Goal: Task Accomplishment & Management: Complete application form

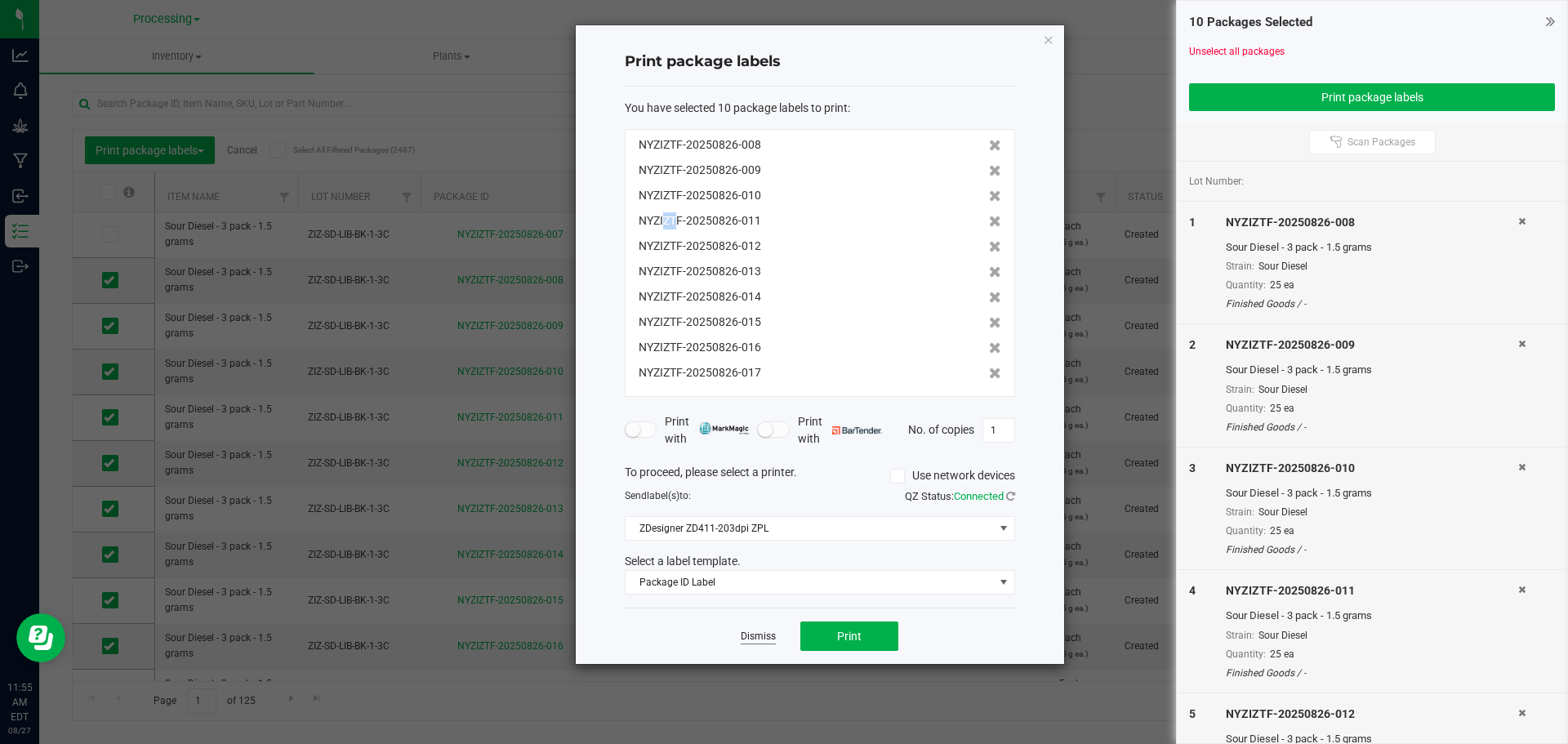
scroll to position [294, 0]
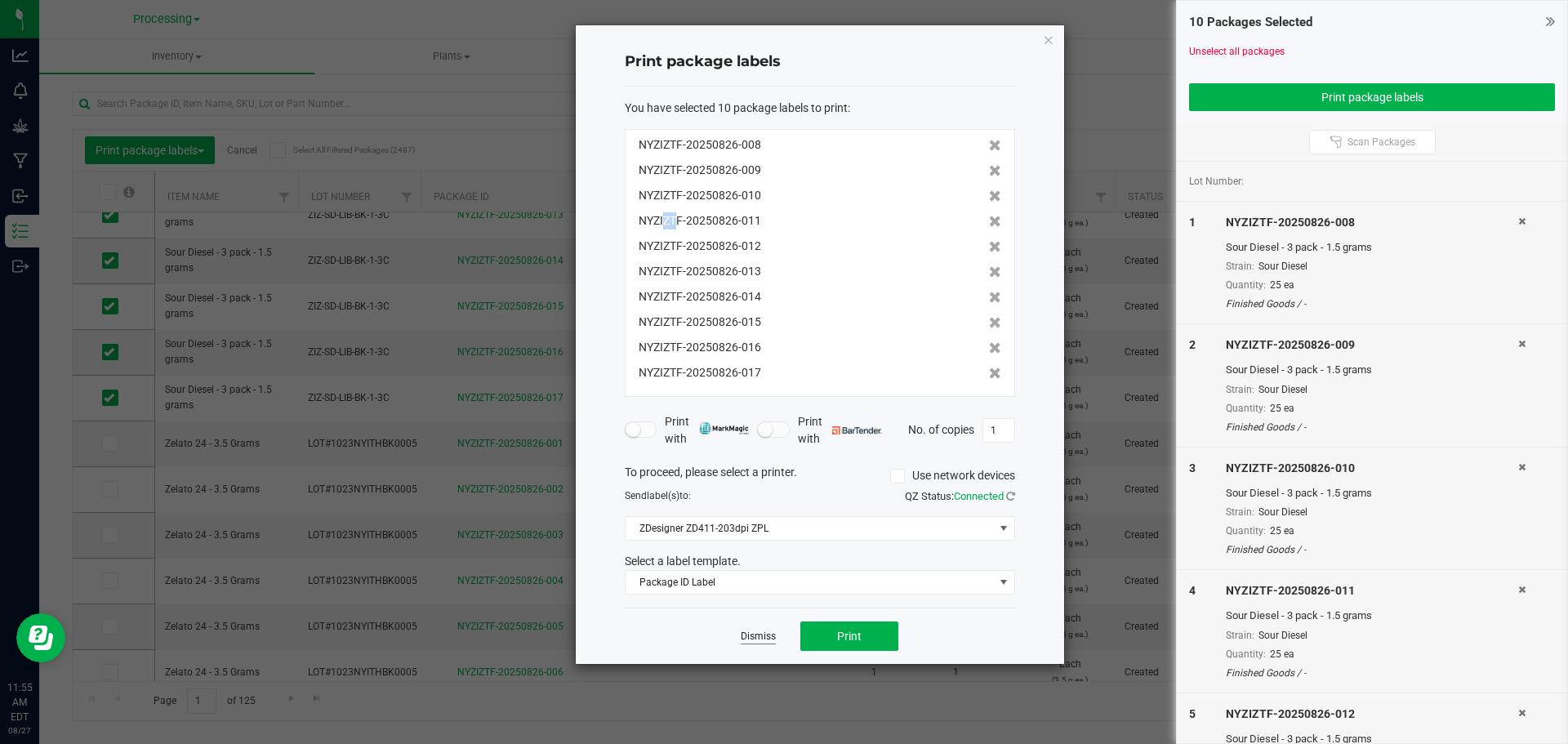
click at [759, 641] on link "Dismiss" at bounding box center [758, 636] width 35 height 14
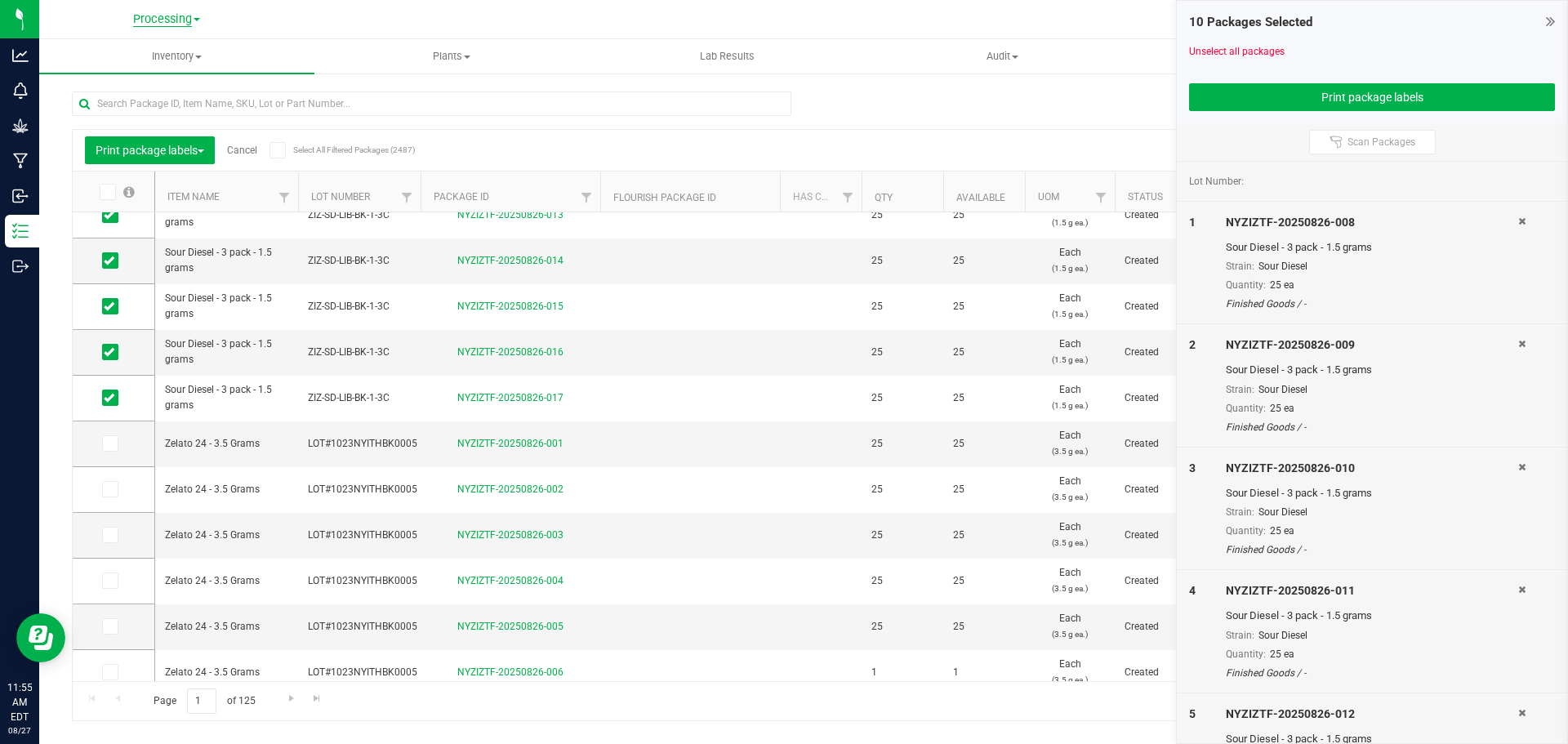
click at [172, 20] on span "Processing" at bounding box center [162, 20] width 59 height 15
click at [196, 165] on link "ZIZ NY GRW LLC (Distribution)" at bounding box center [166, 166] width 239 height 22
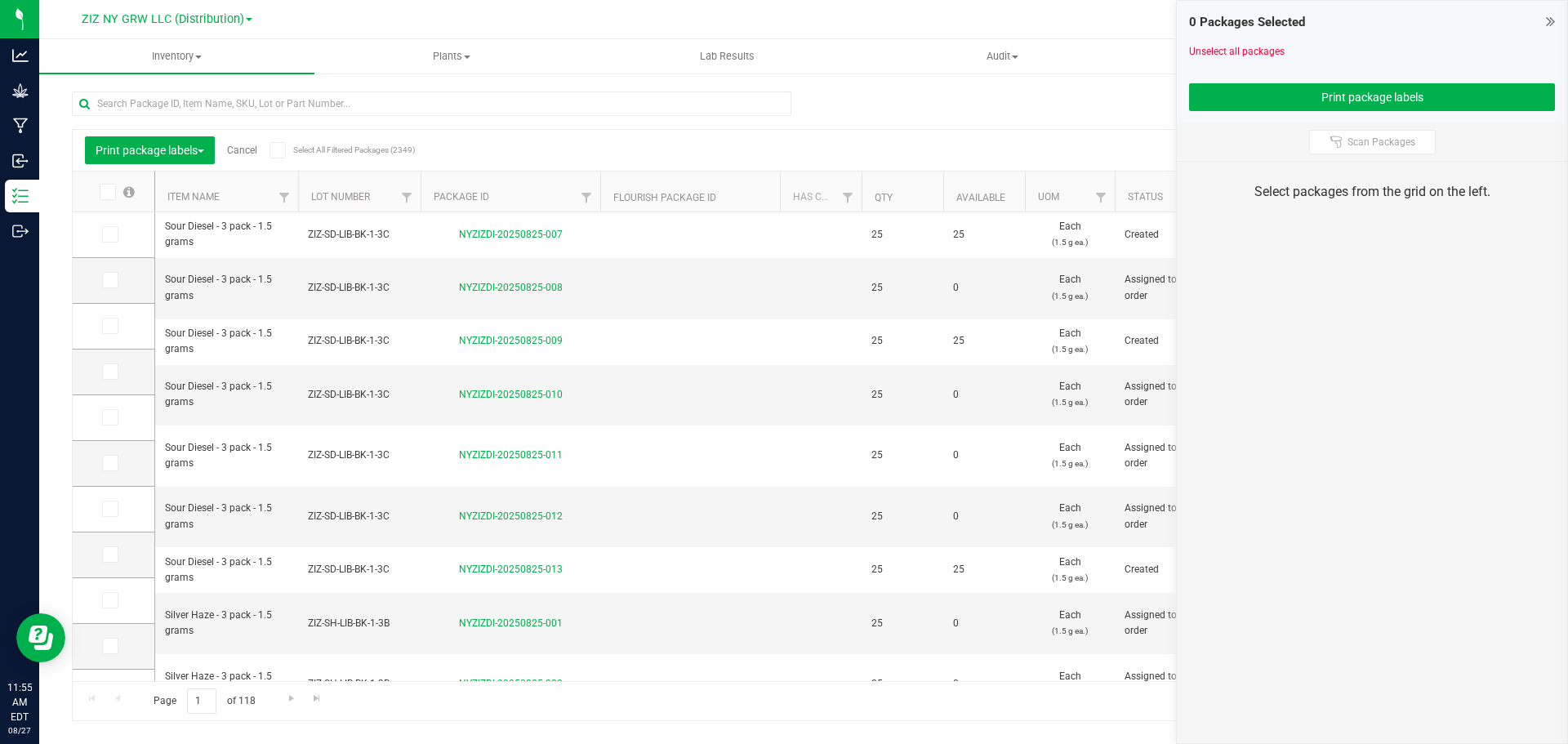
click at [247, 153] on link "Cancel" at bounding box center [242, 150] width 31 height 11
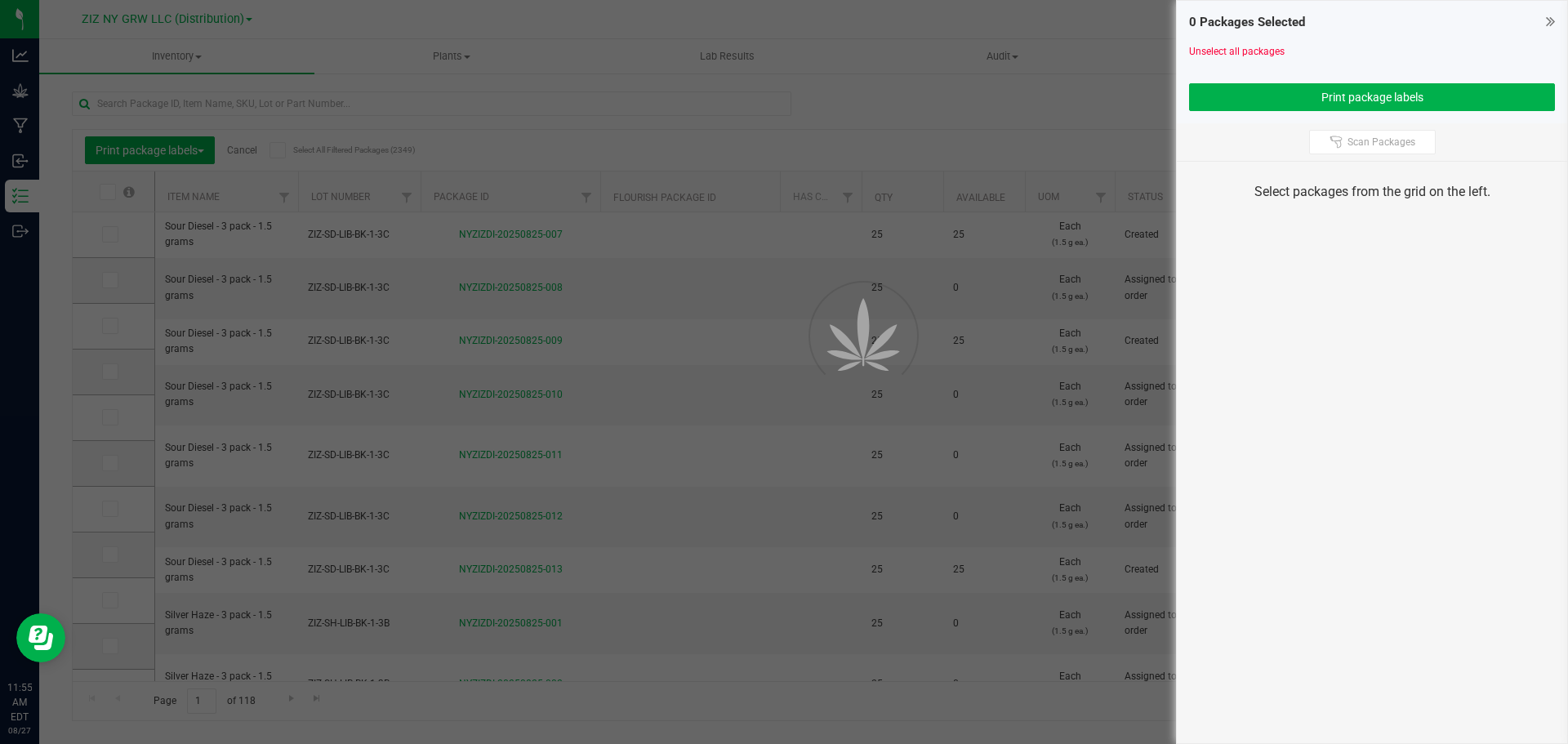
click at [250, 150] on div at bounding box center [784, 372] width 1568 height 744
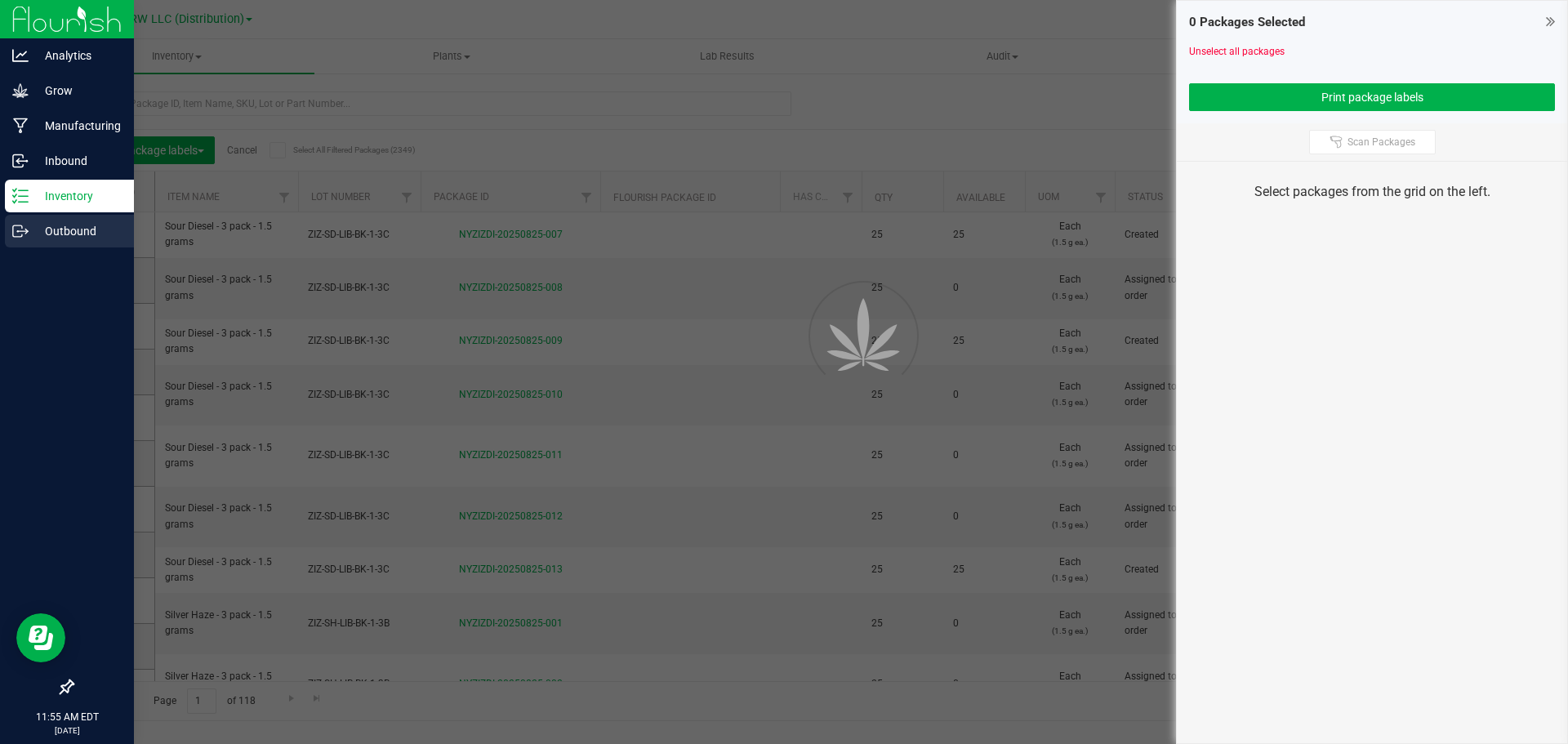
click at [22, 234] on icon at bounding box center [18, 231] width 9 height 11
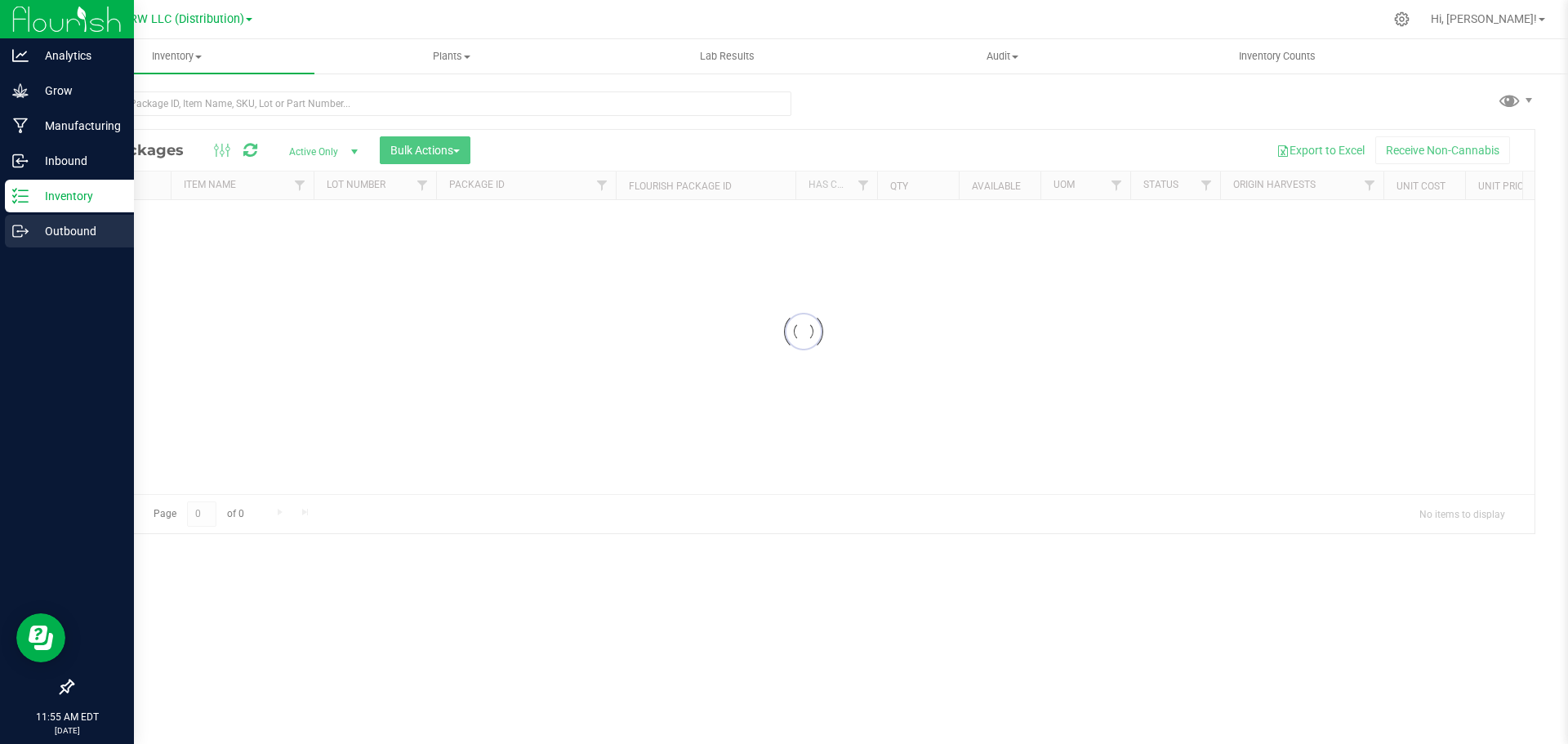
click at [67, 241] on div "Outbound" at bounding box center [69, 230] width 129 height 33
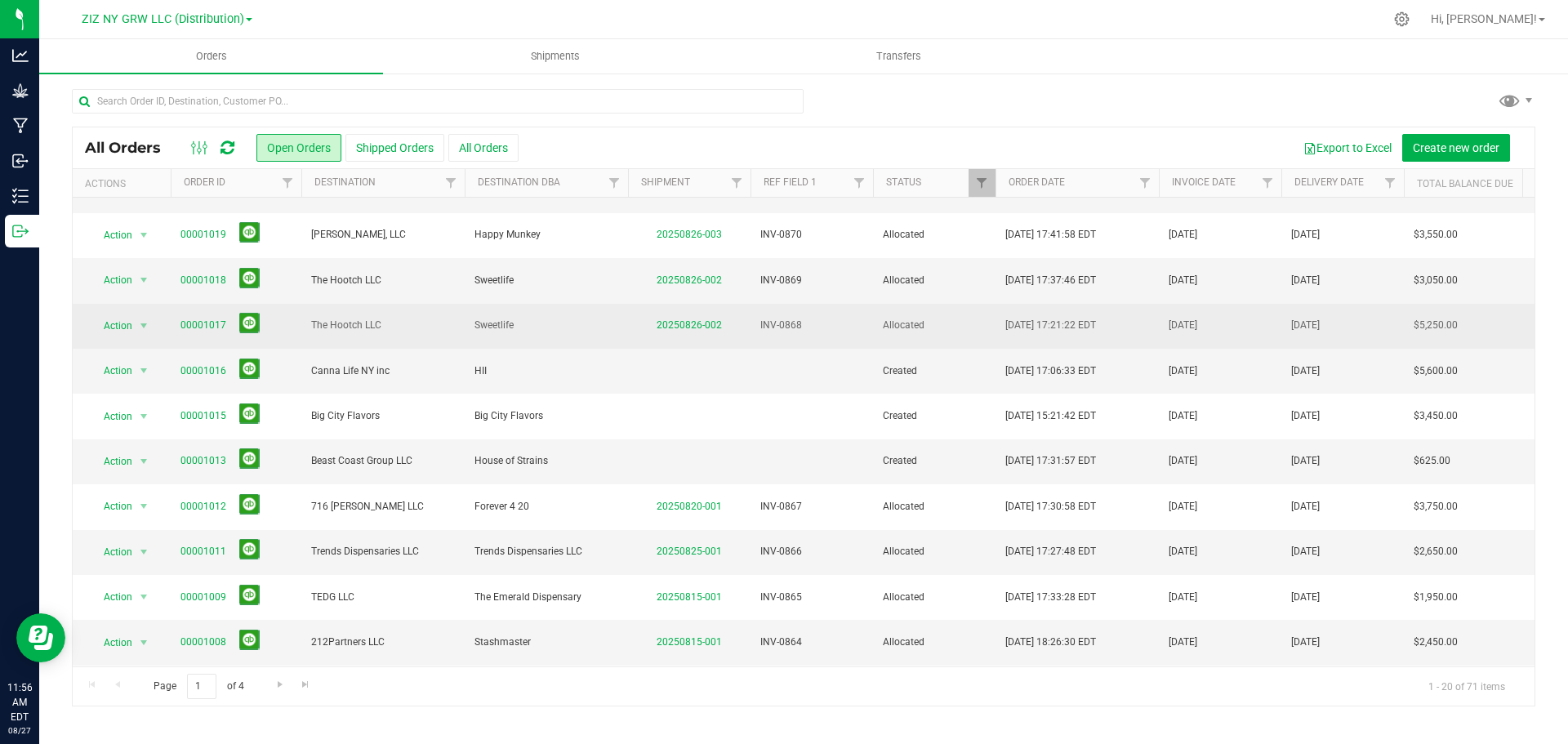
scroll to position [163, 0]
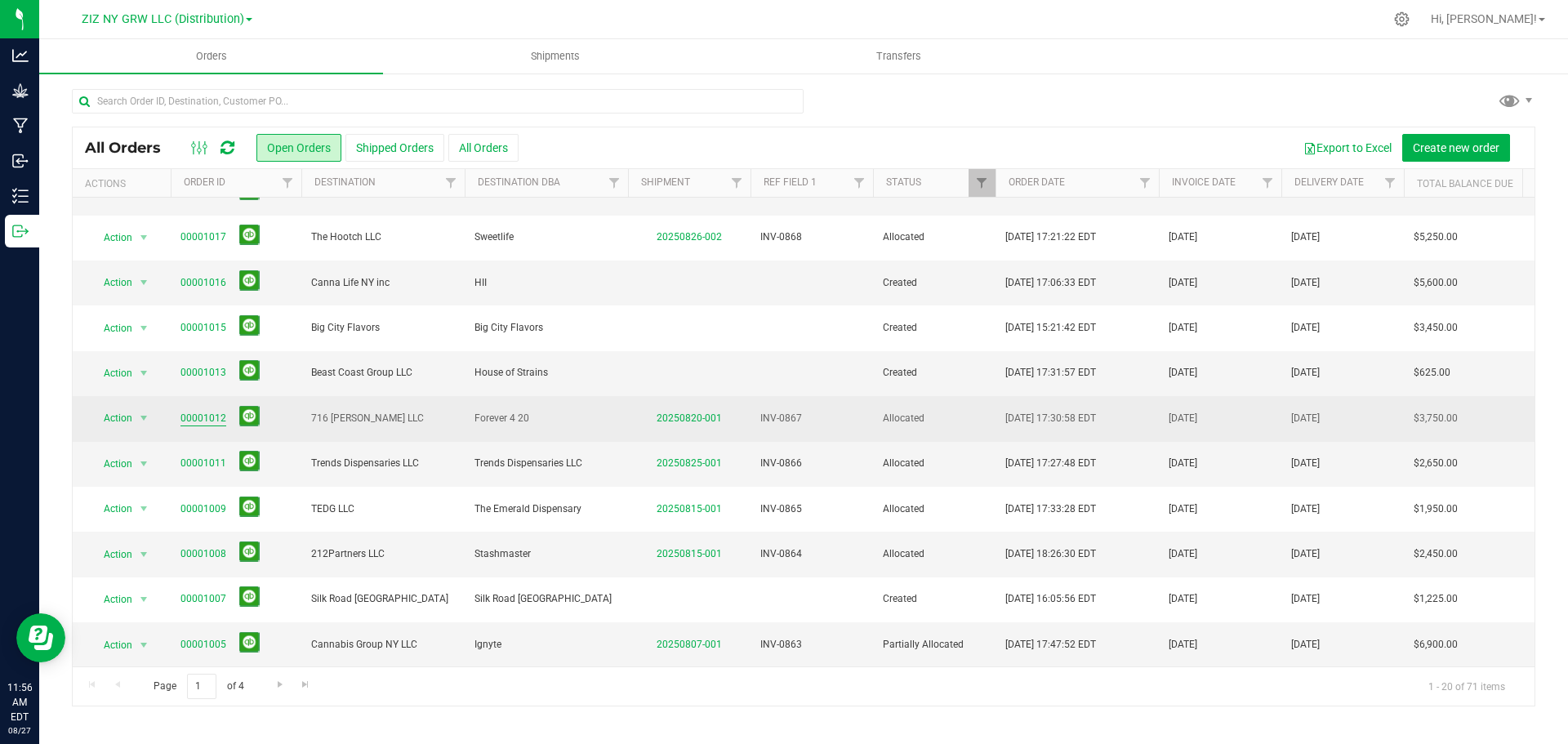
click at [213, 419] on link "00001012" at bounding box center [203, 418] width 46 height 16
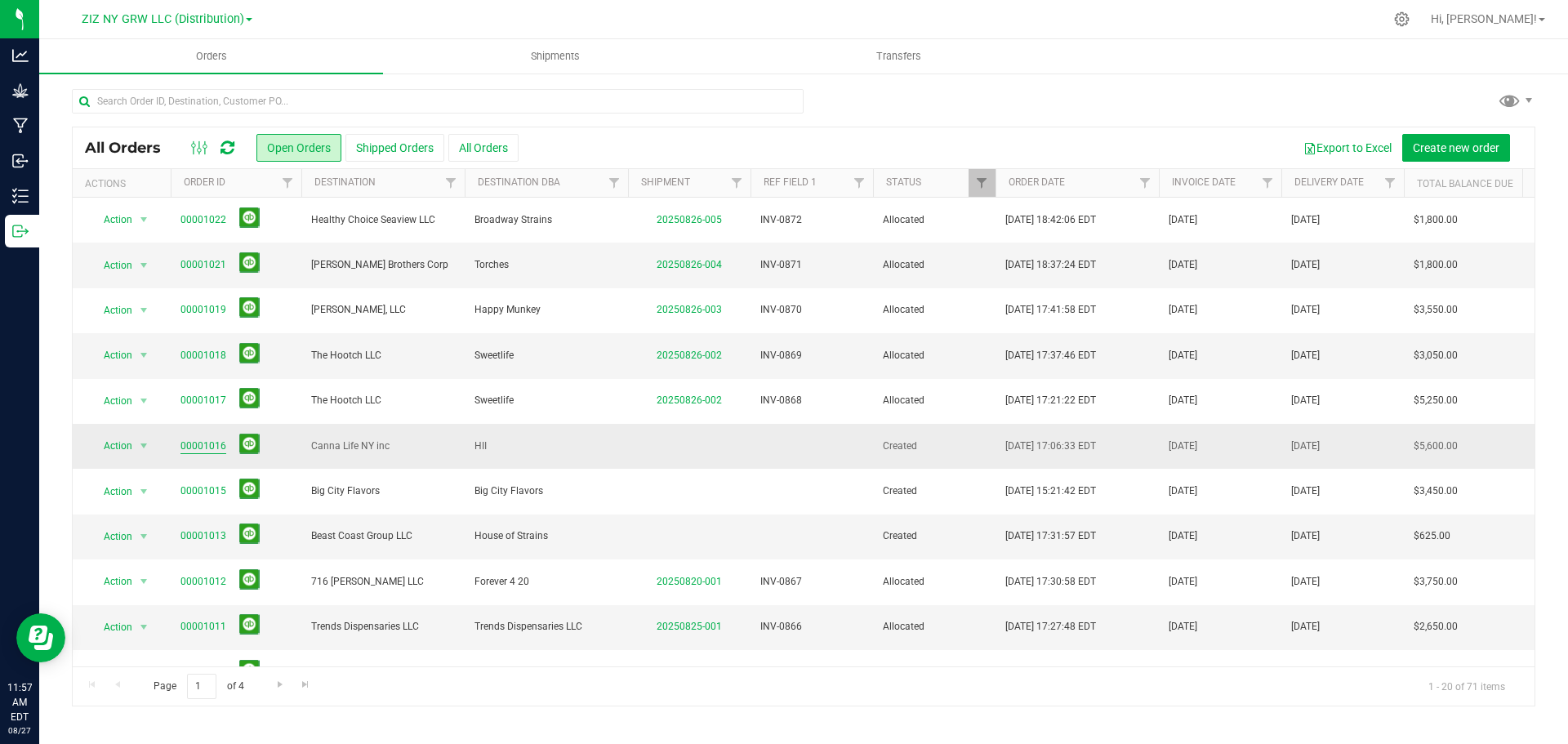
click at [212, 448] on link "00001016" at bounding box center [203, 446] width 46 height 16
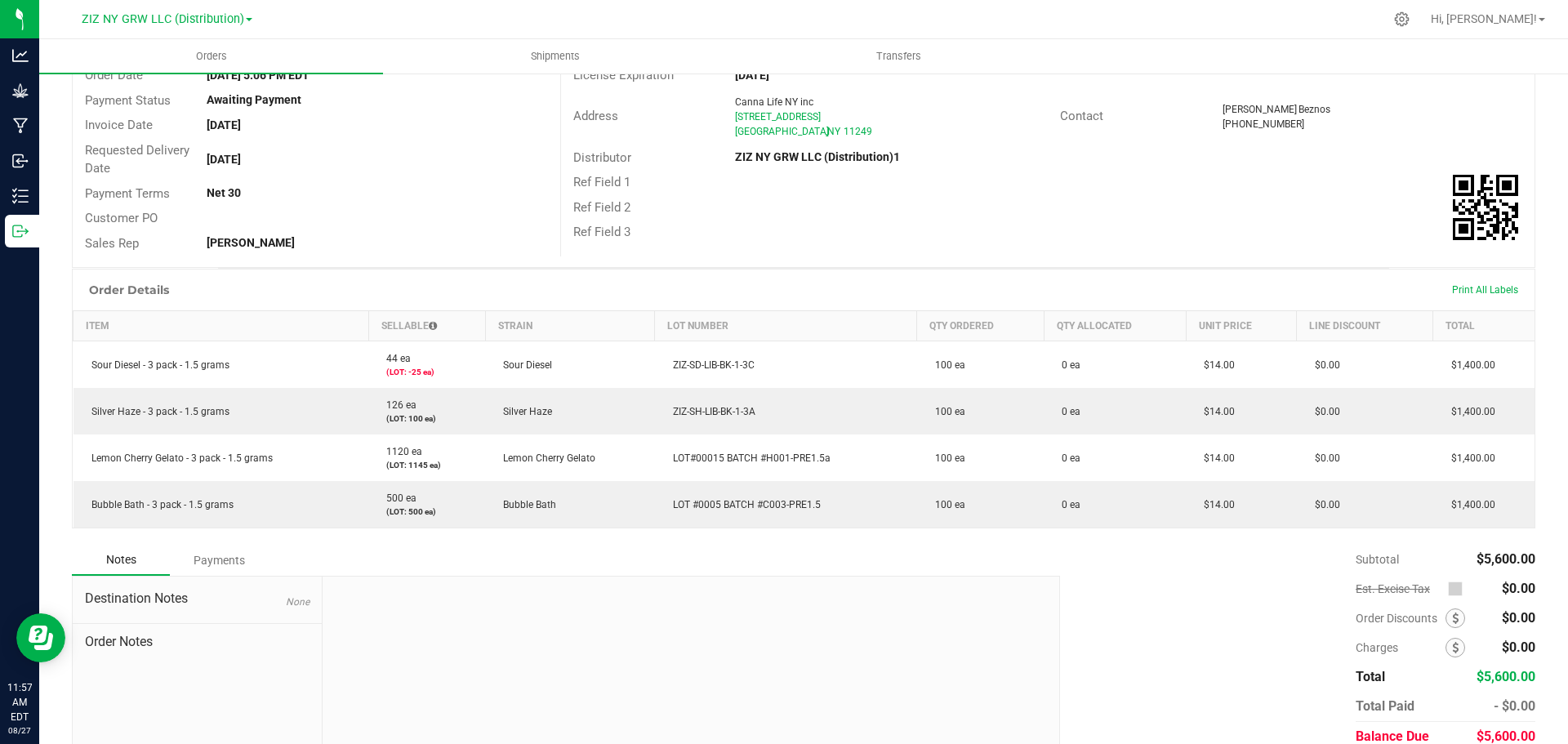
scroll to position [163, 0]
click at [152, 18] on span "ZIZ NY GRW LLC (Distribution)" at bounding box center [163, 20] width 163 height 15
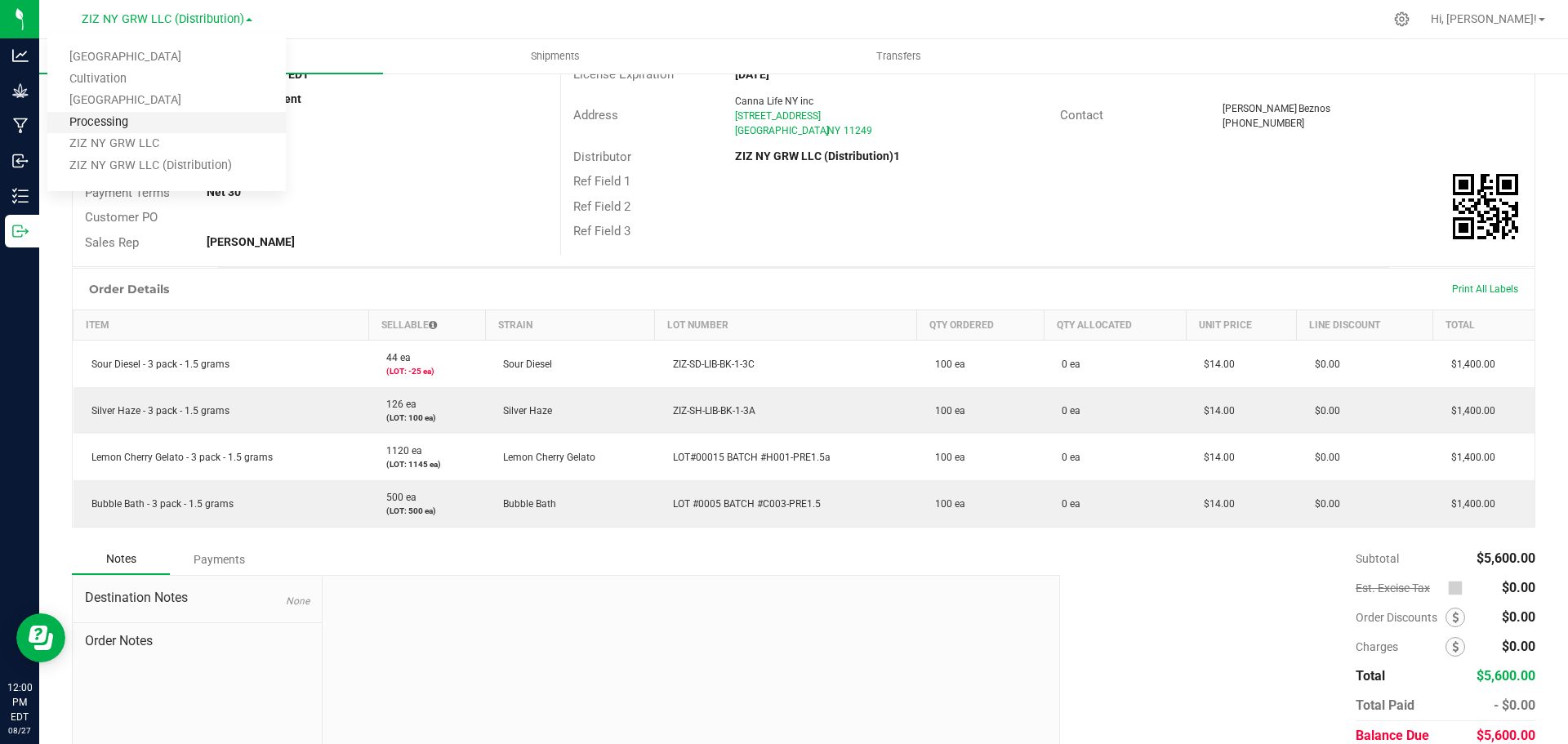
click at [163, 125] on link "Processing" at bounding box center [166, 123] width 239 height 22
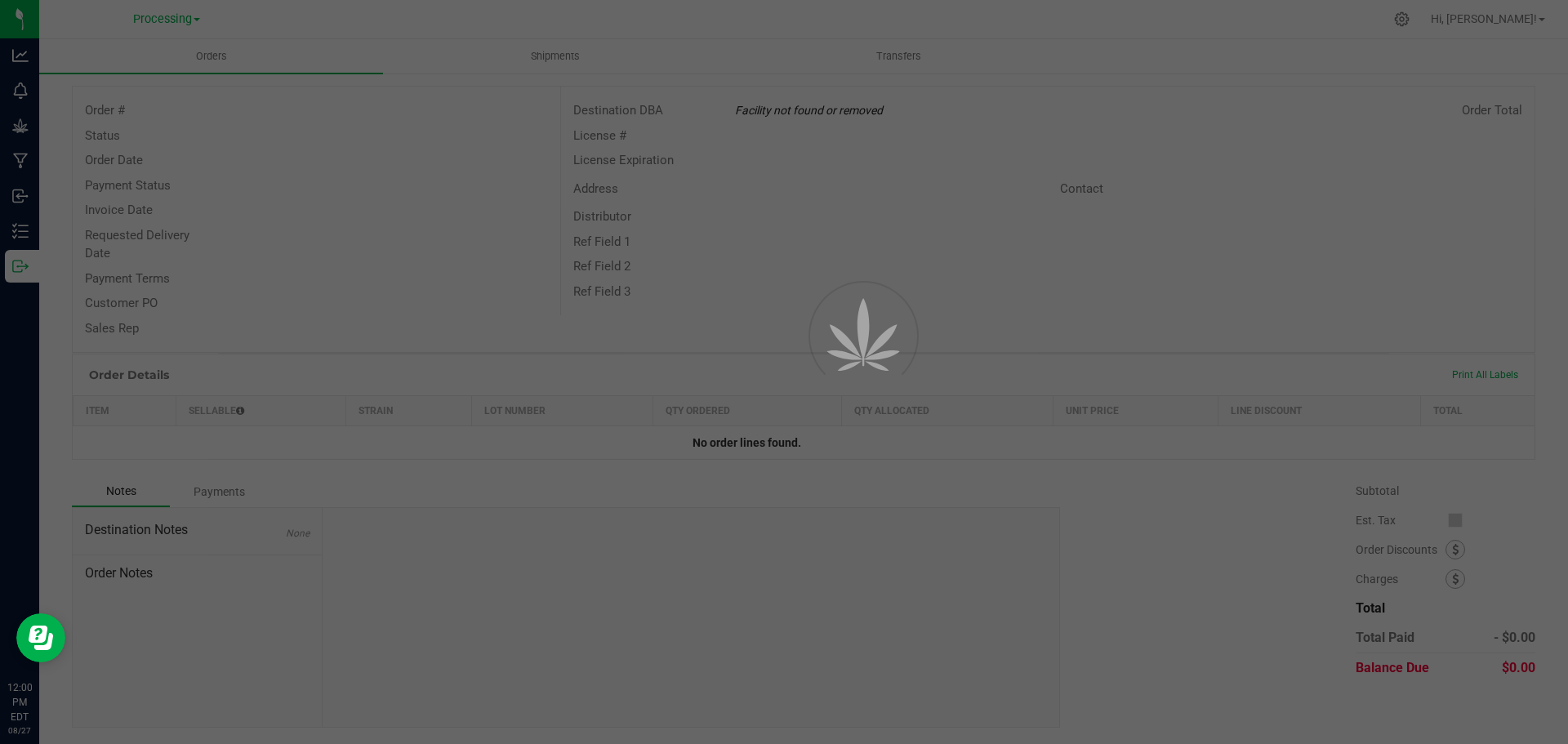
scroll to position [78, 0]
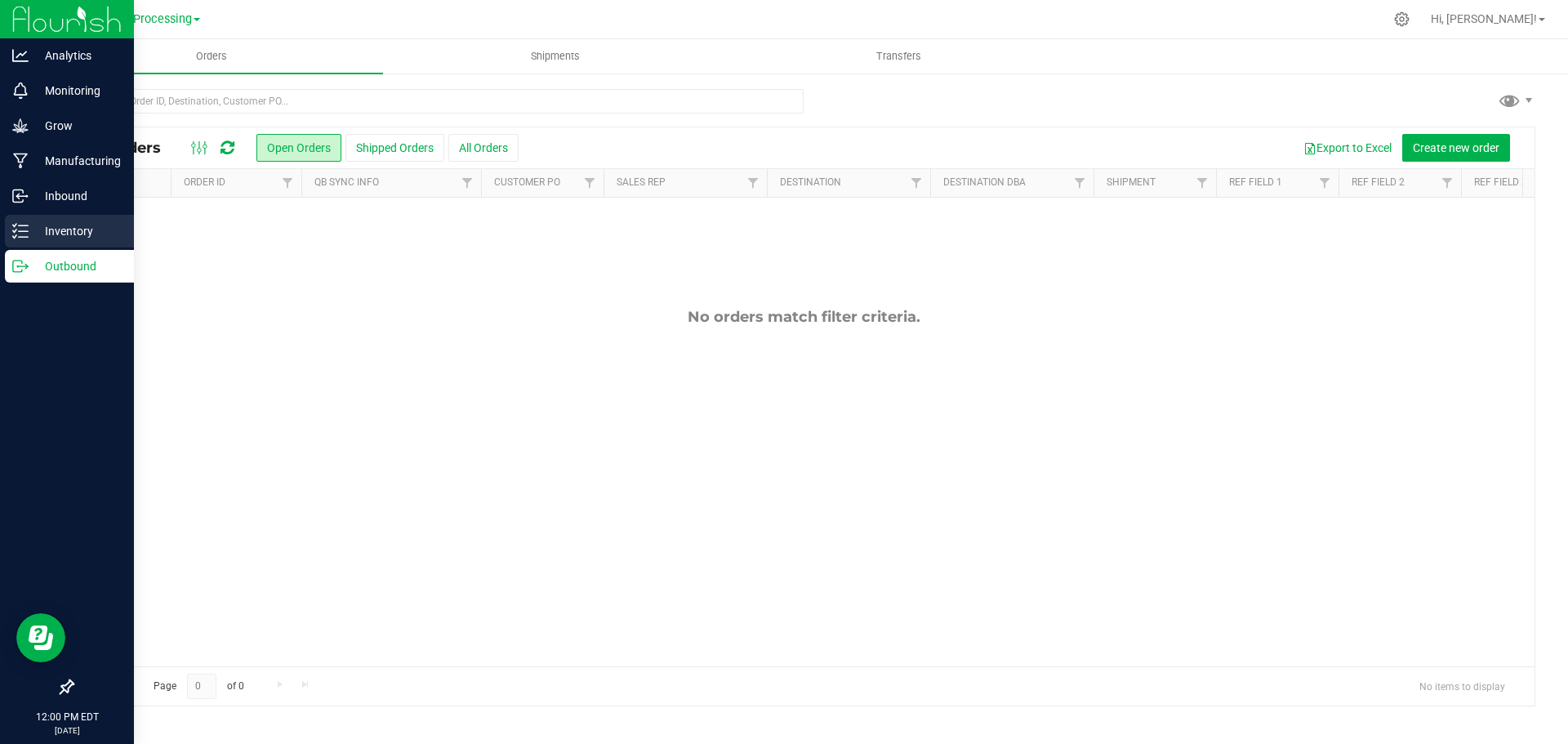
click at [77, 228] on p "Inventory" at bounding box center [78, 230] width 98 height 20
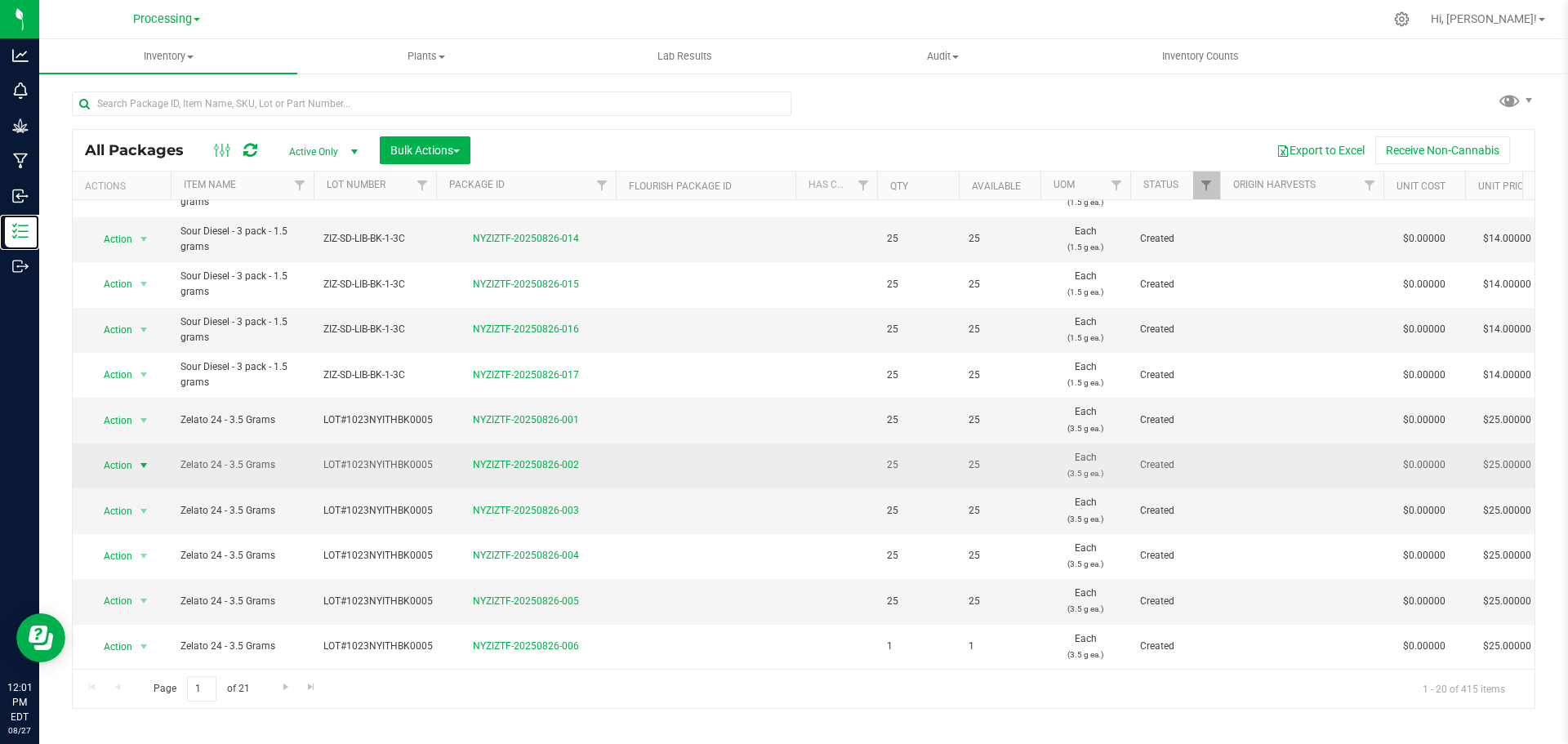
scroll to position [409, 0]
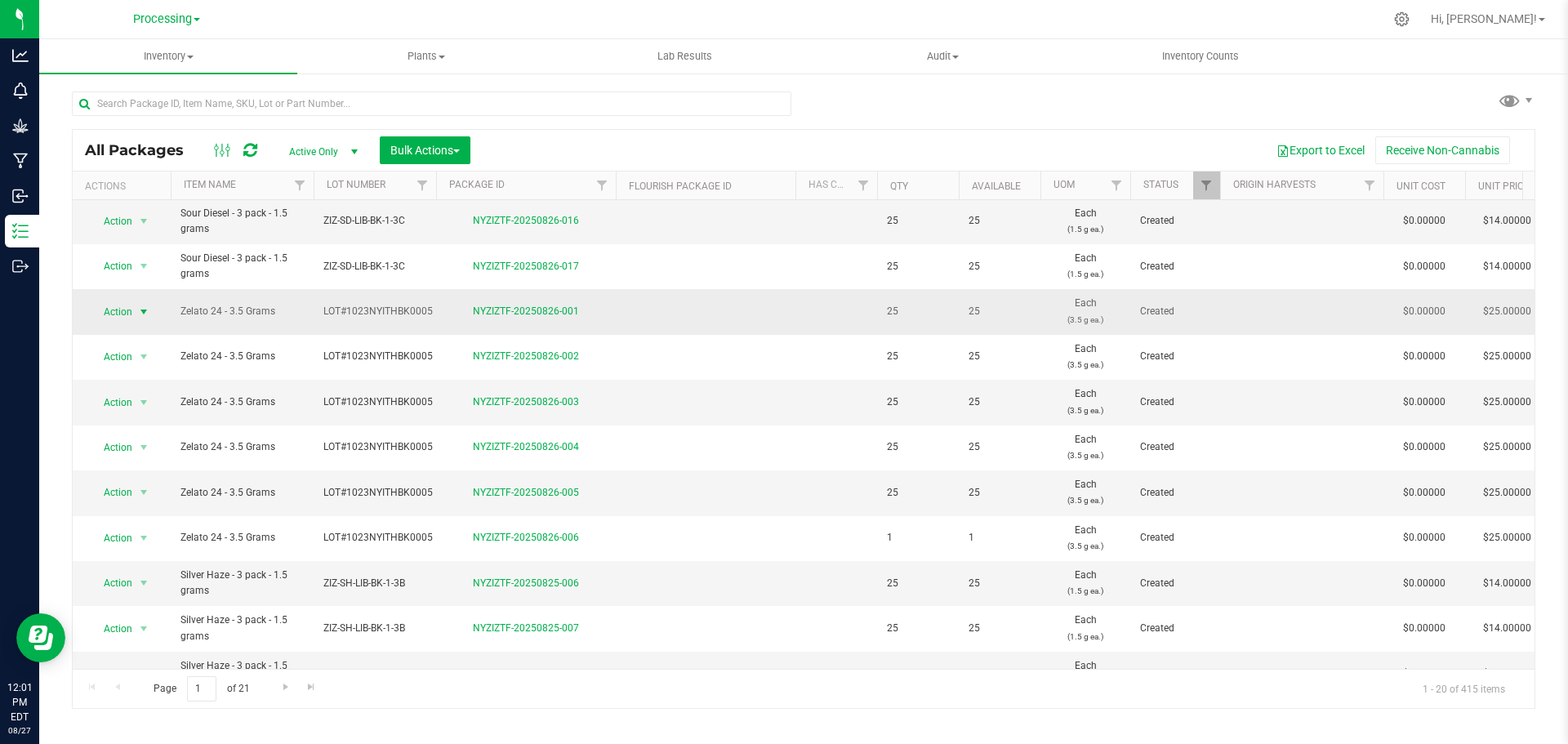
click at [125, 313] on span "Action" at bounding box center [111, 312] width 44 height 23
click at [169, 510] on li "Print package label" at bounding box center [141, 519] width 103 height 45
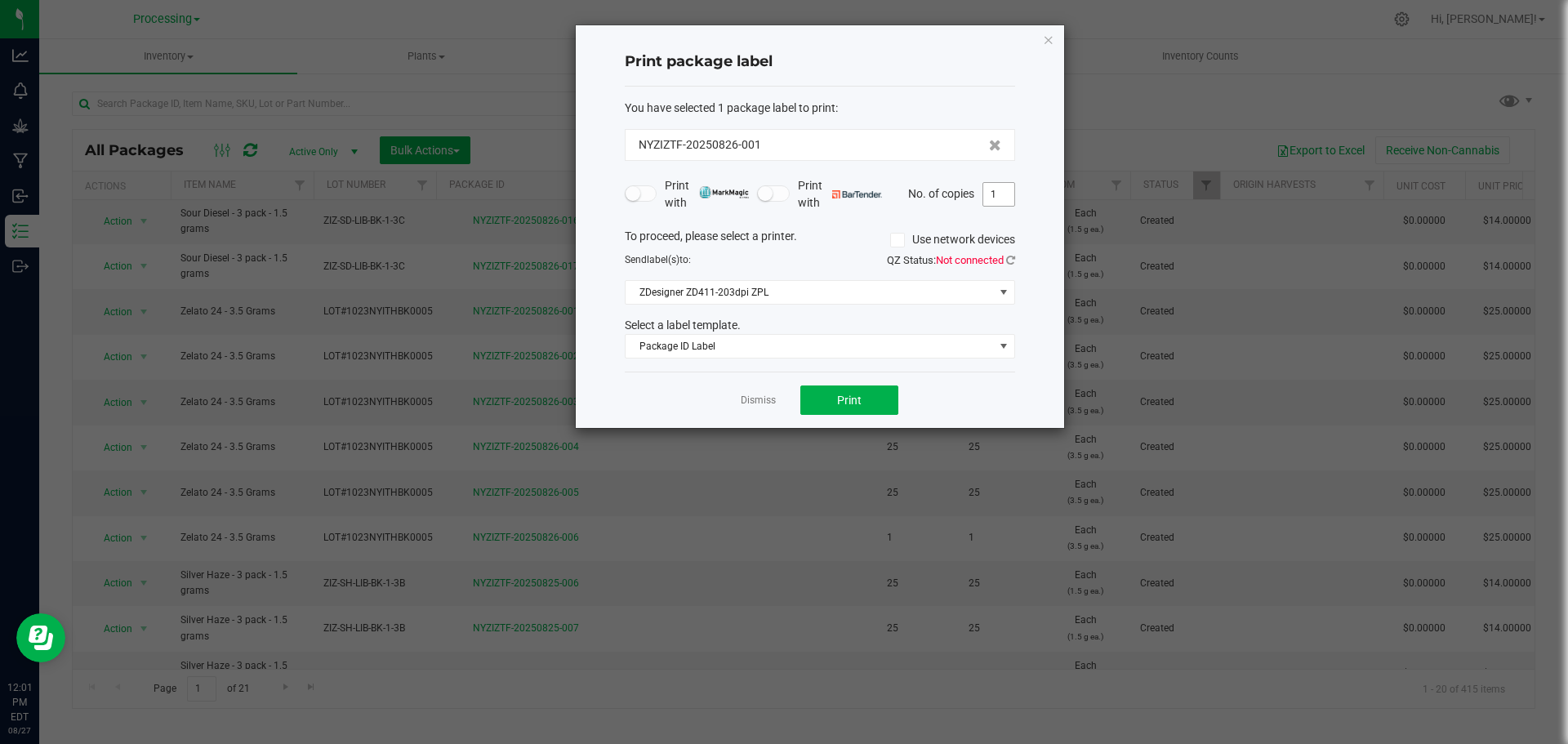
click at [1004, 202] on input "1" at bounding box center [999, 194] width 31 height 23
type input "250"
click at [753, 345] on span "Package ID Label" at bounding box center [809, 346] width 369 height 23
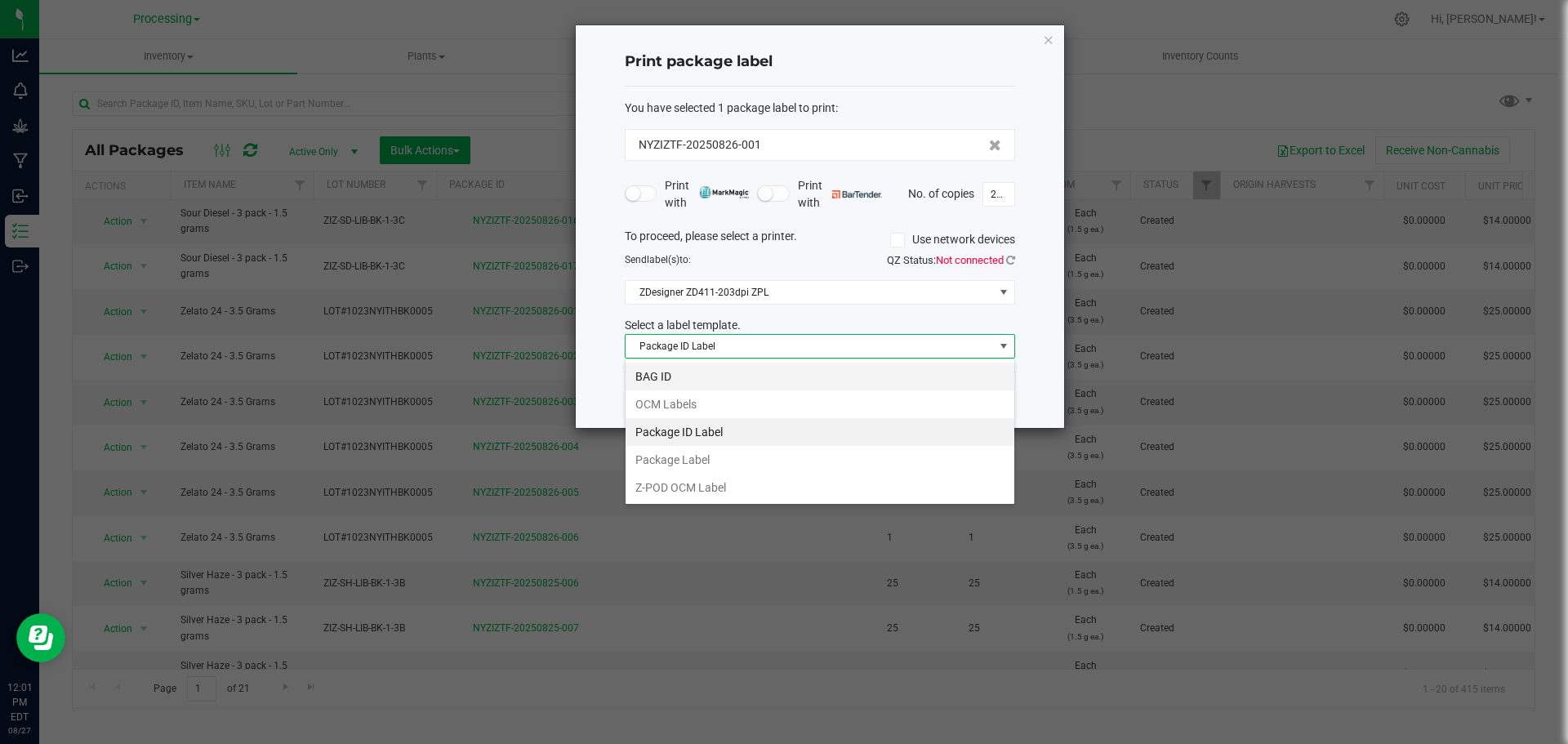
scroll to position [24, 390]
click at [740, 401] on li "OCM Labels" at bounding box center [819, 404] width 388 height 28
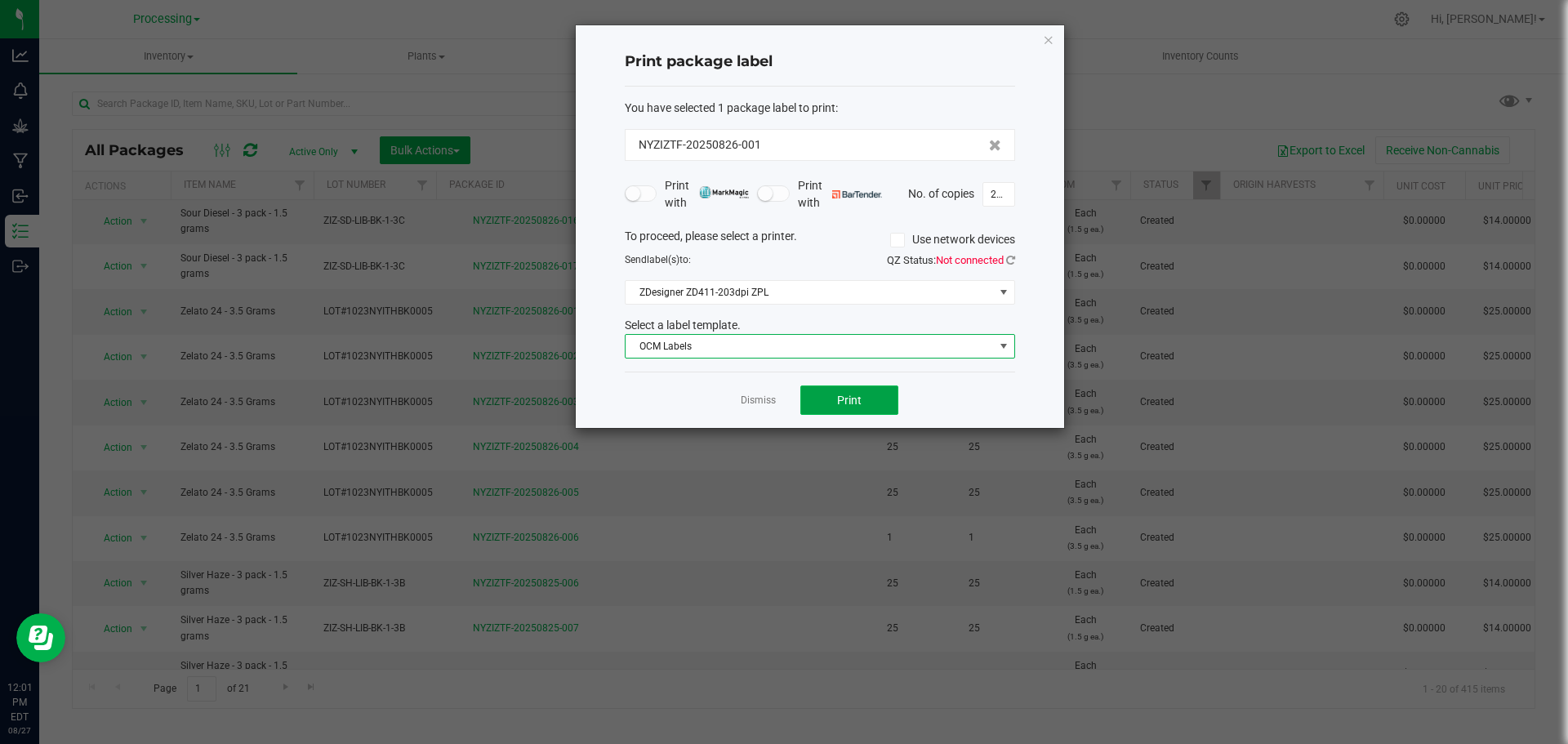
click at [893, 400] on button "Print" at bounding box center [850, 400] width 98 height 30
drag, startPoint x: 741, startPoint y: 407, endPoint x: 832, endPoint y: 393, distance: 92.1
click at [740, 407] on link "Dismiss" at bounding box center [758, 400] width 35 height 14
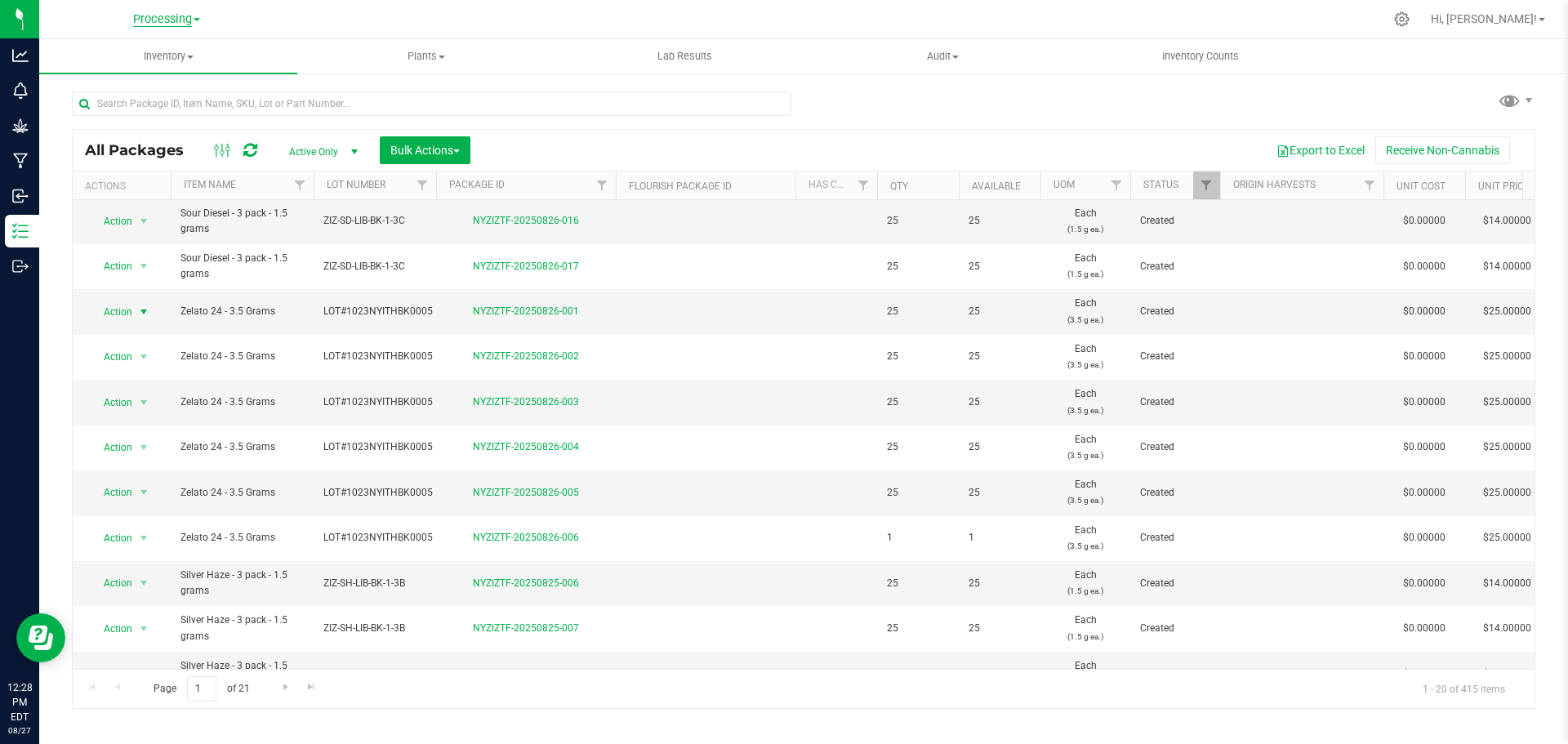
click at [174, 22] on span "Processing" at bounding box center [162, 20] width 59 height 15
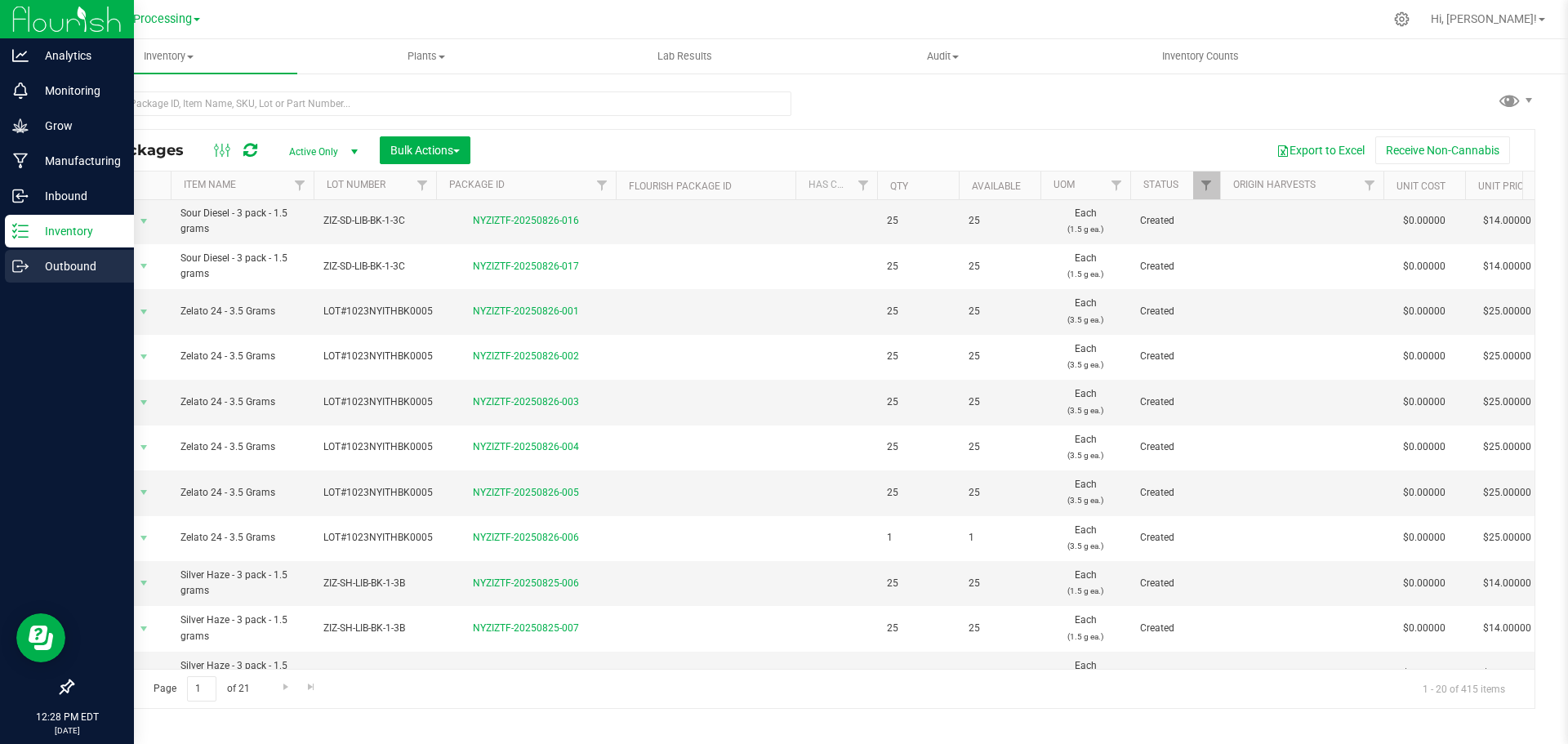
click at [35, 268] on p "Outbound" at bounding box center [78, 266] width 98 height 20
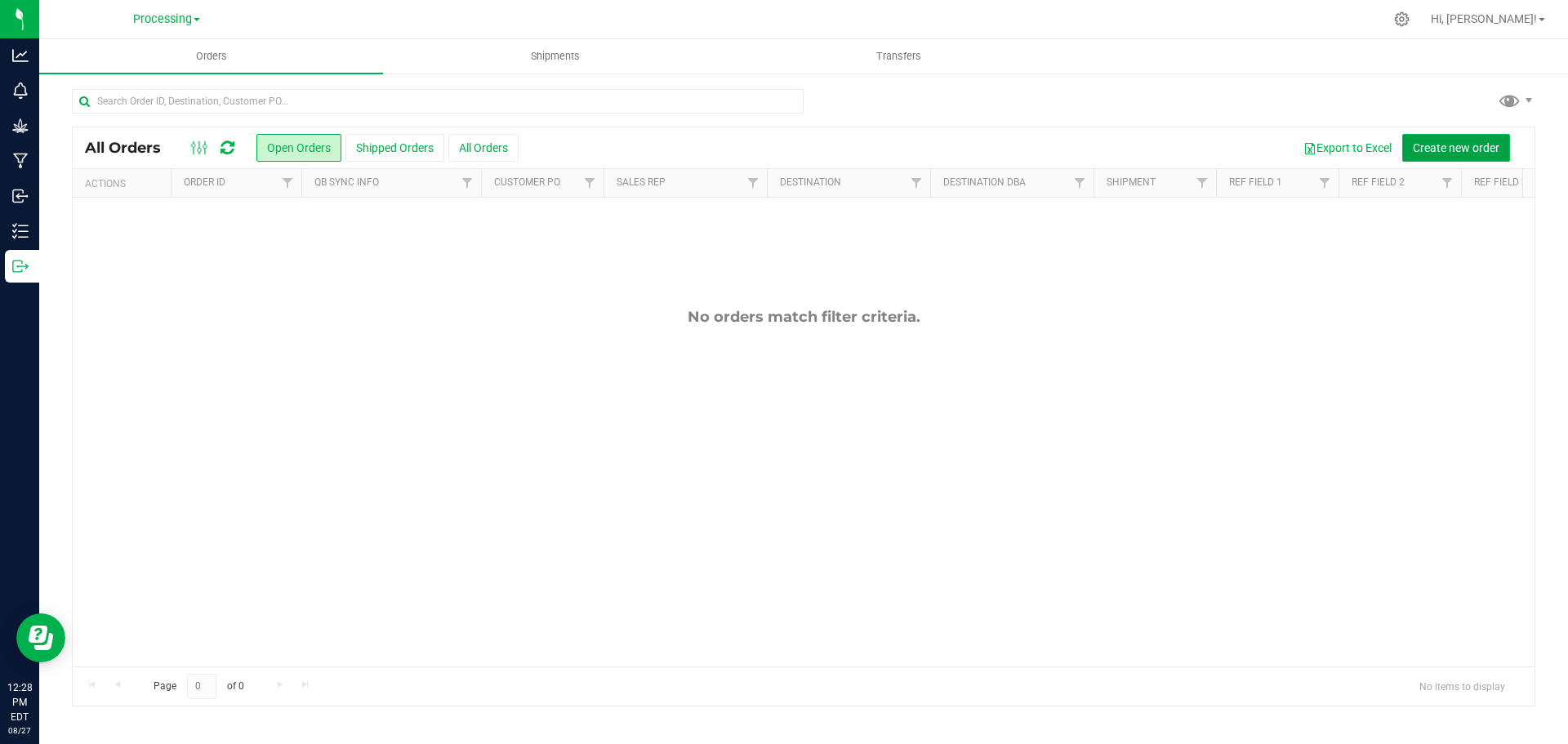
click at [1483, 154] on button "Create new order" at bounding box center [1457, 148] width 108 height 28
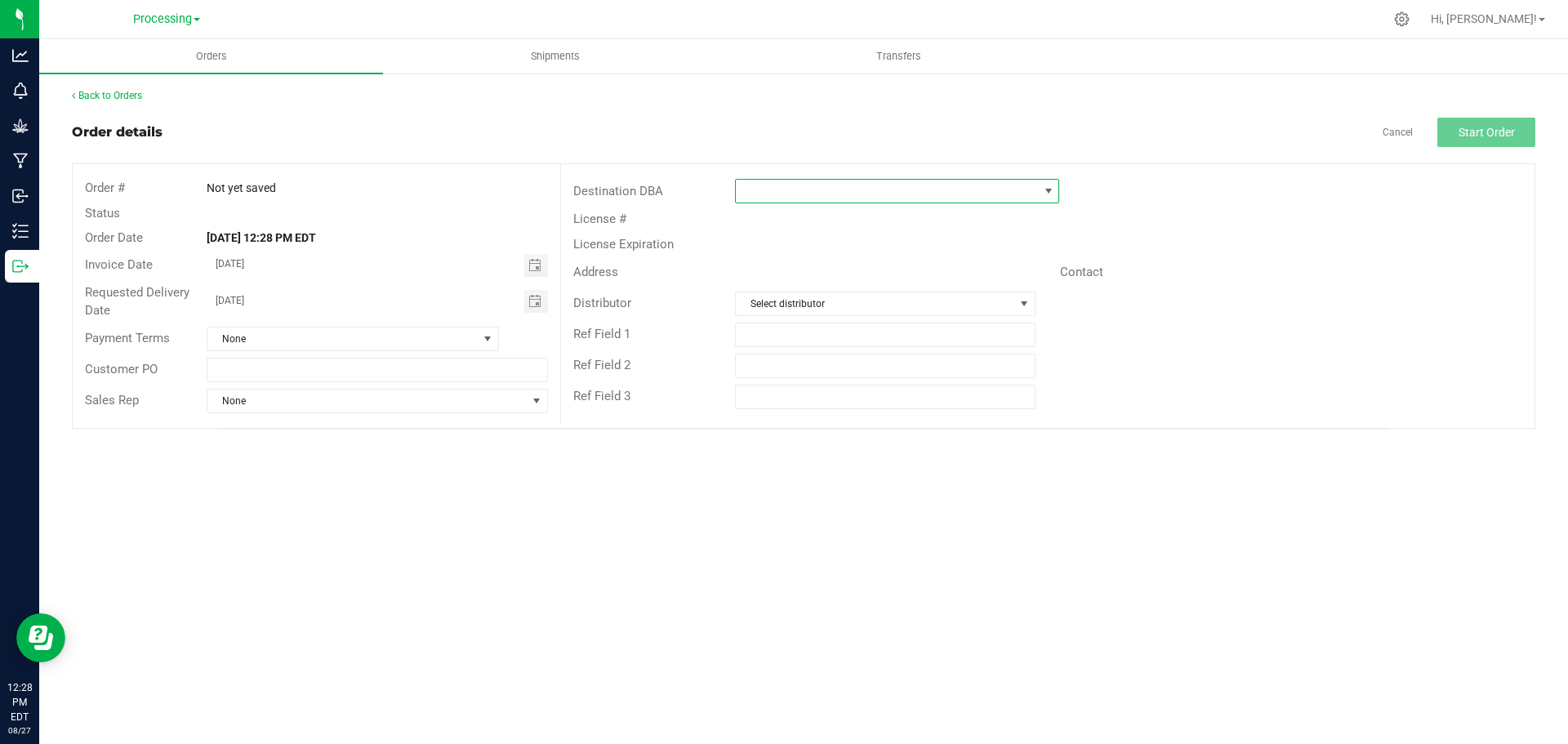
click at [1050, 191] on span at bounding box center [1049, 191] width 13 height 13
click at [841, 370] on li "ZIZ NY GRW LLC" at bounding box center [896, 369] width 322 height 28
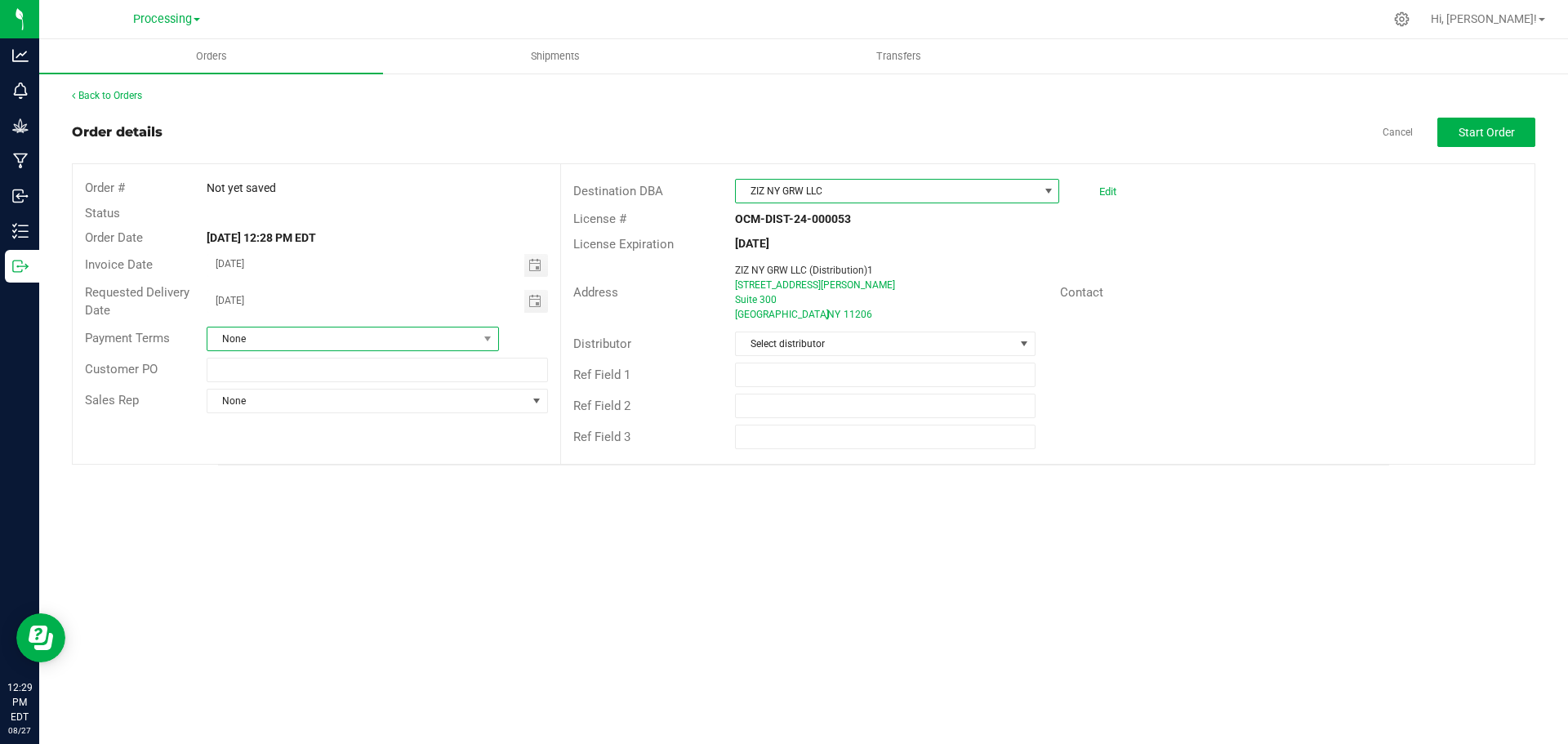
click at [442, 349] on span "None" at bounding box center [342, 339] width 270 height 23
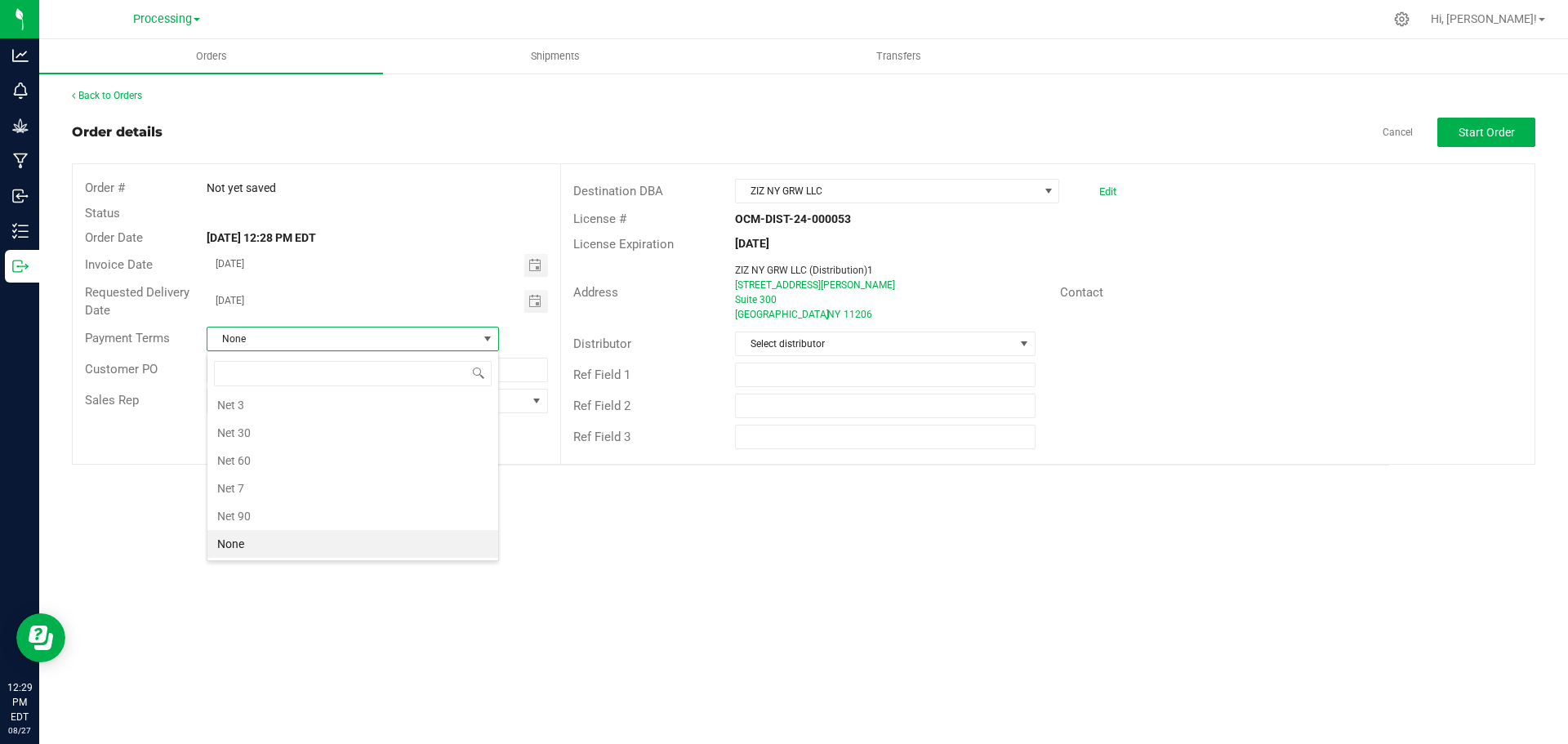
click at [445, 349] on span "None" at bounding box center [342, 339] width 270 height 23
click at [887, 340] on span "Select distributor" at bounding box center [874, 344] width 278 height 23
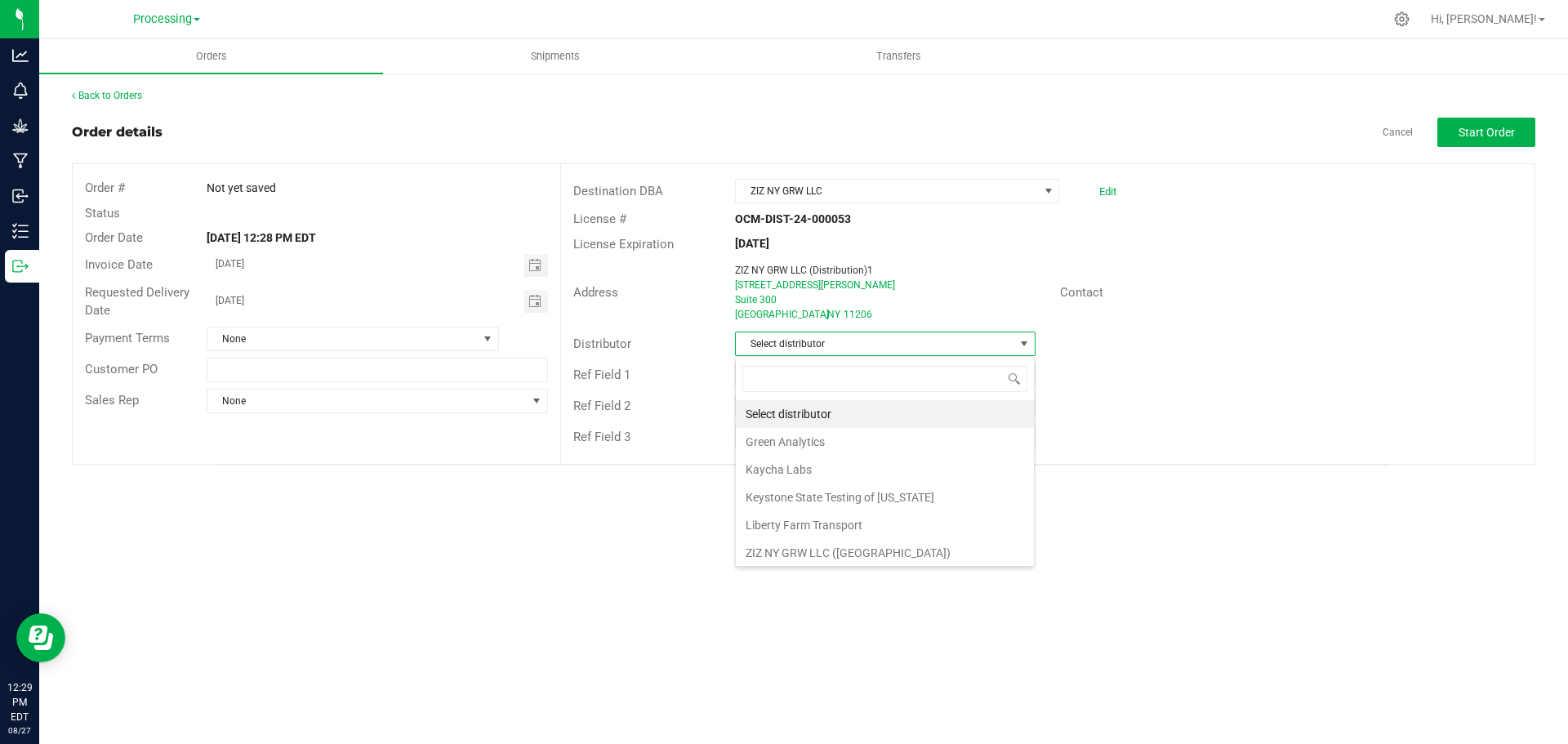
scroll to position [24, 301]
click at [858, 555] on li "ZIZ NY GRW LLC ([GEOGRAPHIC_DATA])" at bounding box center [884, 553] width 298 height 28
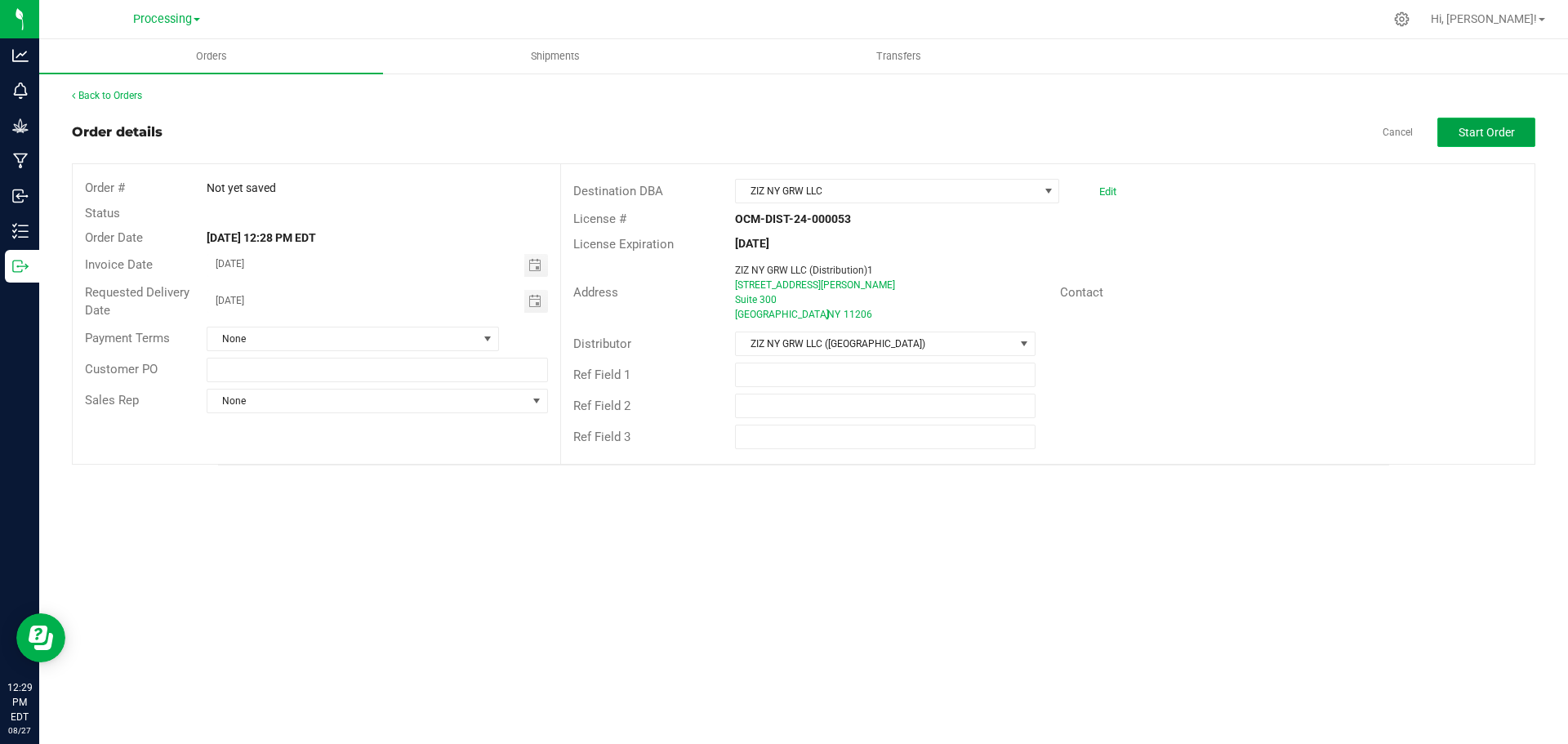
click at [1489, 139] on button "Start Order" at bounding box center [1486, 133] width 98 height 30
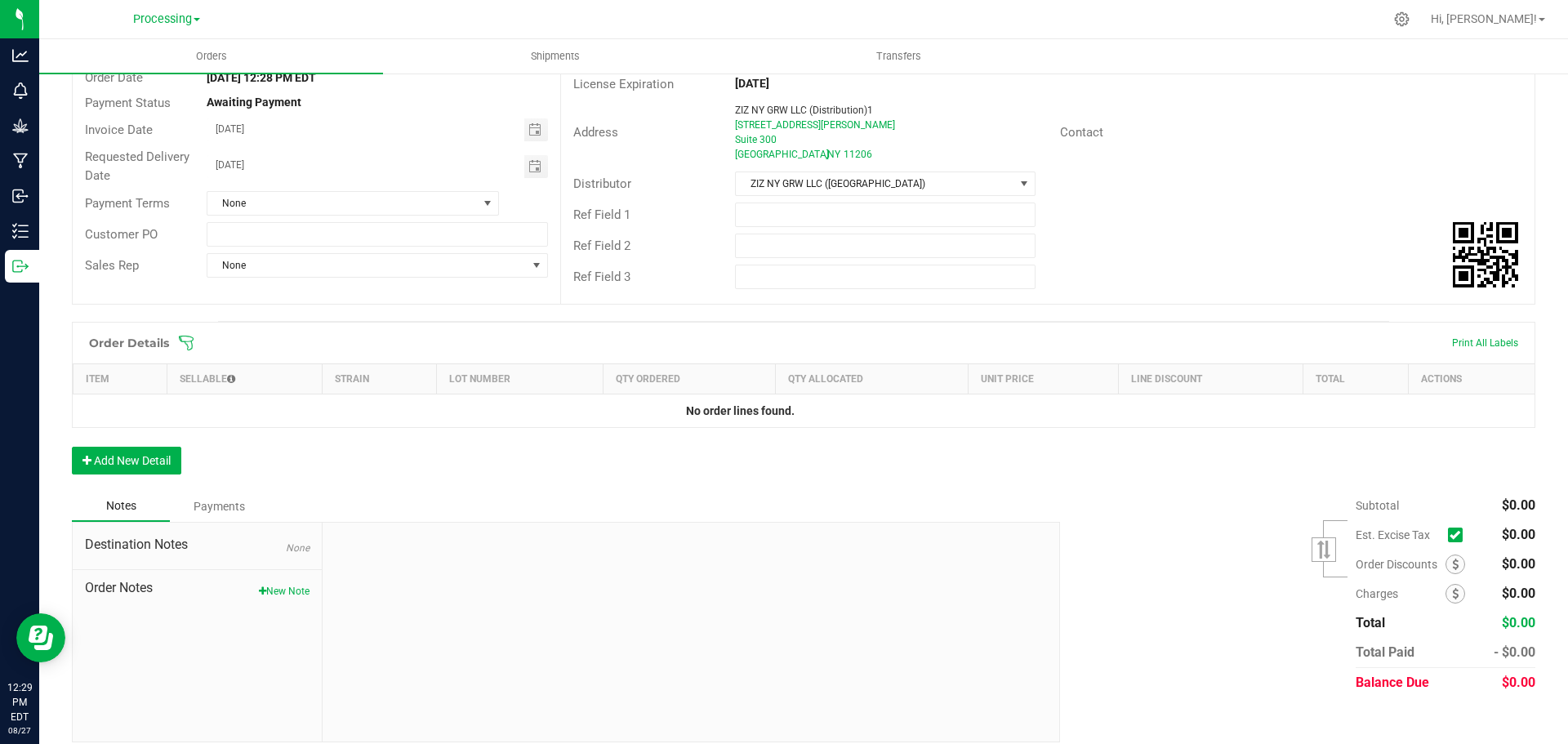
scroll to position [163, 0]
click at [125, 470] on button "Add New Detail" at bounding box center [126, 457] width 110 height 28
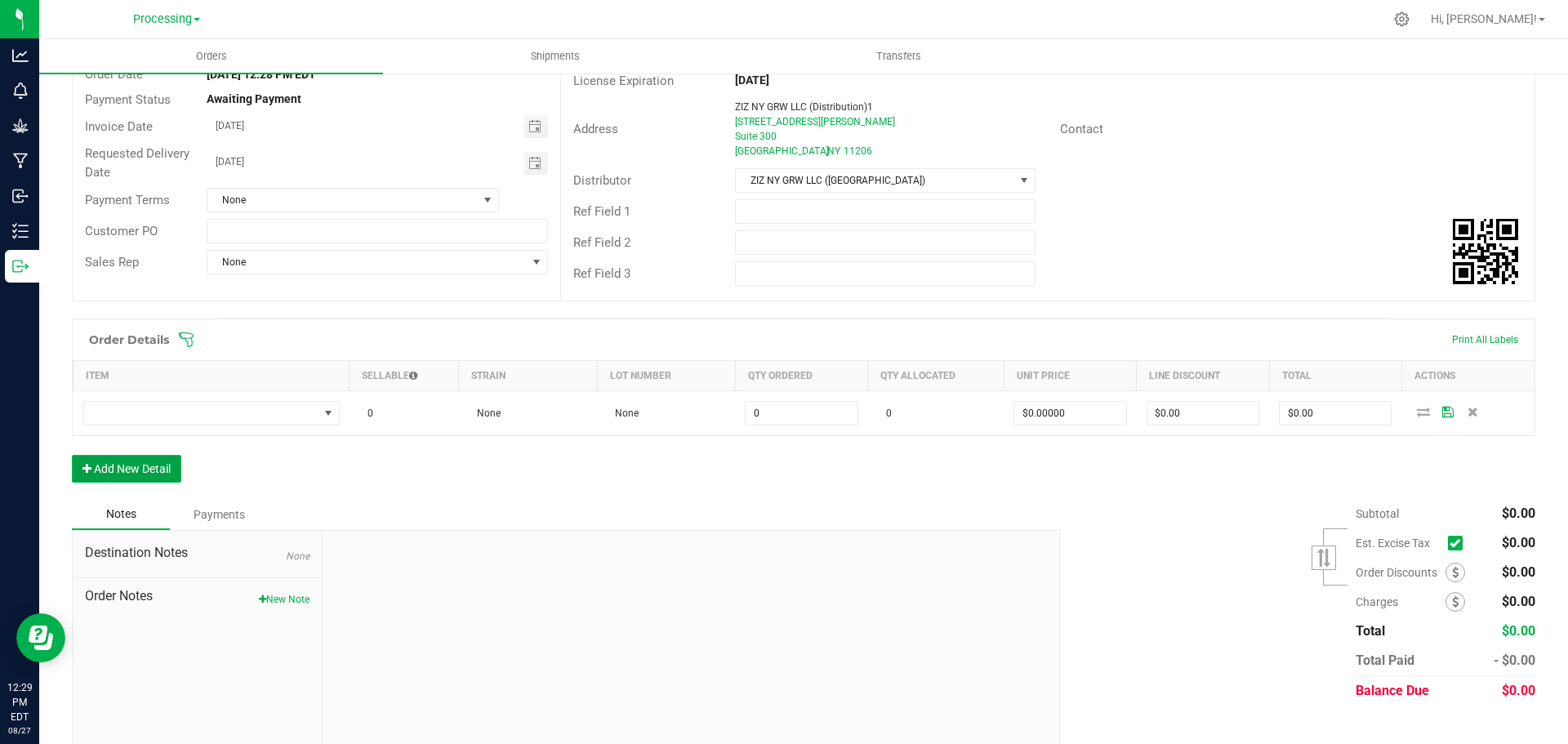
click at [175, 477] on button "Add New Detail" at bounding box center [126, 469] width 110 height 28
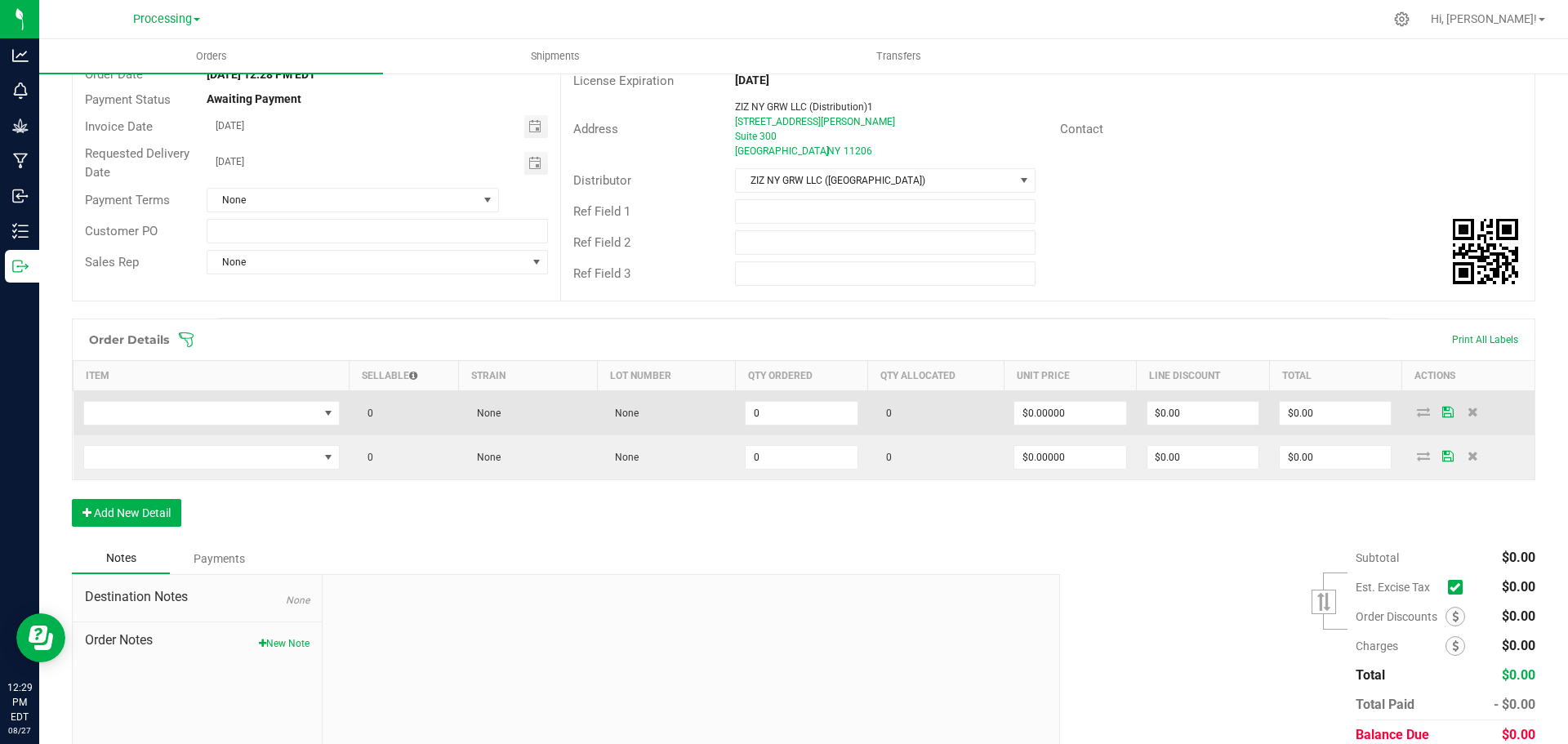
click at [311, 398] on td at bounding box center [211, 413] width 276 height 45
click at [310, 411] on span "NO DATA FOUND" at bounding box center [202, 413] width 234 height 23
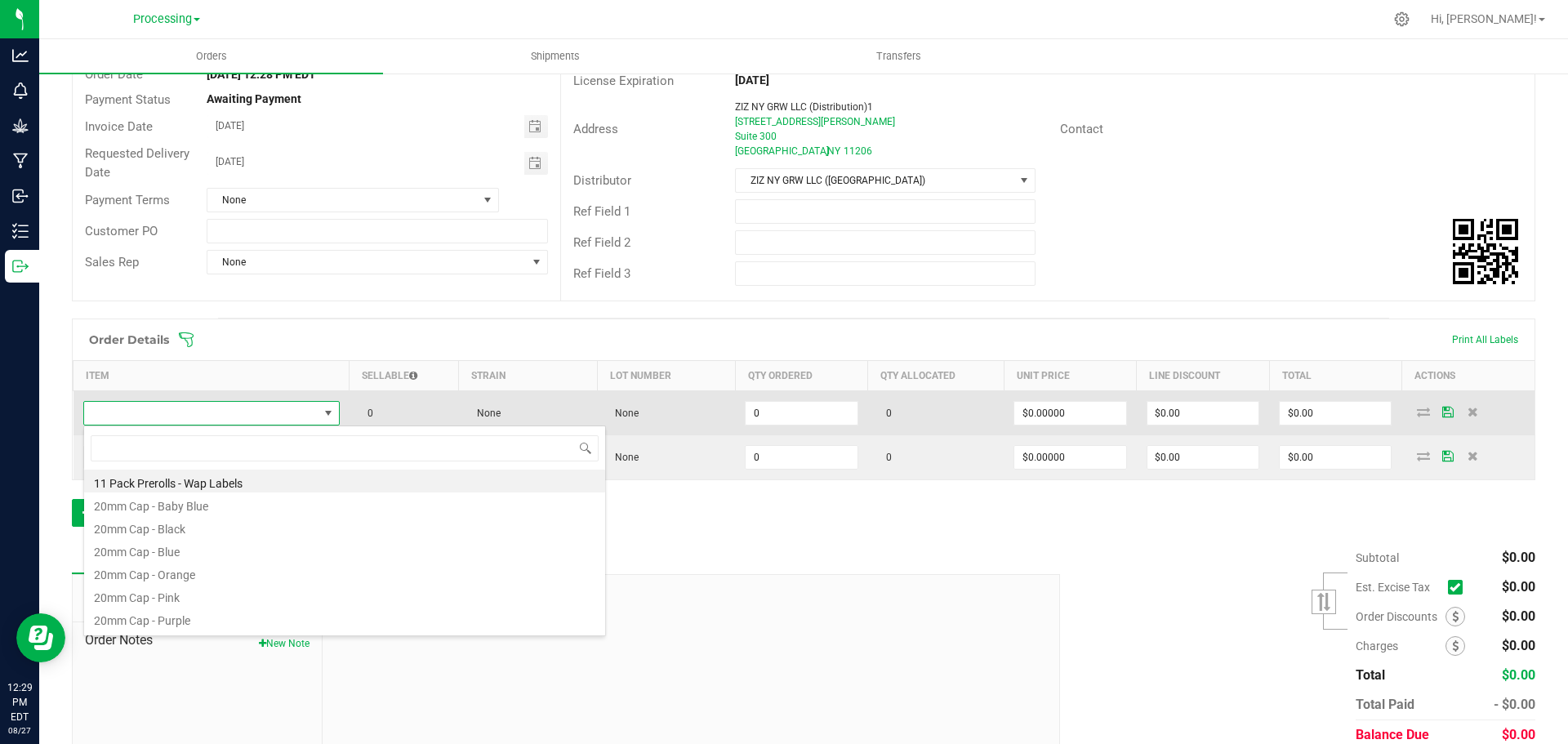
scroll to position [24, 253]
type input "Sour"
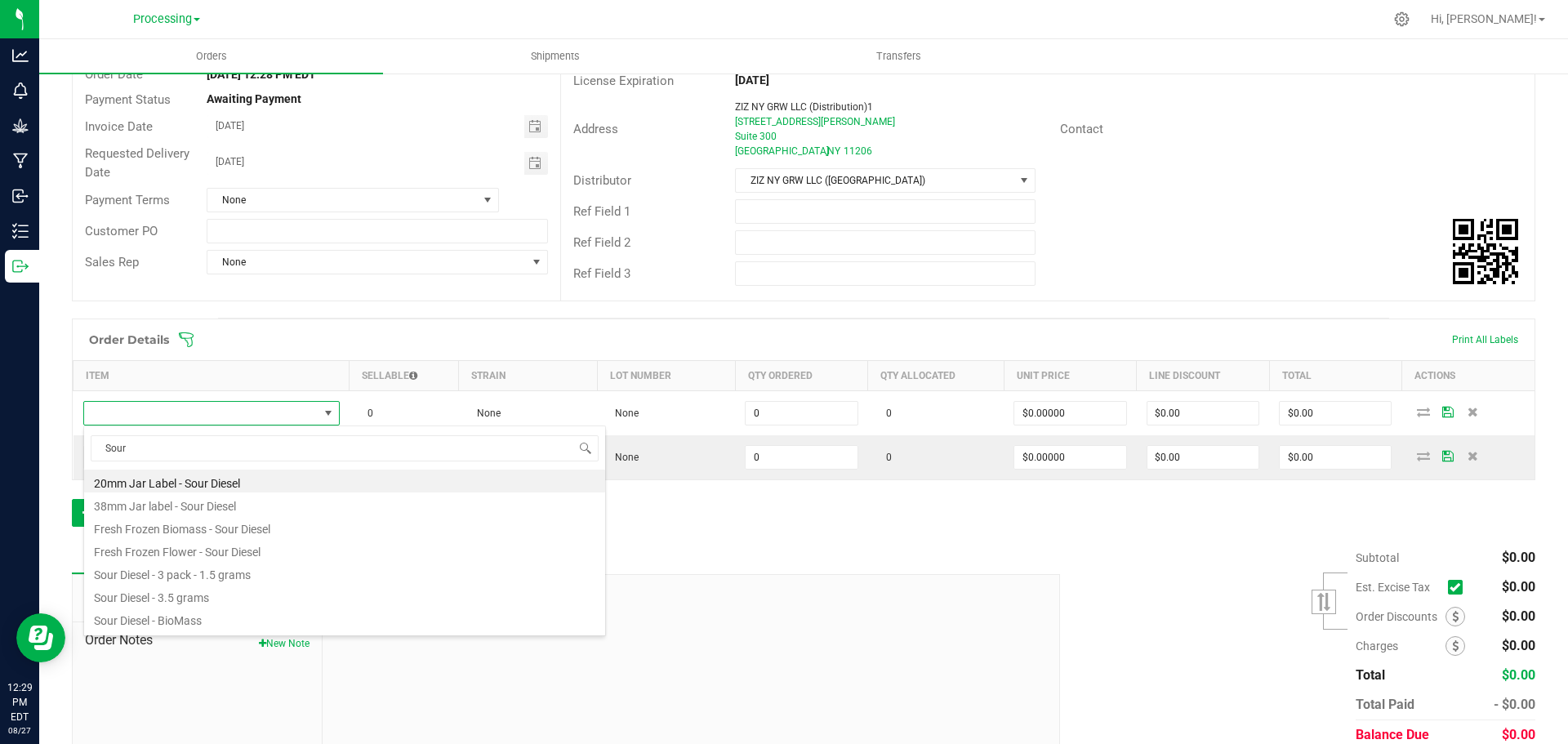
click at [402, 579] on li "Sour Diesel - 3 pack - 1.5 grams" at bounding box center [345, 572] width 521 height 23
type input "0 ea"
type input "$14.00000"
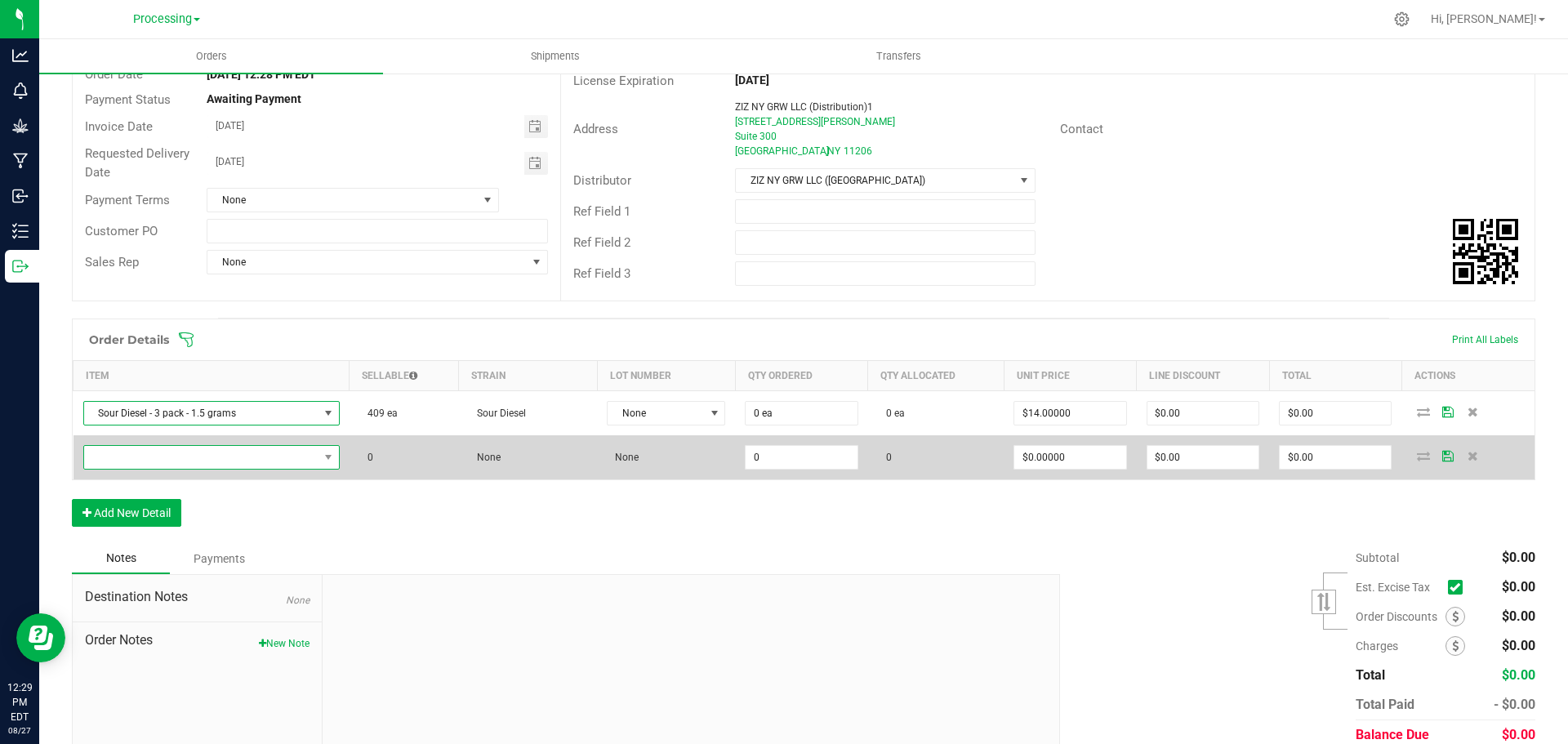
click at [319, 453] on span "NO DATA FOUND" at bounding box center [329, 457] width 20 height 23
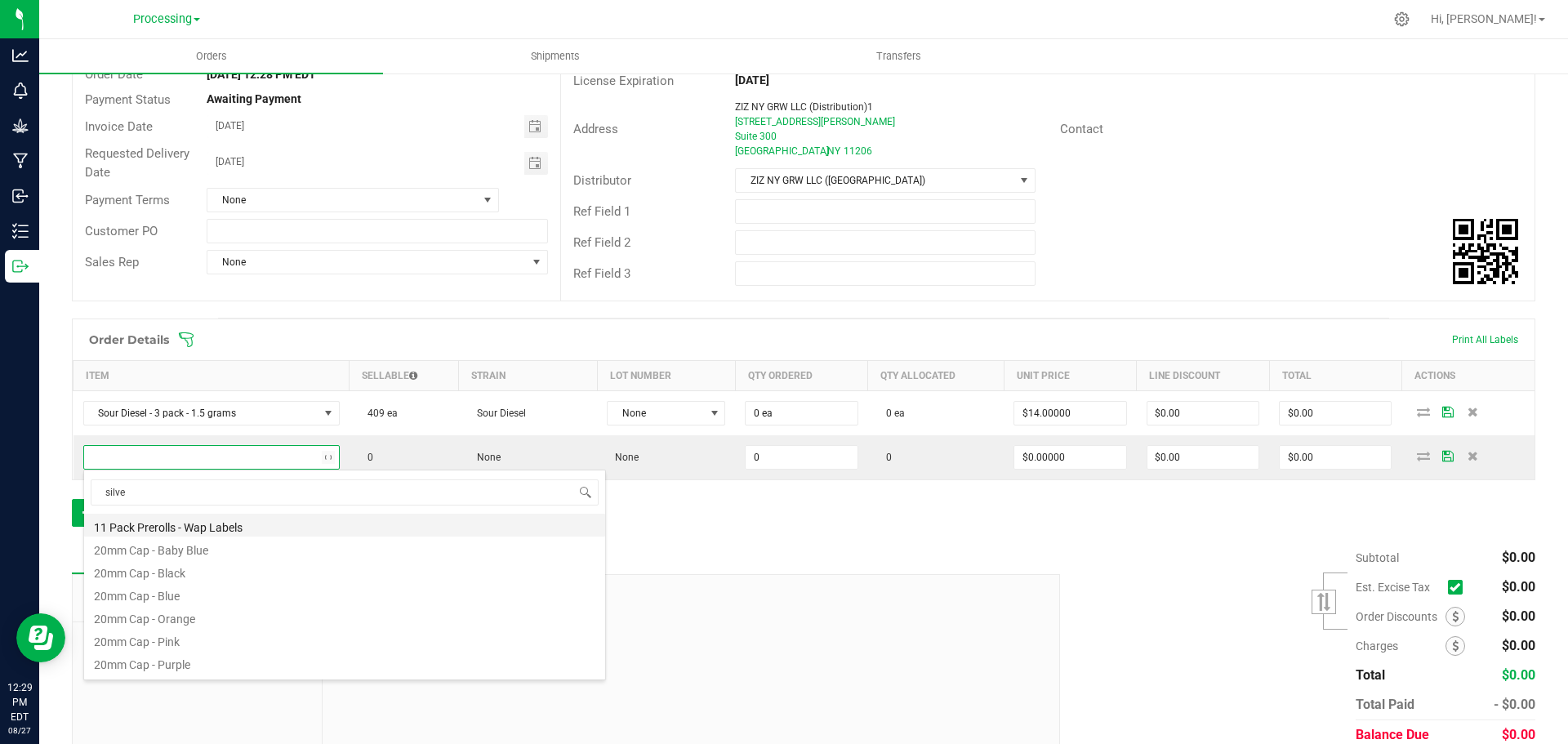
type input "silver"
click at [308, 666] on li "Silver Haze - 3 pack - 1.5 grams" at bounding box center [345, 662] width 521 height 23
type input "0 ea"
type input "$14.00000"
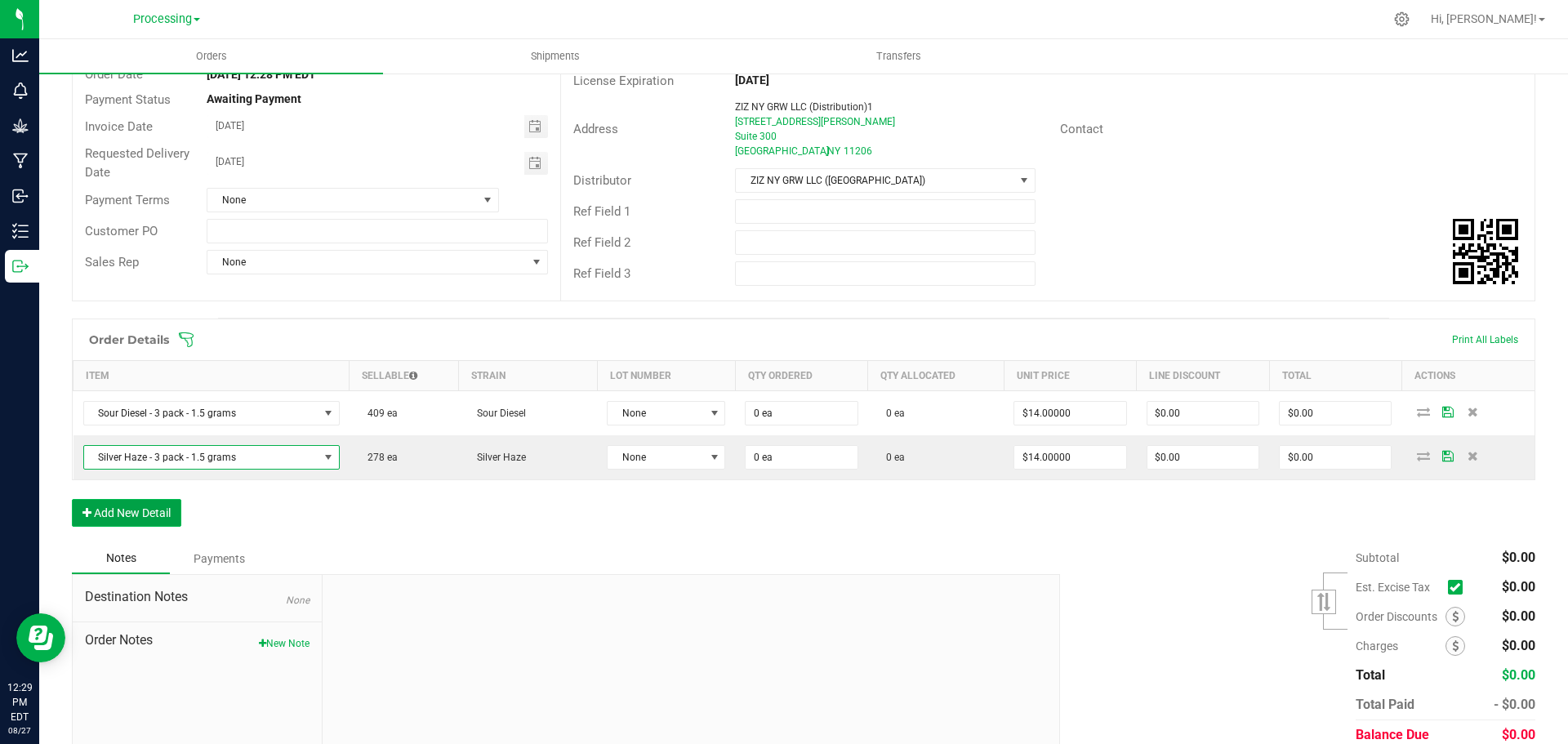
click at [133, 516] on button "Add New Detail" at bounding box center [126, 513] width 110 height 28
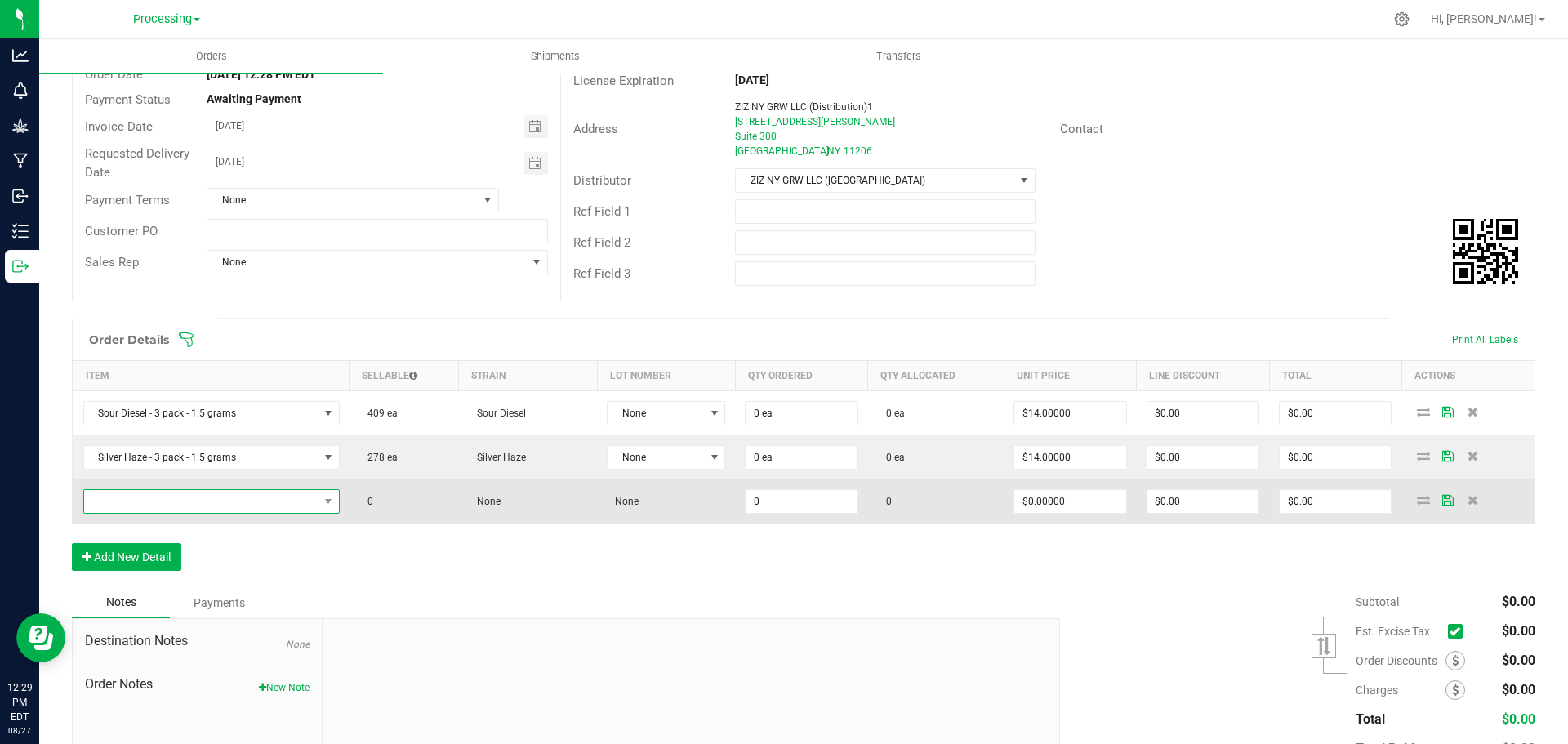
click at [328, 491] on span "NO DATA FOUND" at bounding box center [329, 502] width 20 height 23
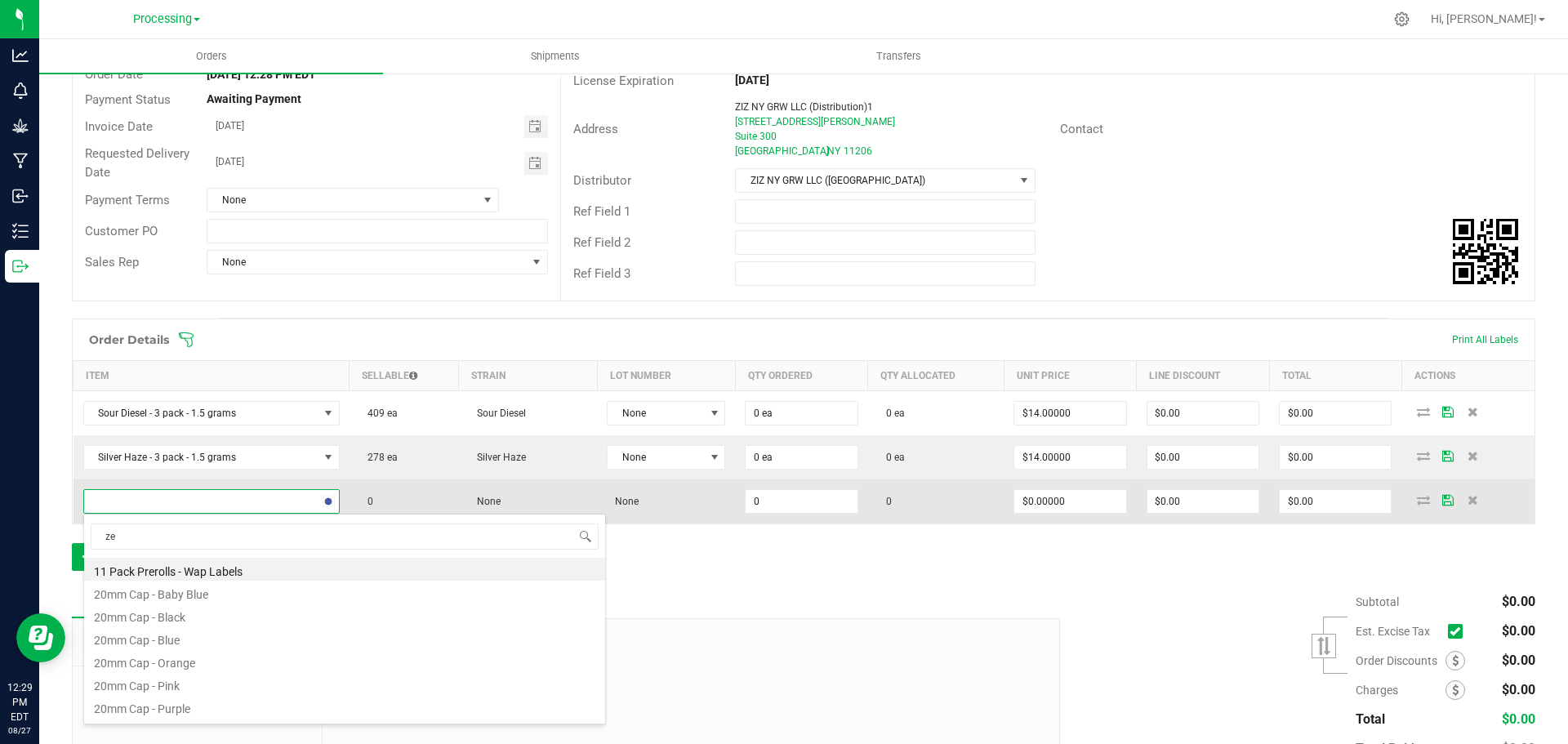
type input "zel"
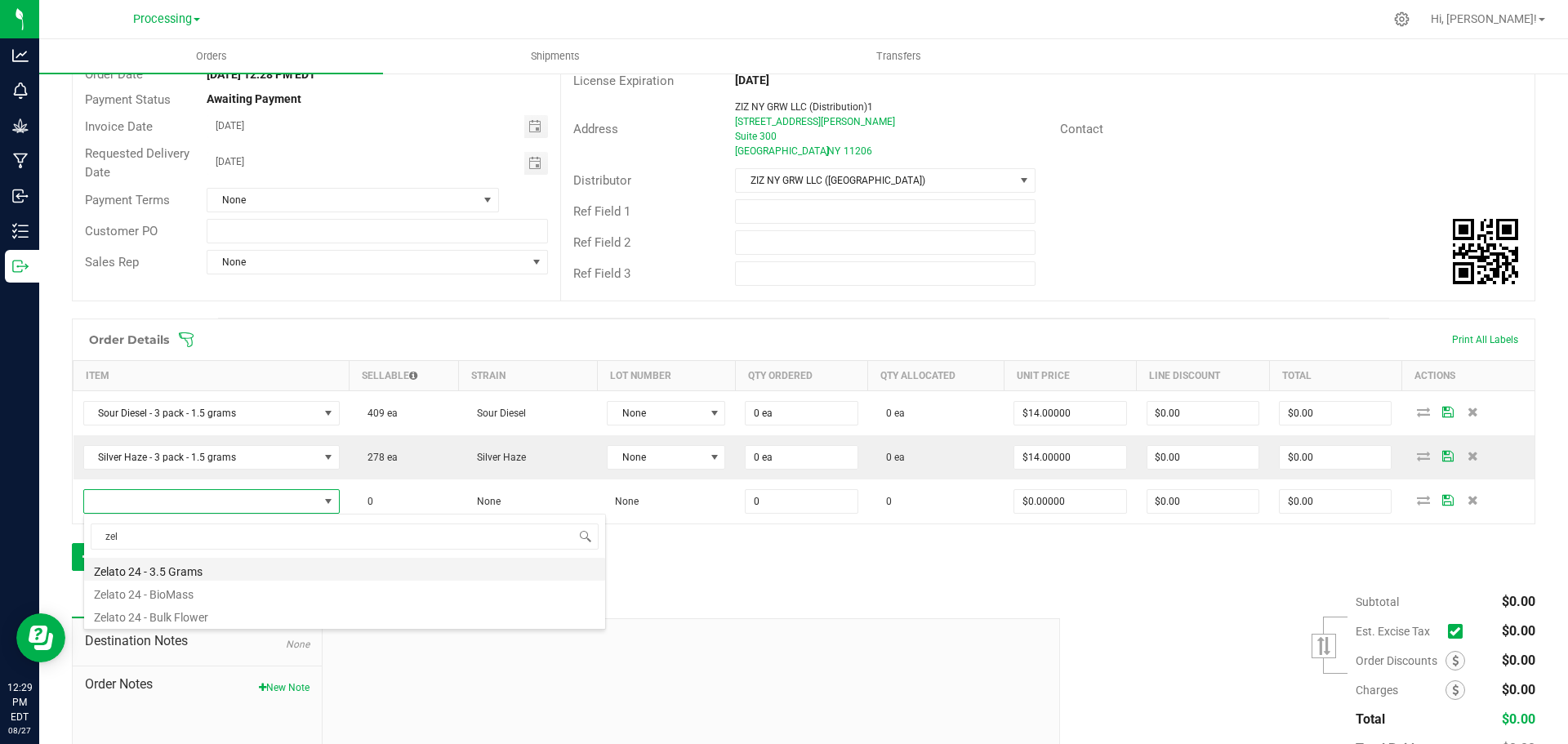
click at [236, 572] on li "Zelato 24 - 3.5 Grams" at bounding box center [345, 568] width 521 height 23
type input "0 ea"
type input "$25.00000"
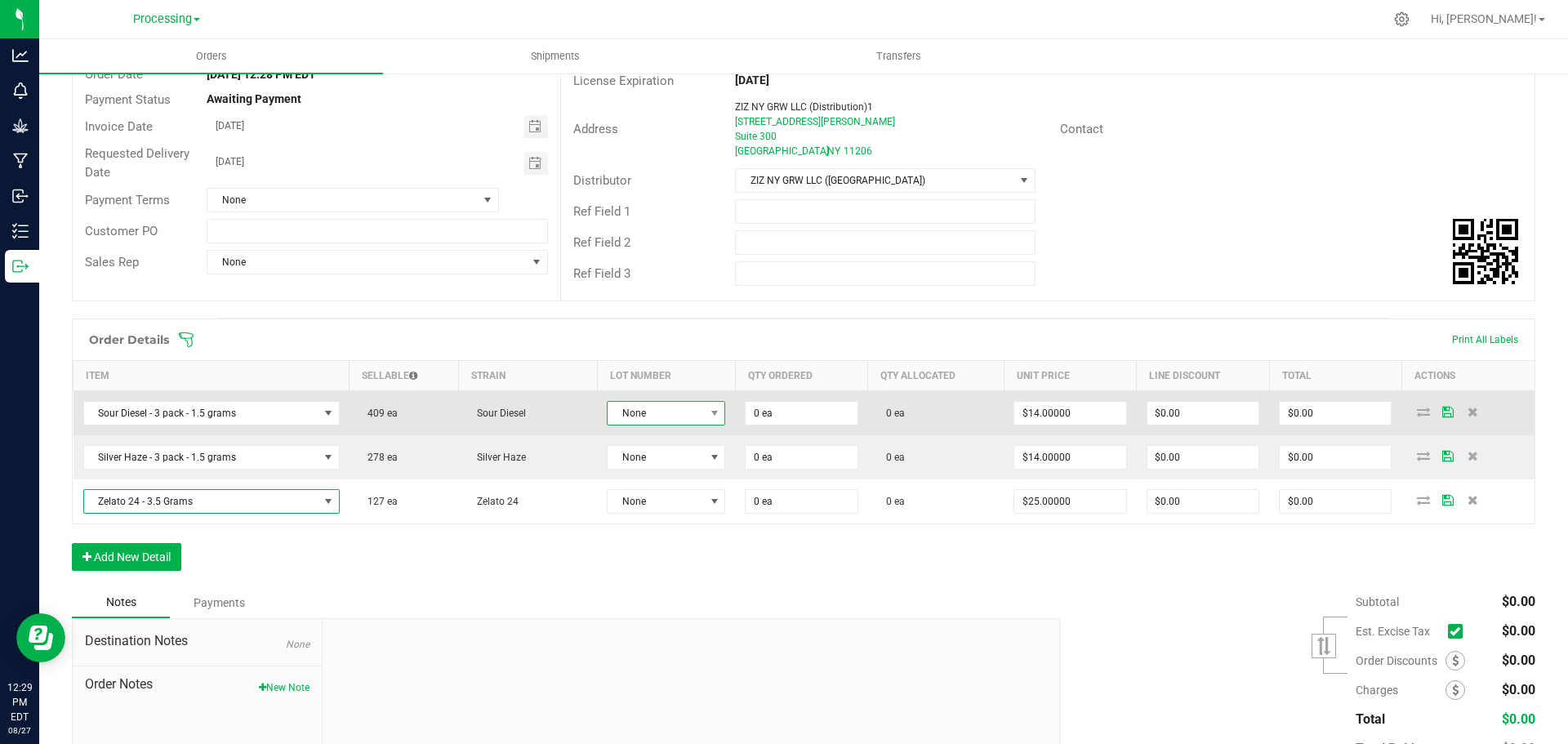
click at [699, 419] on span "None" at bounding box center [656, 413] width 97 height 23
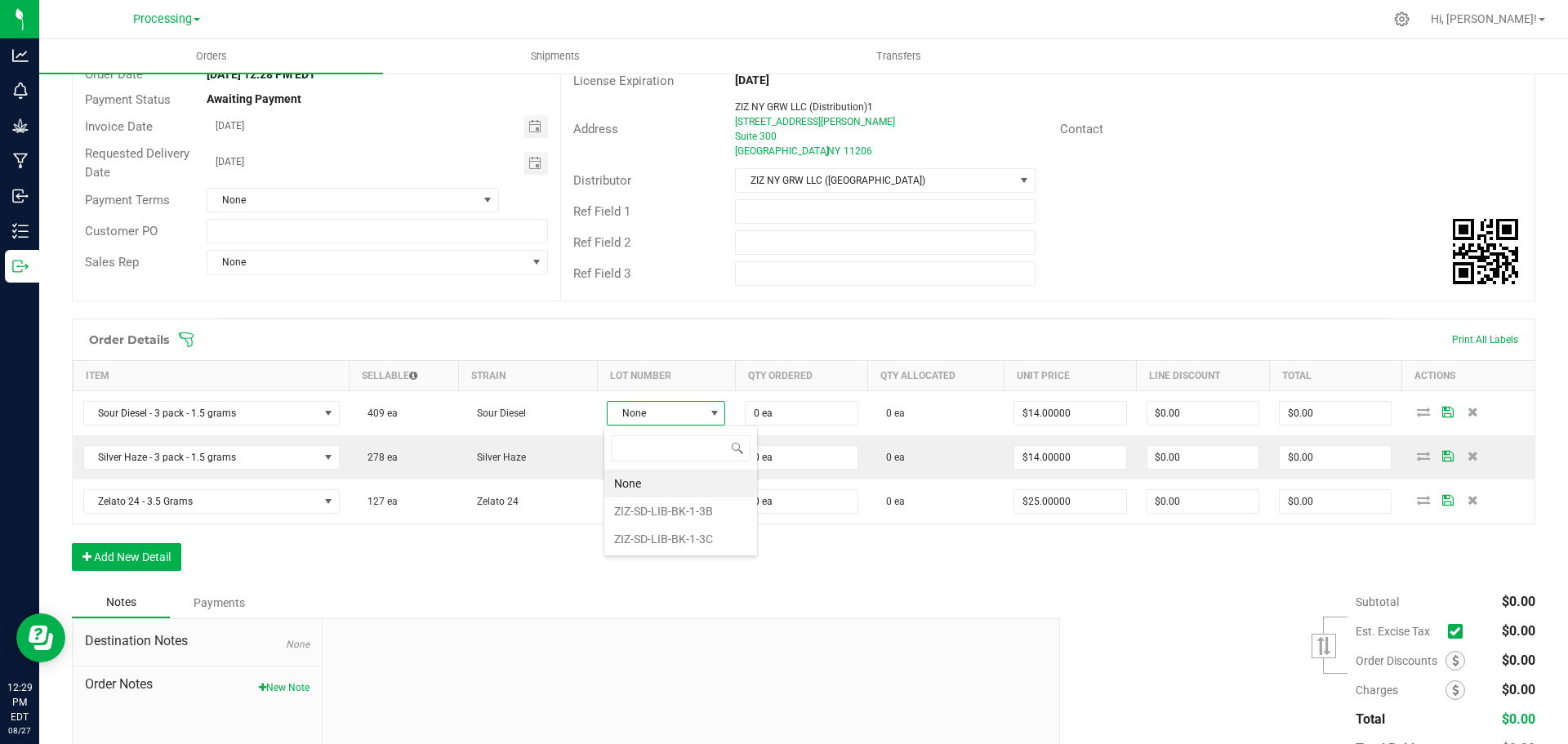
scroll to position [24, 117]
click at [701, 539] on li "ZIZ-SD-LIB-BK-1-3C" at bounding box center [681, 539] width 152 height 28
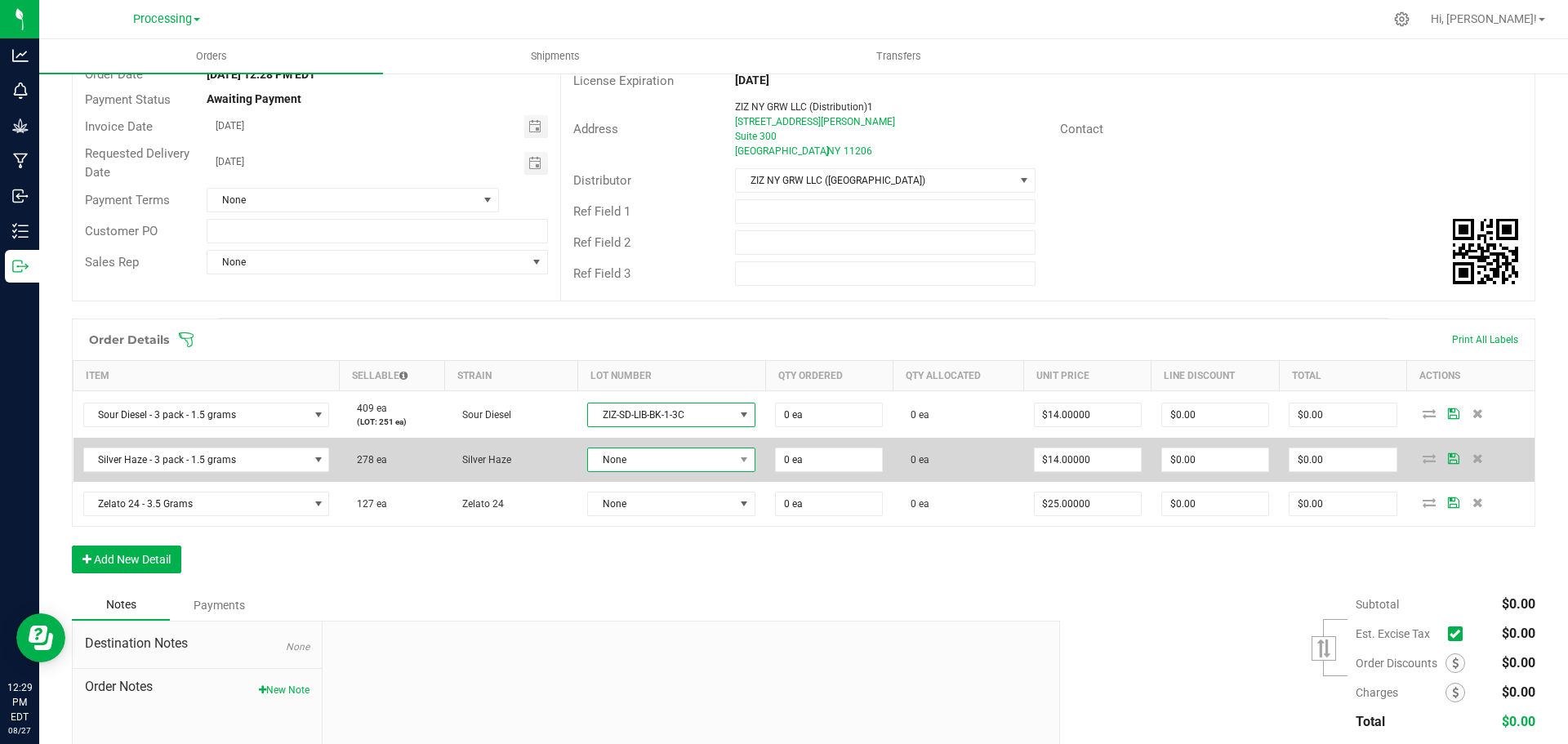
click at [716, 457] on span "None" at bounding box center [660, 460] width 146 height 23
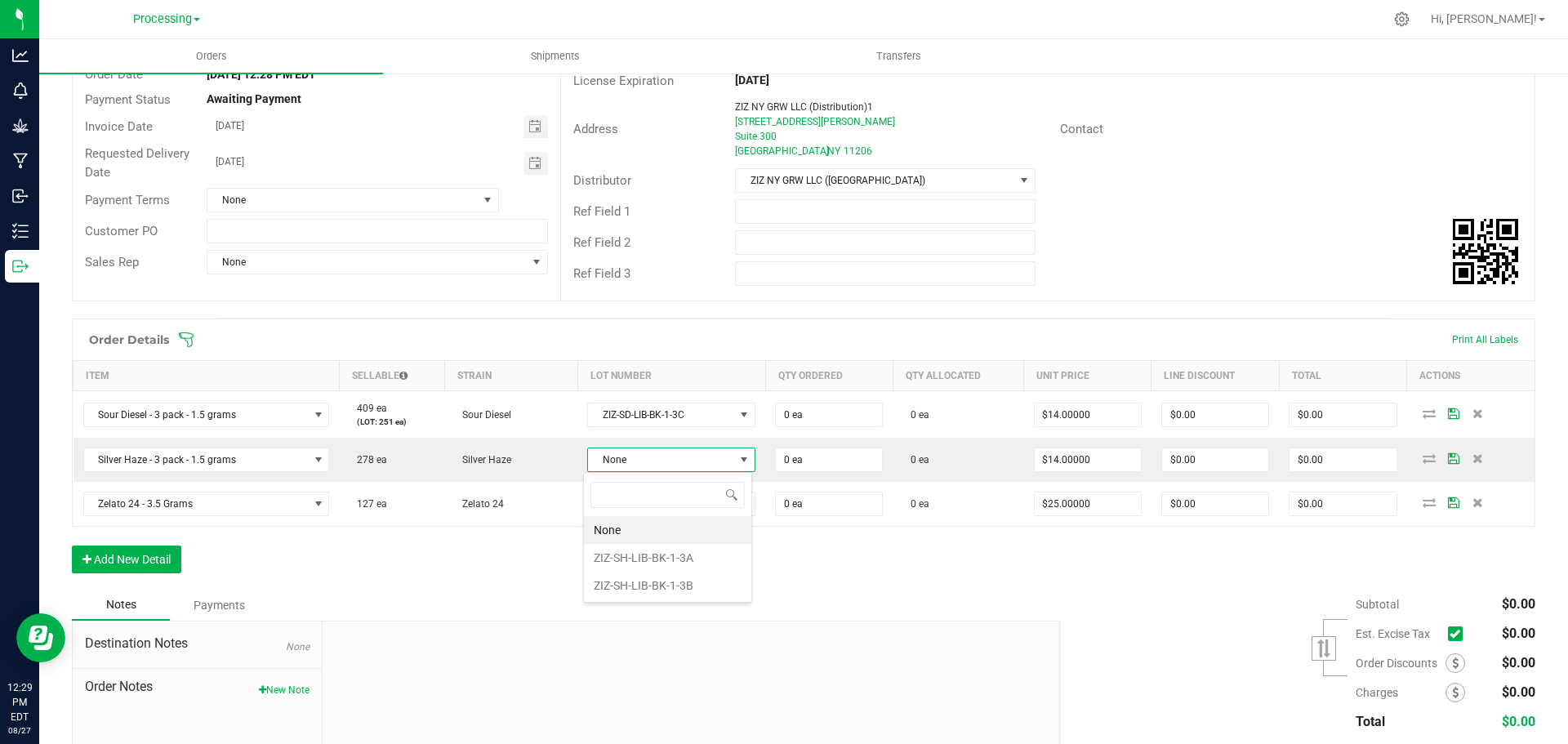
click at [706, 594] on li "ZIZ-SH-LIB-BK-1-3B" at bounding box center [668, 585] width 167 height 28
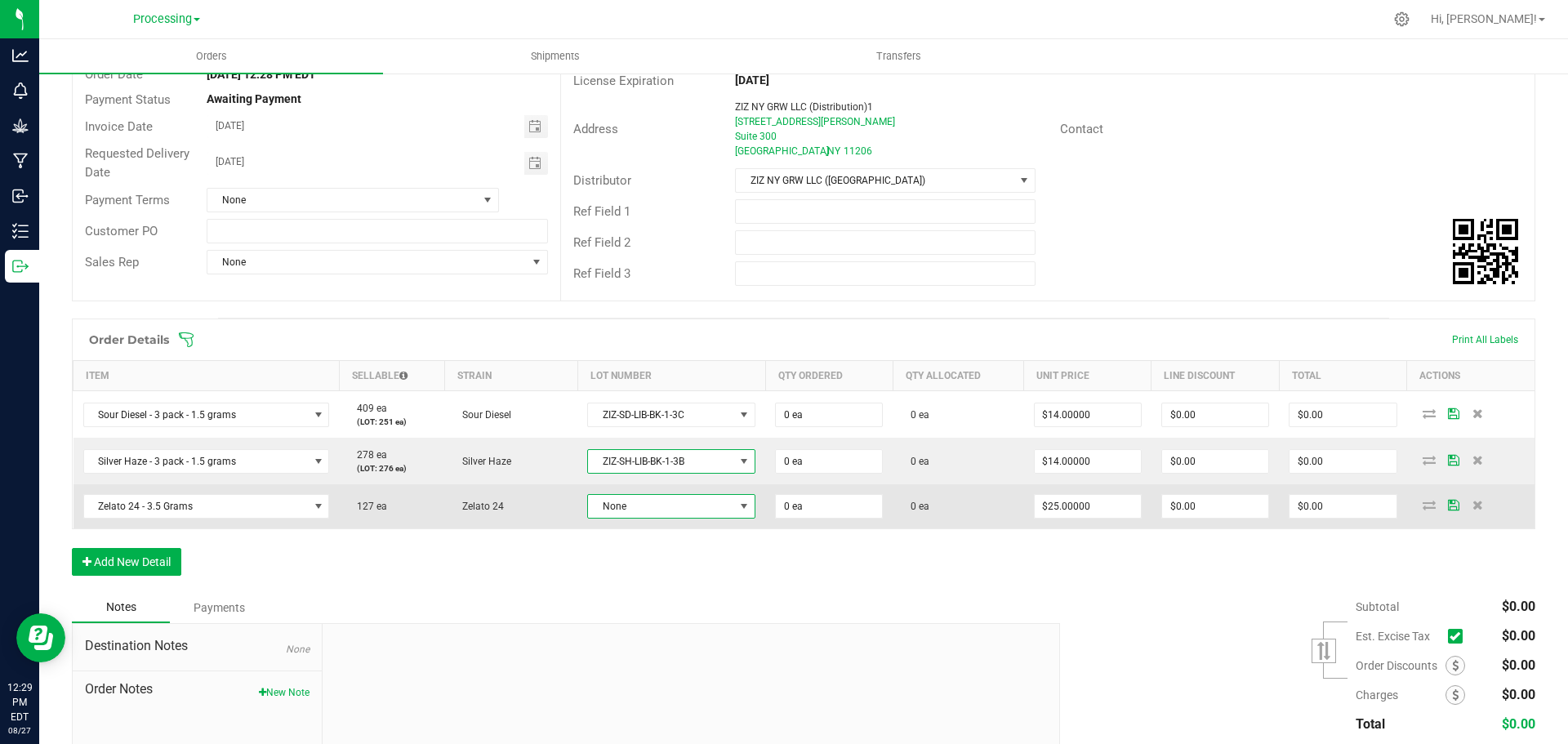
click at [738, 505] on span at bounding box center [744, 506] width 13 height 13
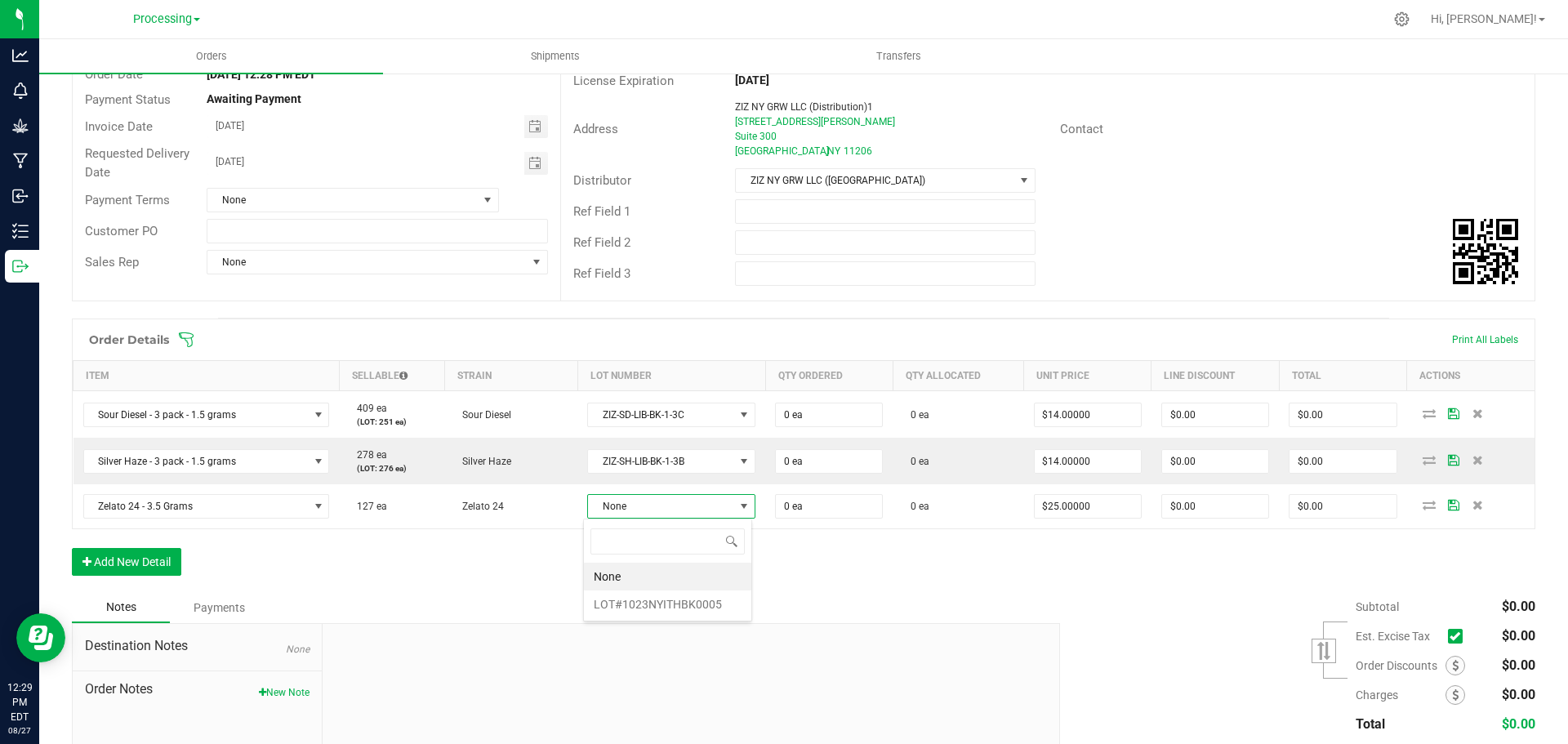
click at [723, 602] on li "LOT#1023NYITHBK0005" at bounding box center [668, 605] width 167 height 28
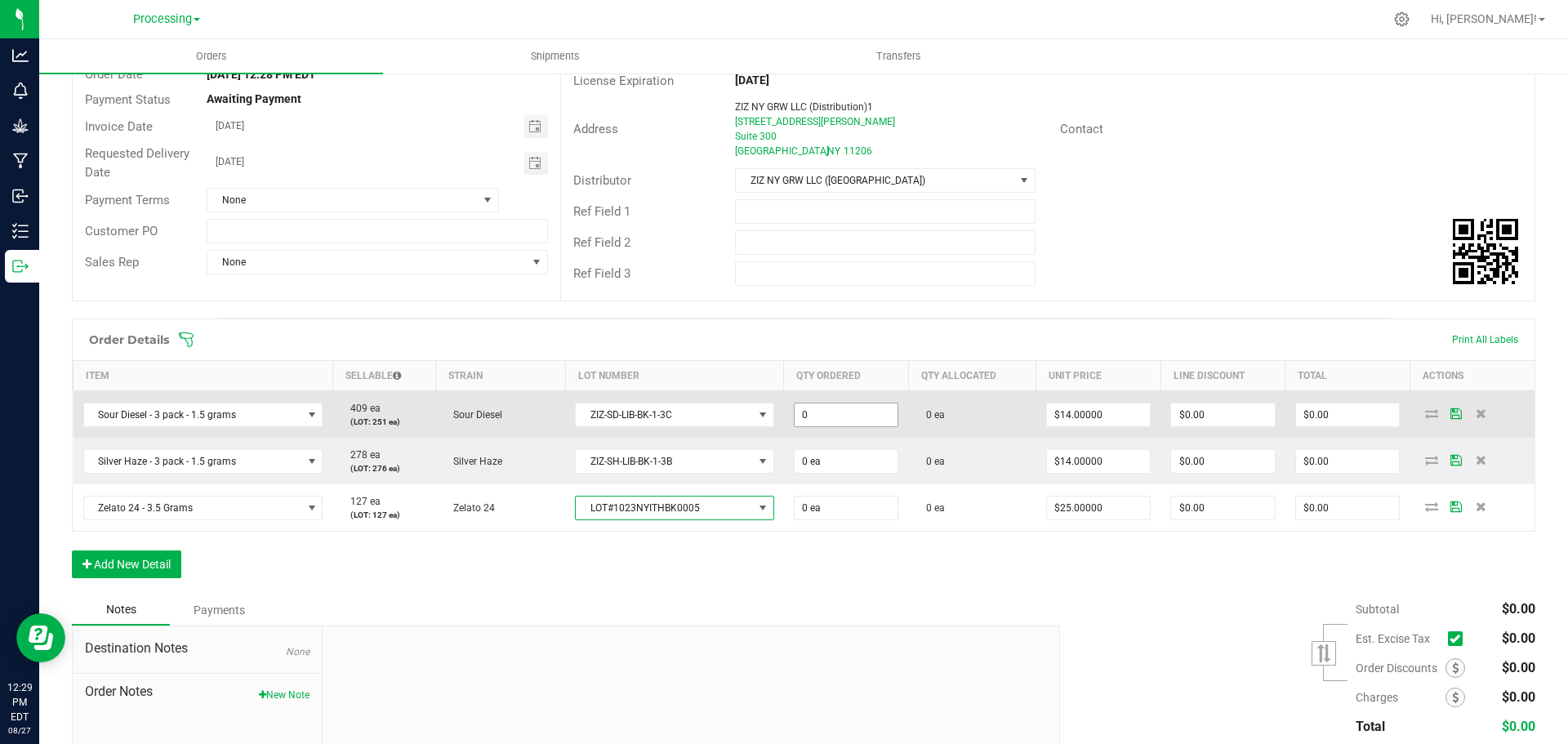
click at [879, 424] on input "0" at bounding box center [846, 414] width 104 height 23
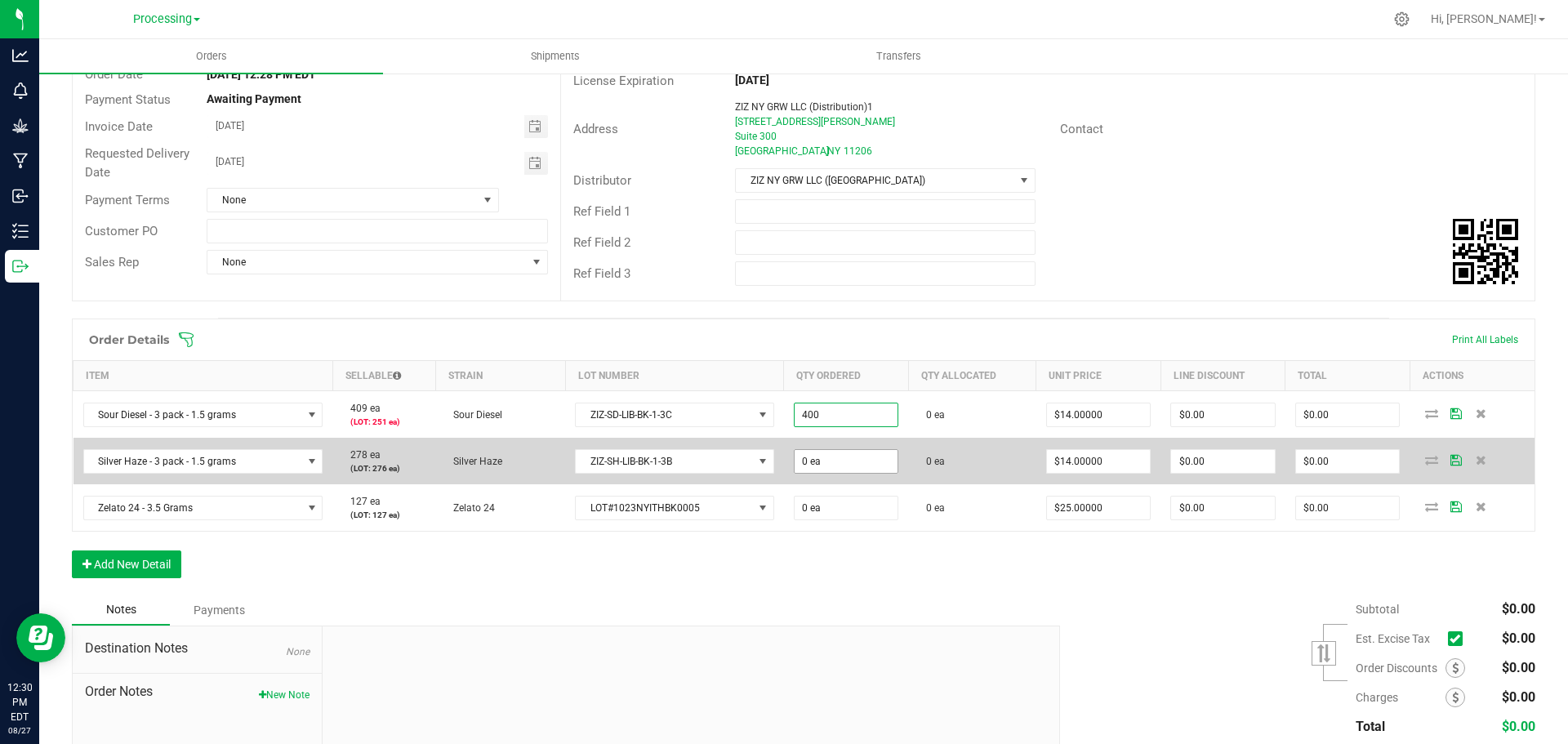
click at [859, 453] on input "0 ea" at bounding box center [846, 461] width 104 height 23
type input "400 ea"
type input "$5,600.00"
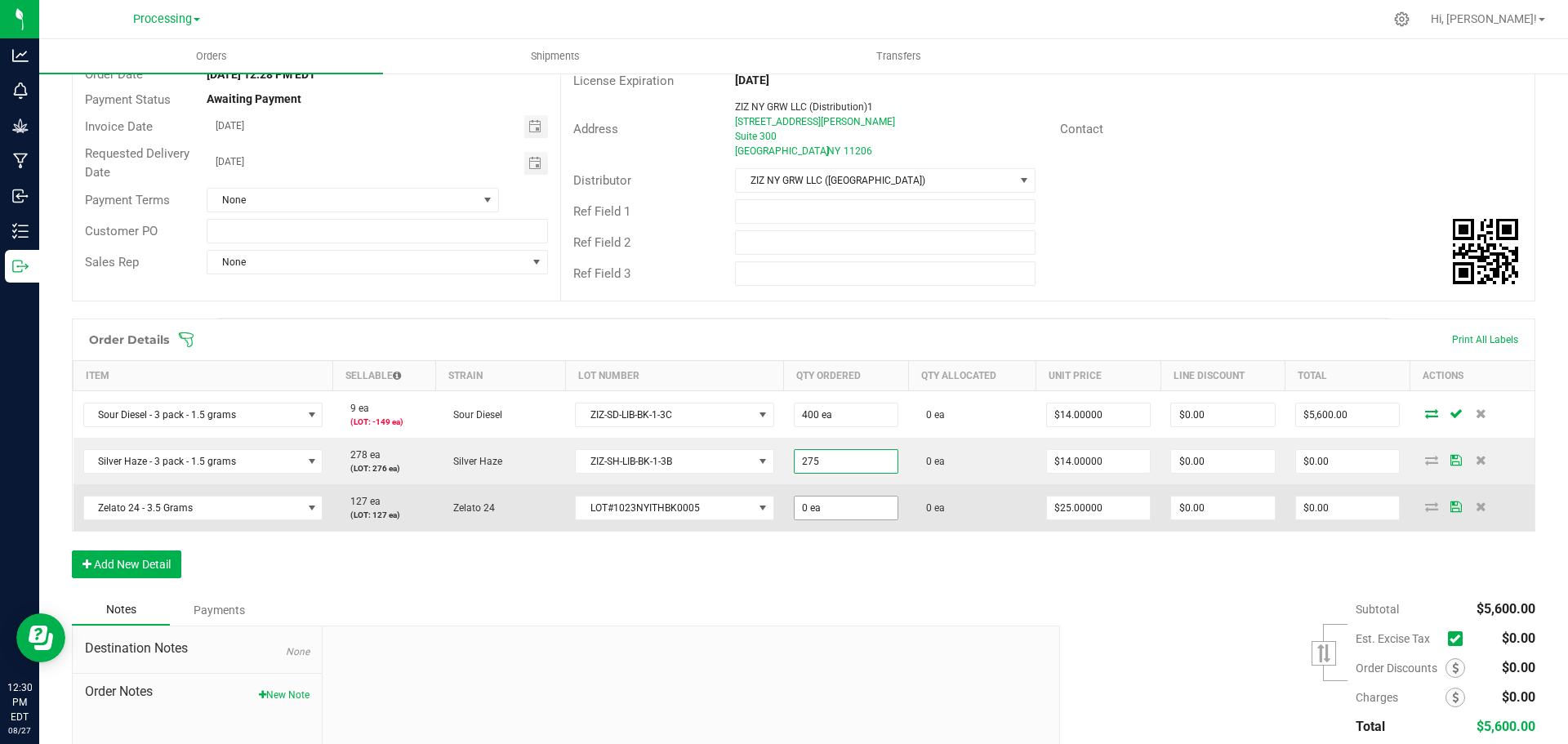
type input "275 ea"
type input "$3,850.00"
click at [864, 501] on input "0" at bounding box center [846, 508] width 104 height 23
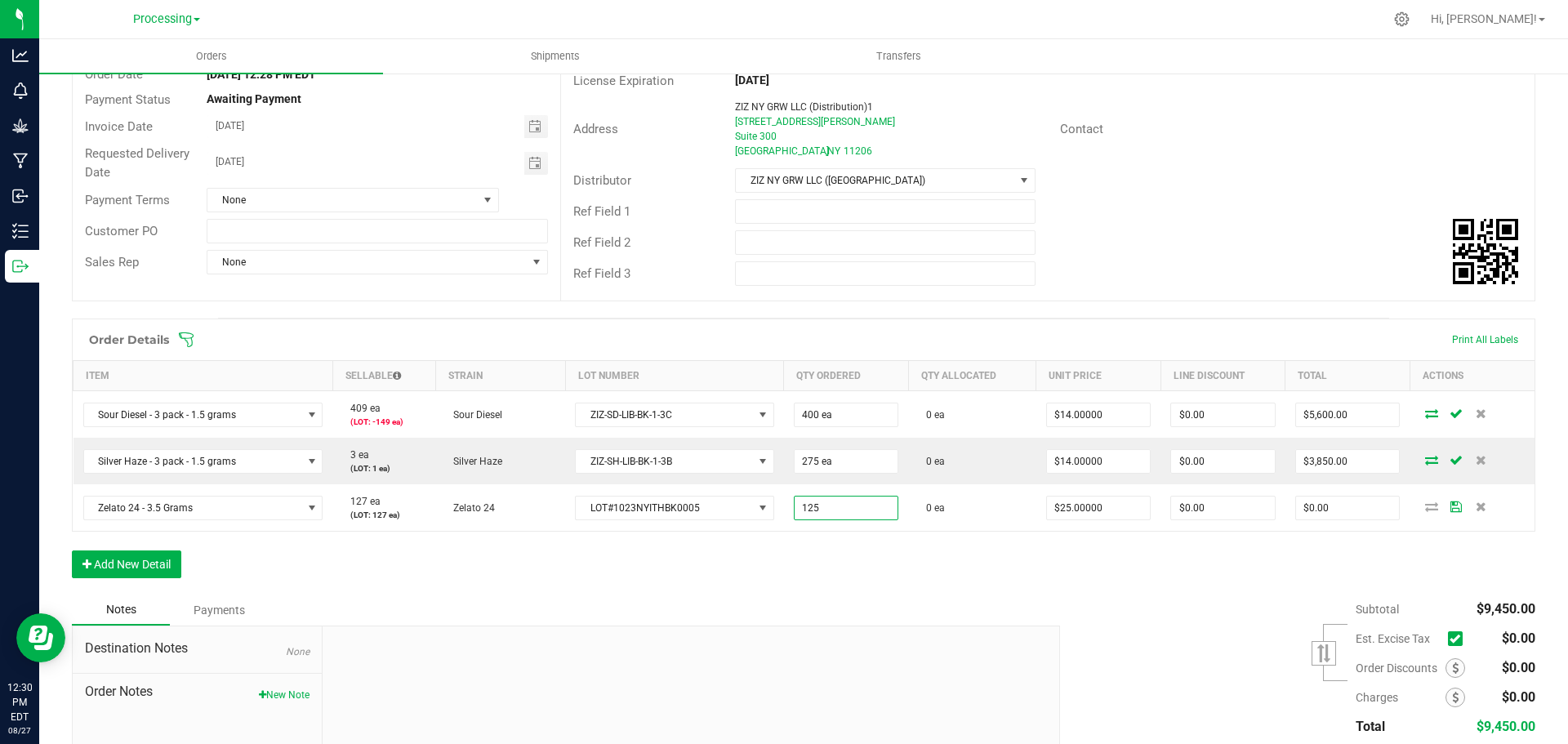
click at [837, 544] on div "Order Details Print All Labels Item Sellable Strain Lot Number Qty Ordered Qty …" at bounding box center [803, 456] width 1463 height 276
type input "125 ea"
type input "$3,125.00"
click at [111, 569] on button "Add New Detail" at bounding box center [126, 565] width 110 height 28
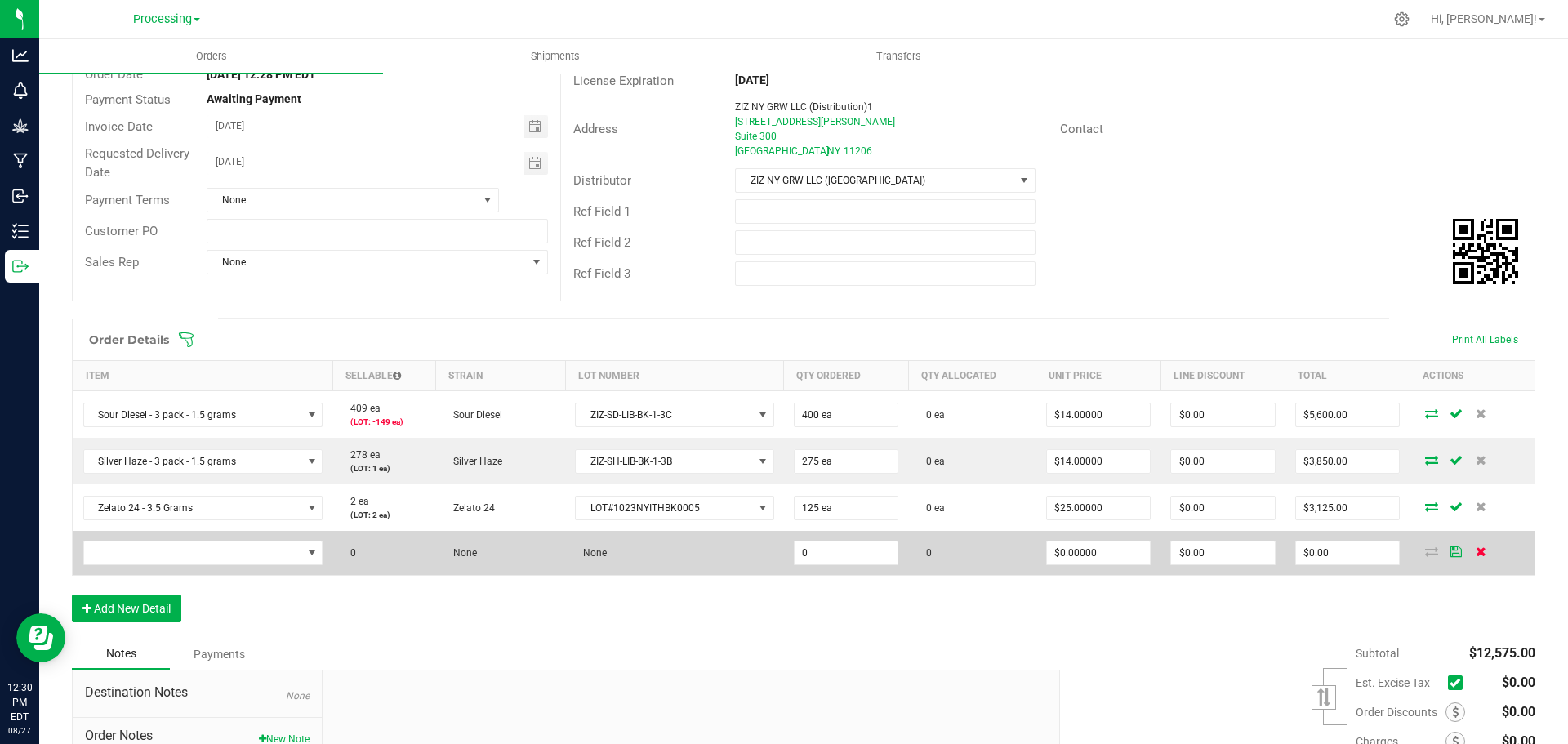
click at [1476, 552] on icon at bounding box center [1481, 551] width 10 height 10
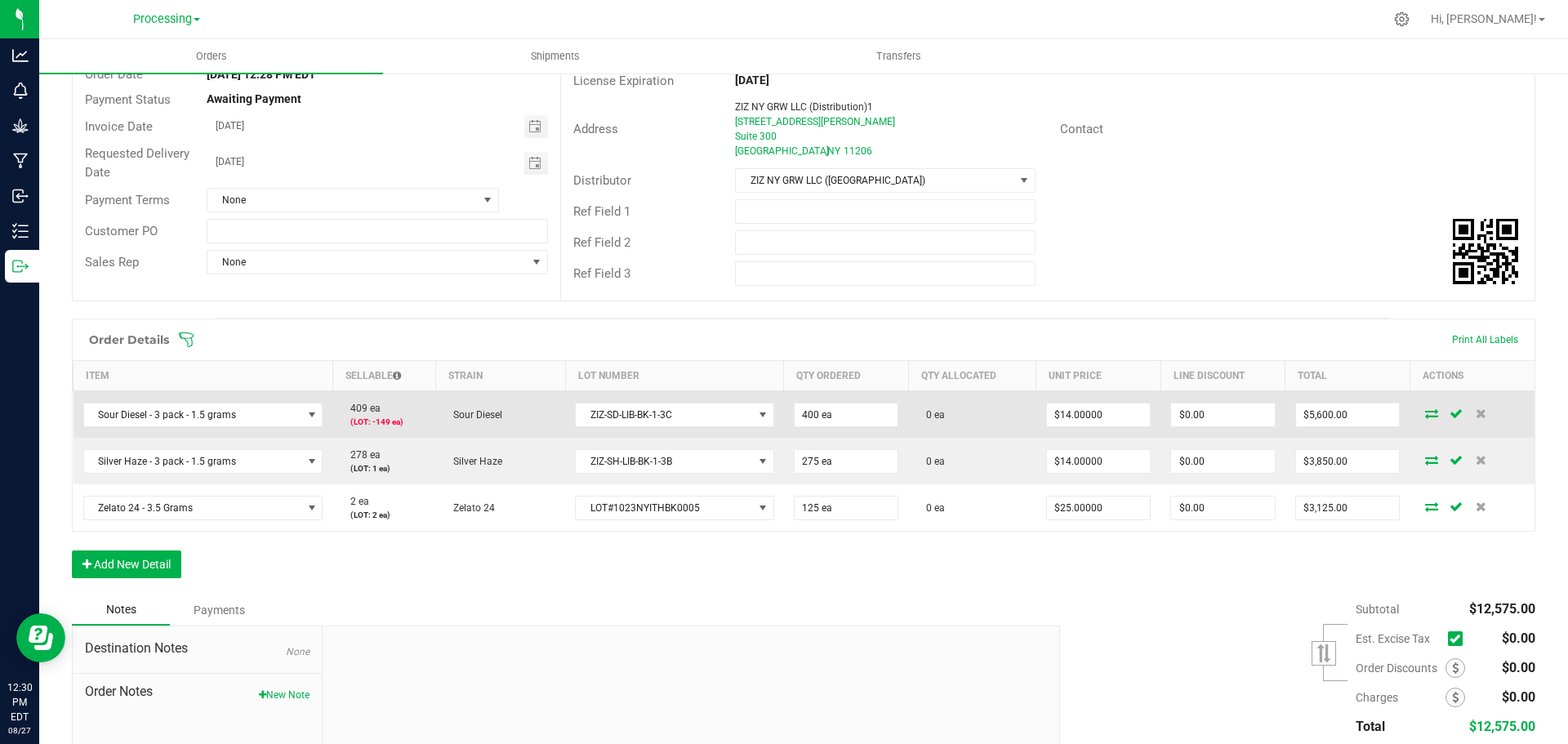
click at [1425, 416] on icon at bounding box center [1431, 413] width 13 height 10
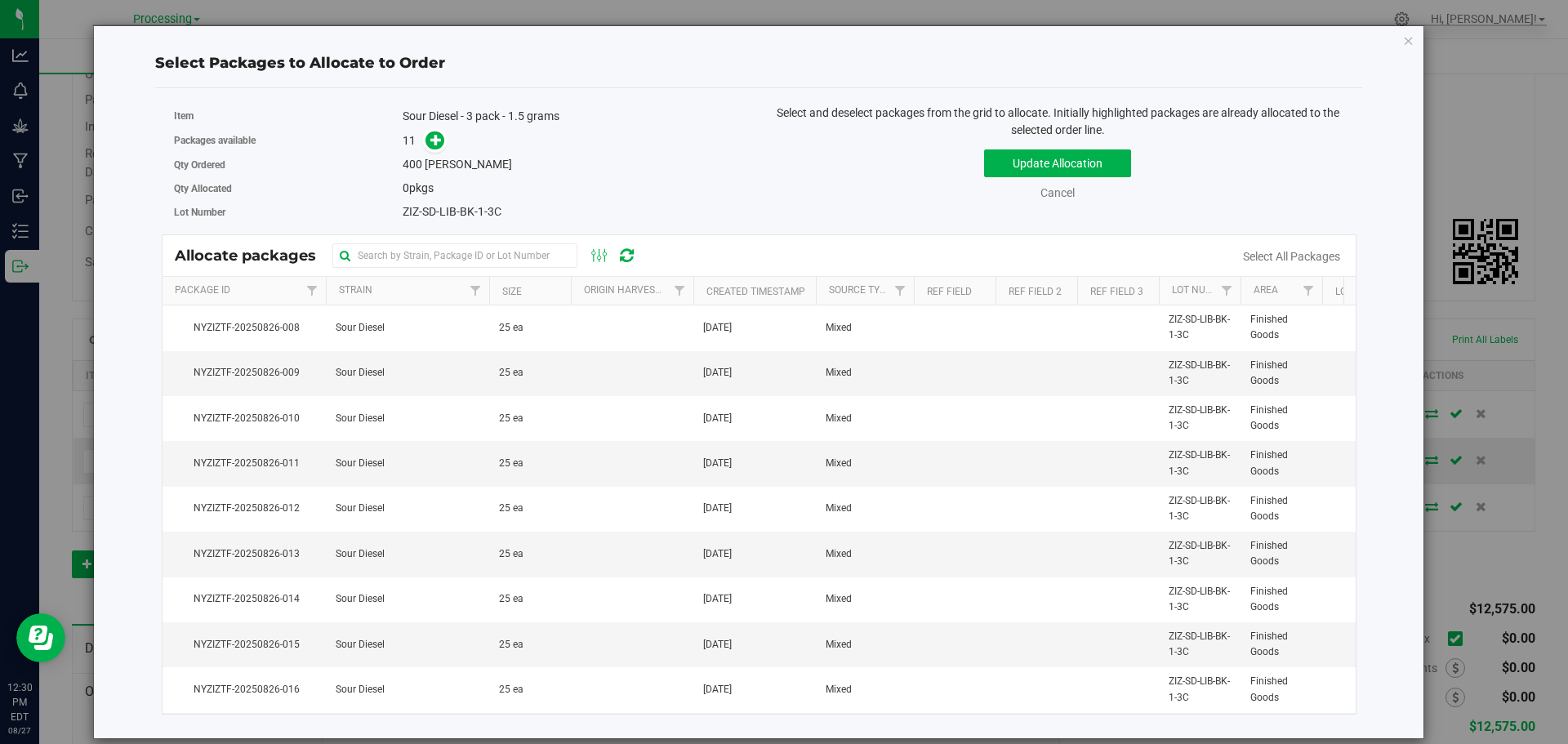
click at [1405, 39] on icon "button" at bounding box center [1408, 40] width 11 height 20
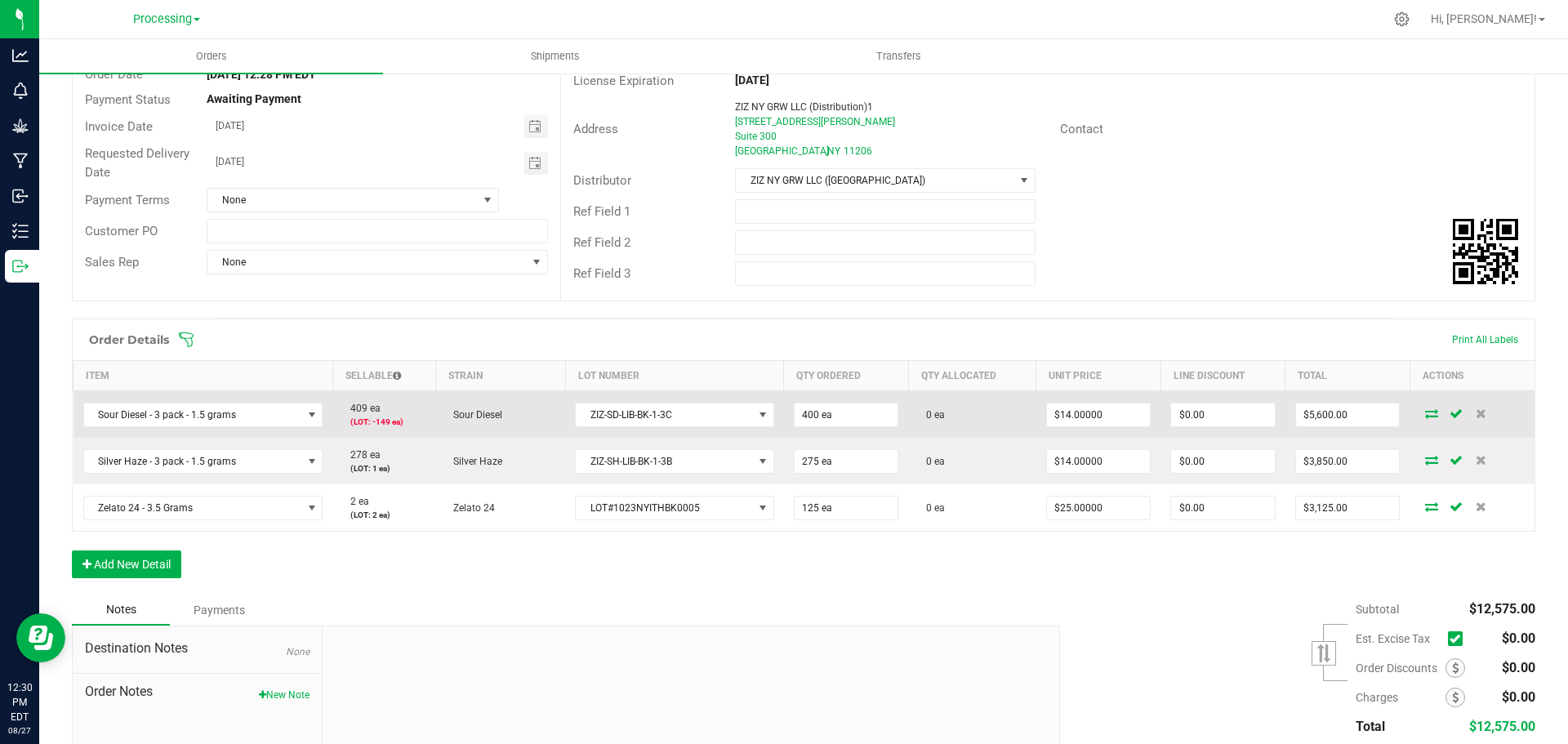
click at [1425, 411] on icon at bounding box center [1431, 413] width 13 height 10
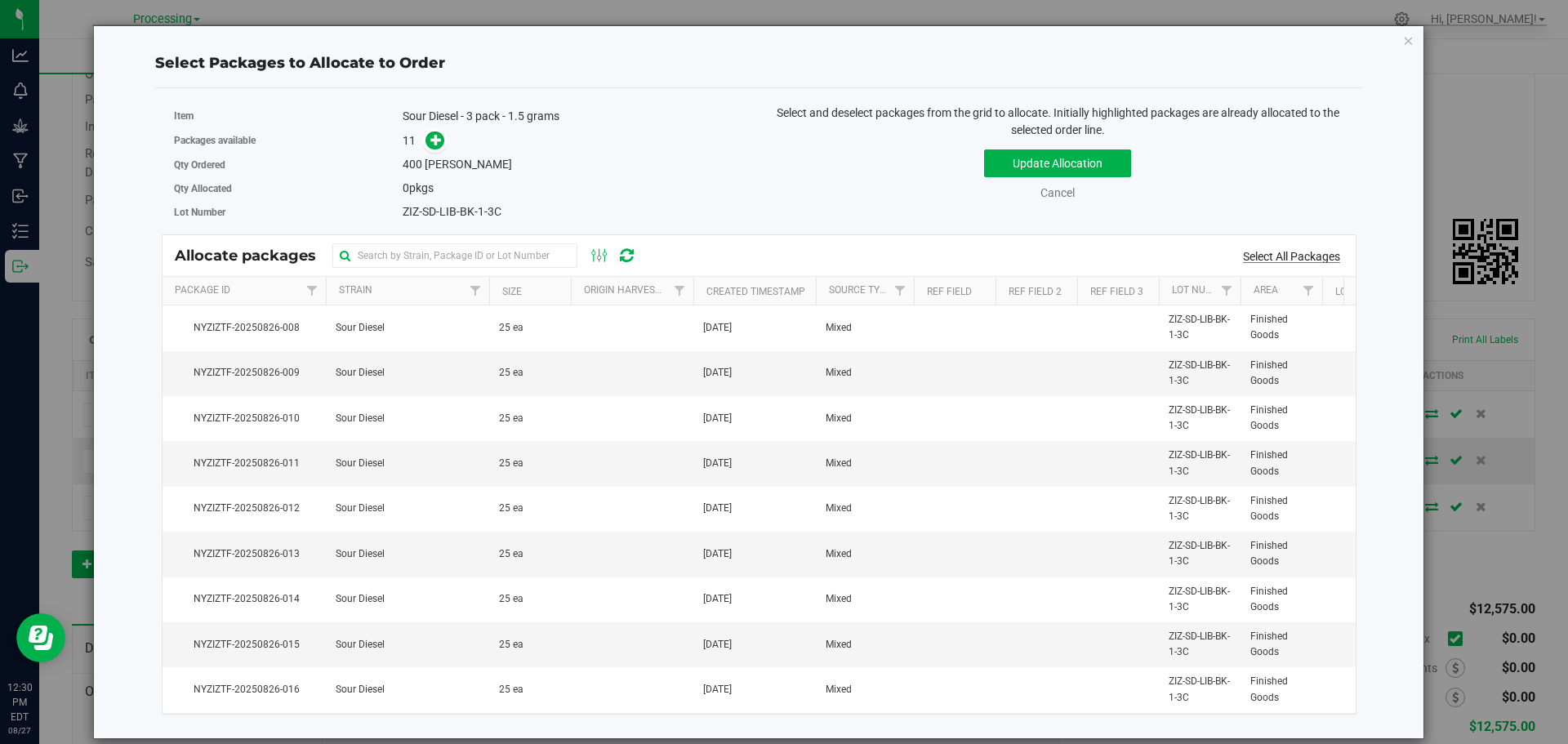
click at [1282, 260] on link "Select All Packages" at bounding box center [1291, 256] width 98 height 13
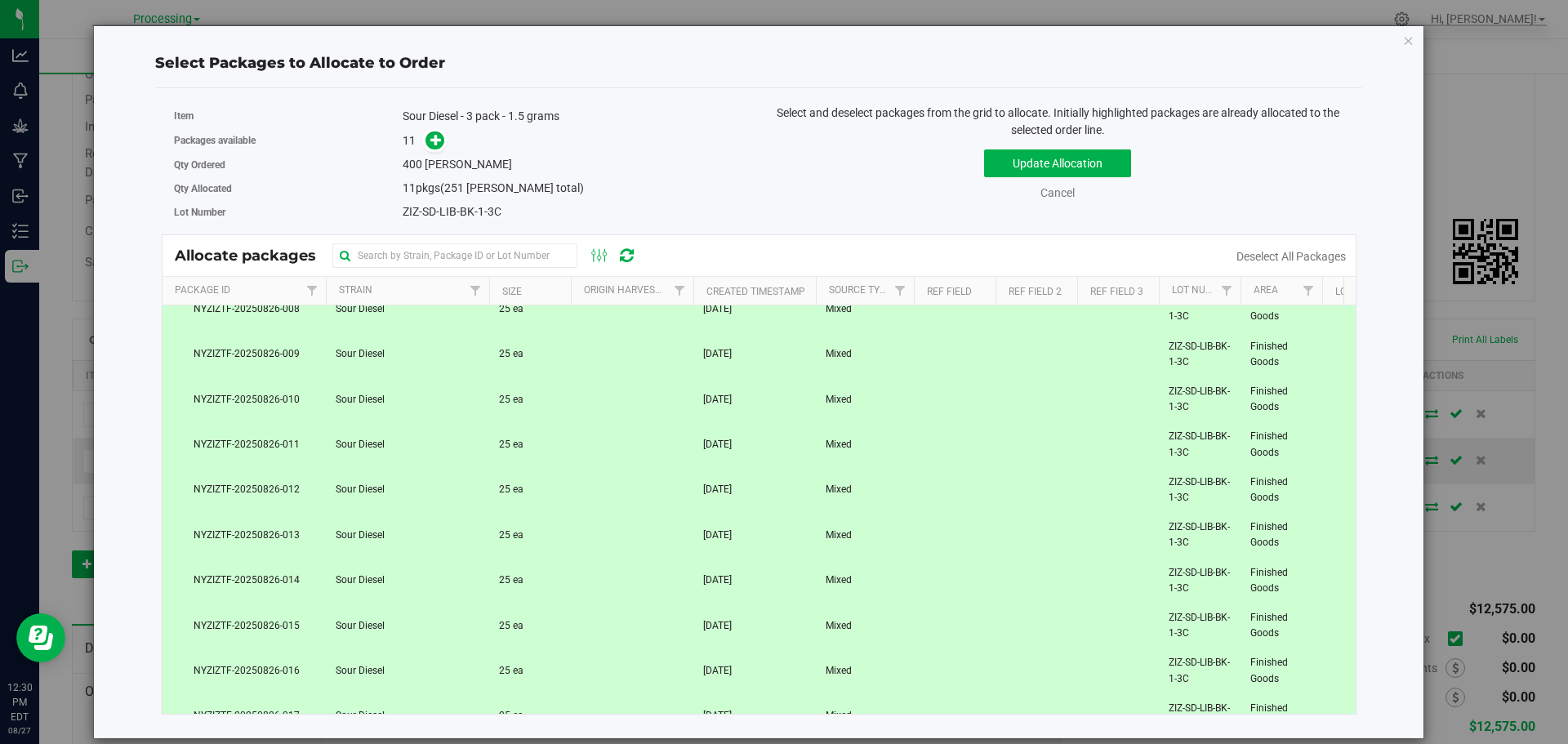
scroll to position [100, 0]
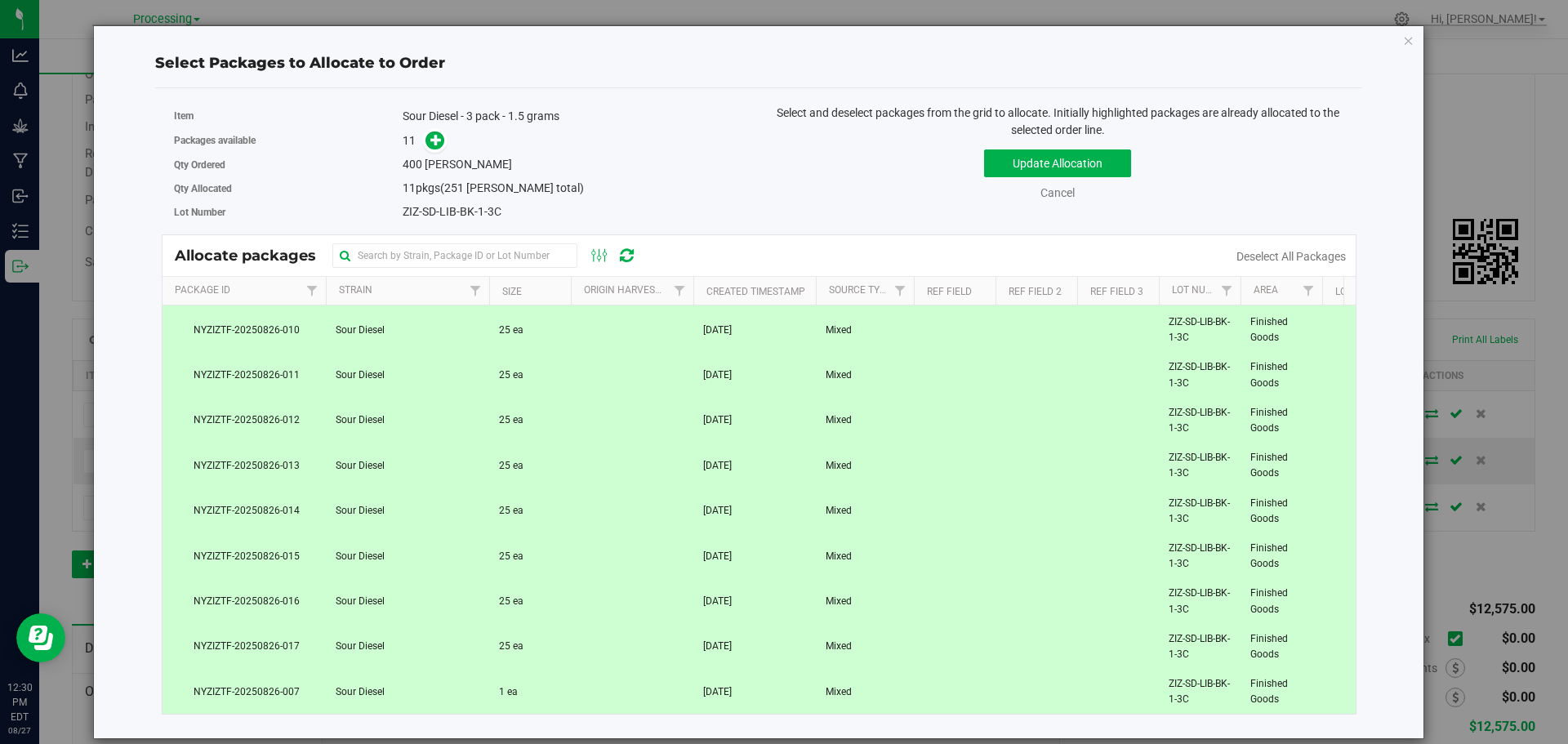
click at [583, 687] on td at bounding box center [633, 691] width 123 height 44
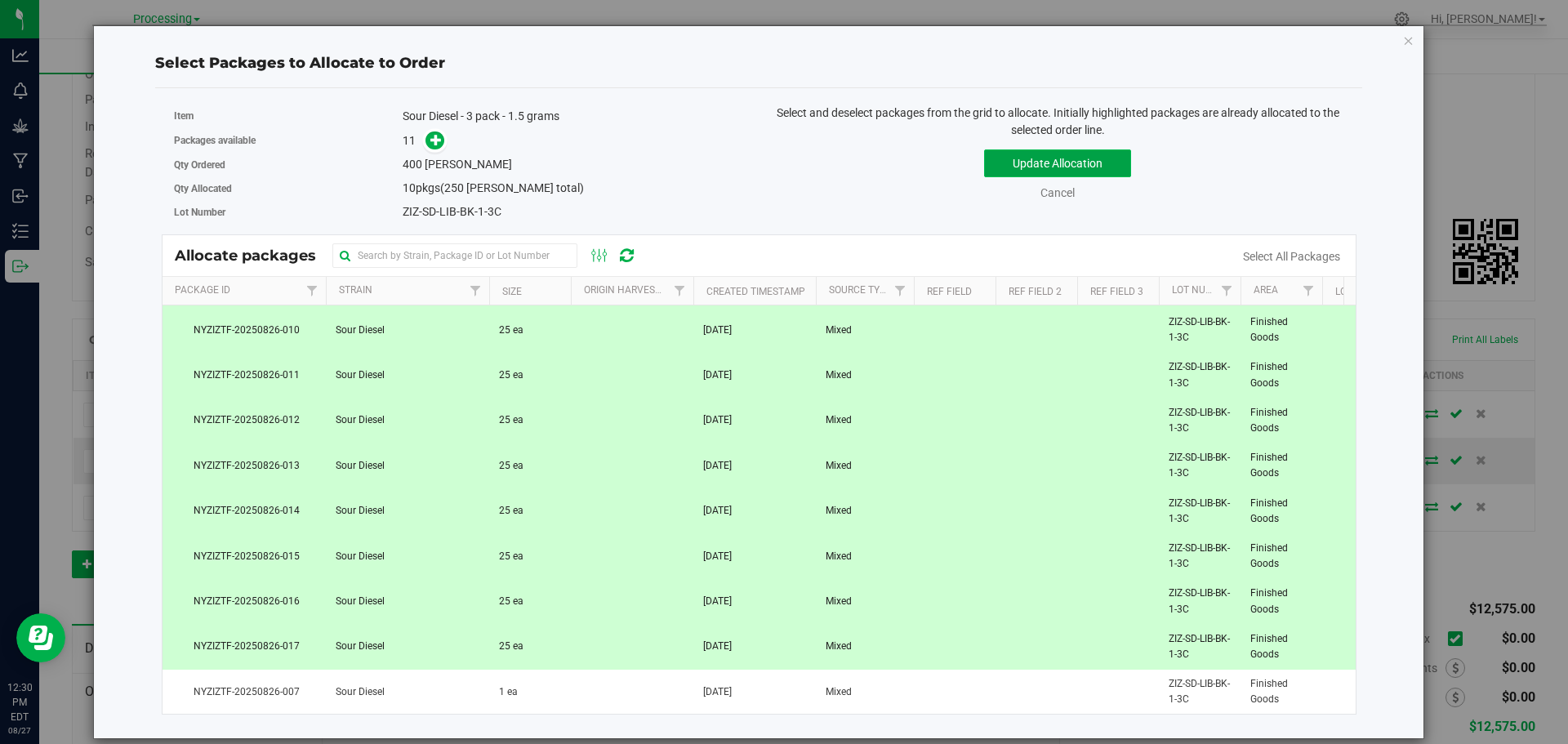
click at [1104, 160] on button "Update Allocation" at bounding box center [1057, 163] width 147 height 28
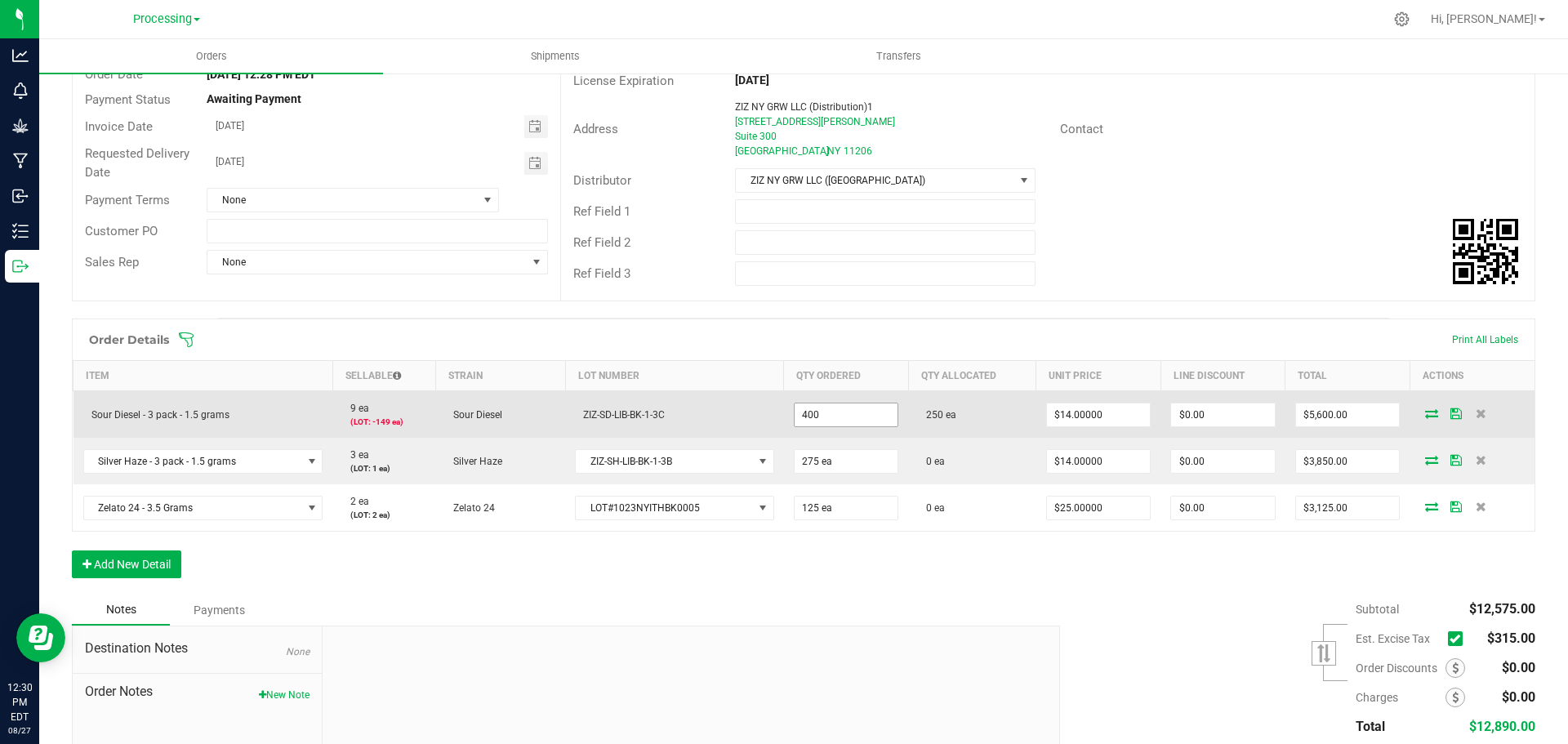
click at [830, 415] on input "400" at bounding box center [846, 414] width 104 height 23
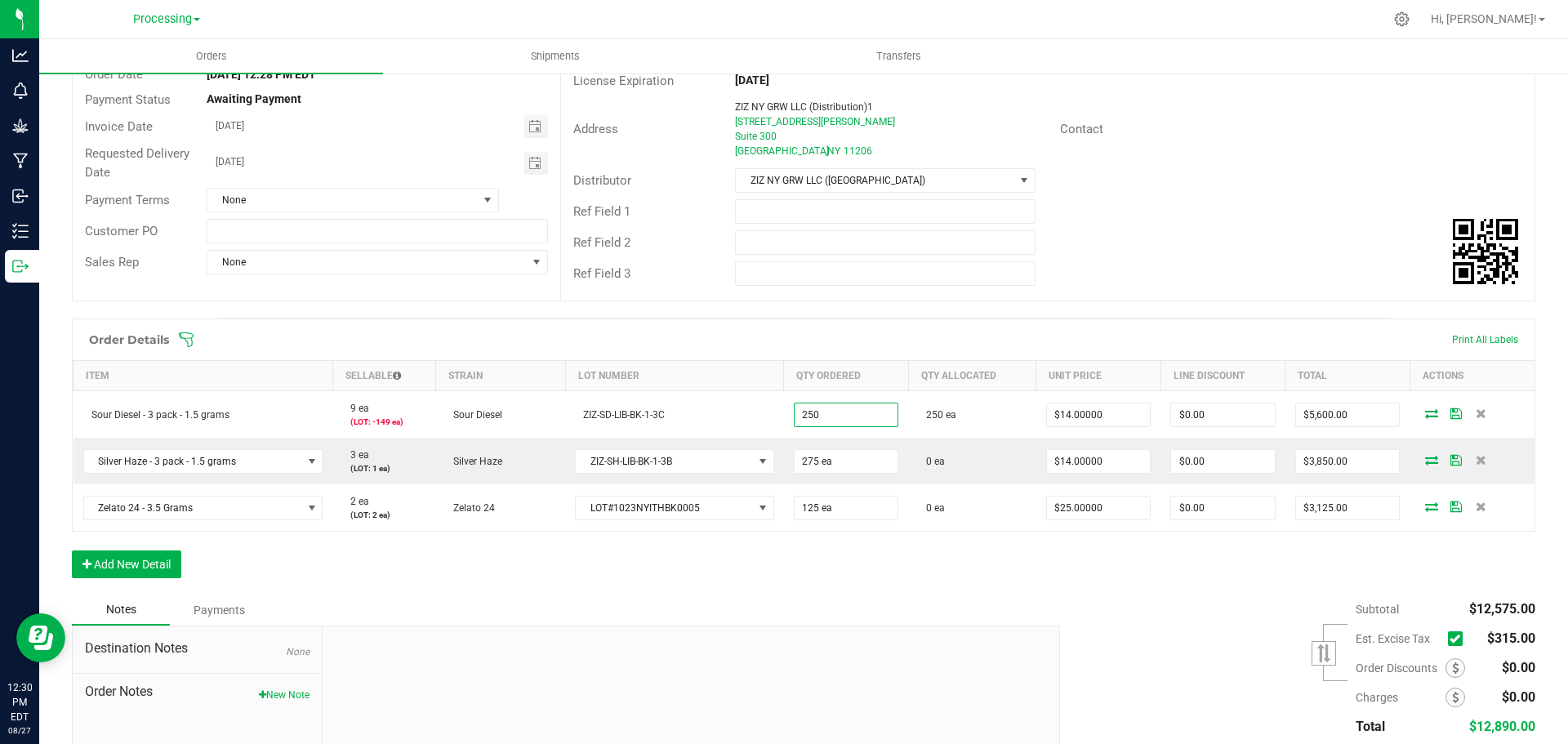
type input "250 ea"
type input "$3,500.00"
click at [1014, 314] on div "Order details Export PDF Done Editing Order # 00001023 Status Partially Allocat…" at bounding box center [803, 400] width 1463 height 892
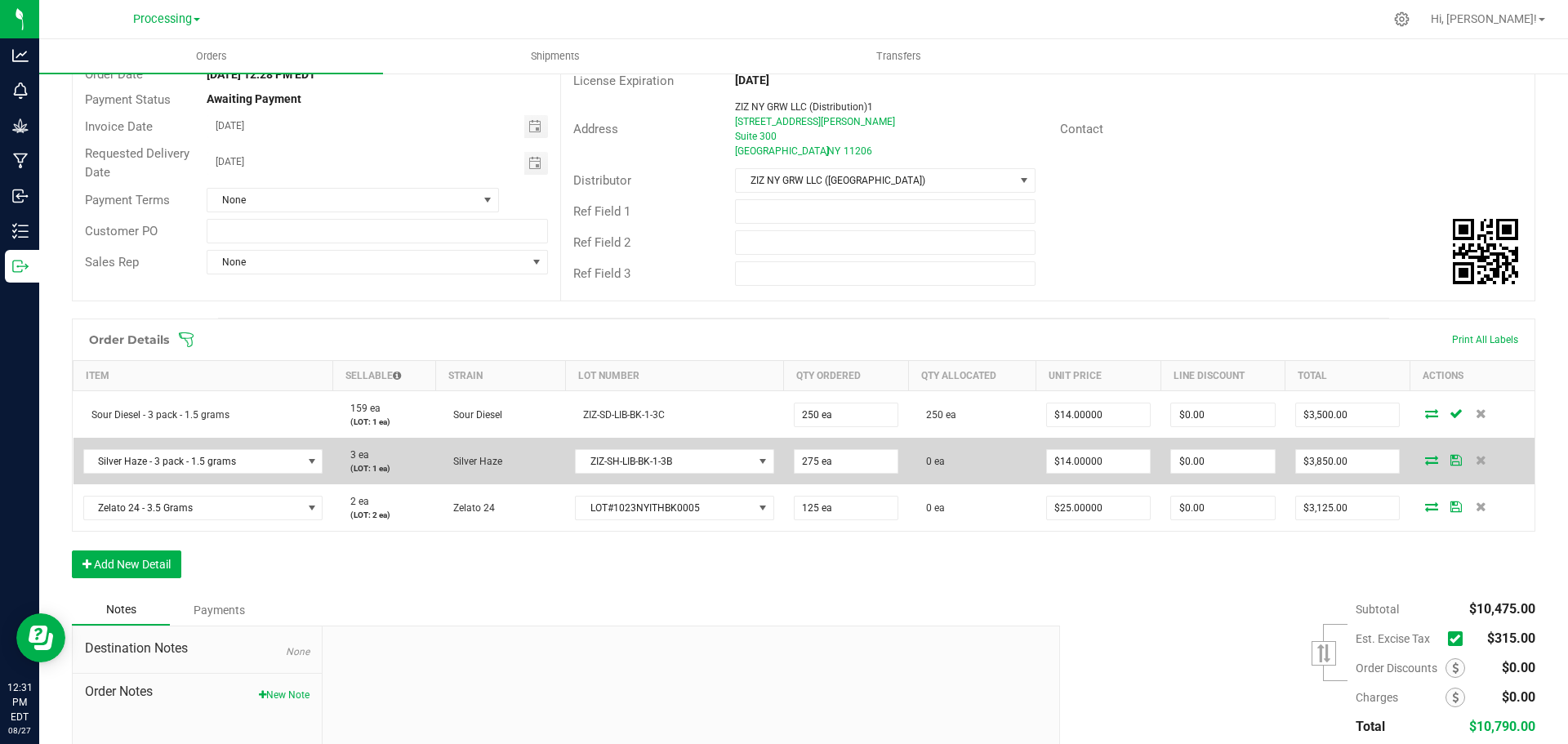
click at [1425, 459] on icon at bounding box center [1431, 460] width 13 height 10
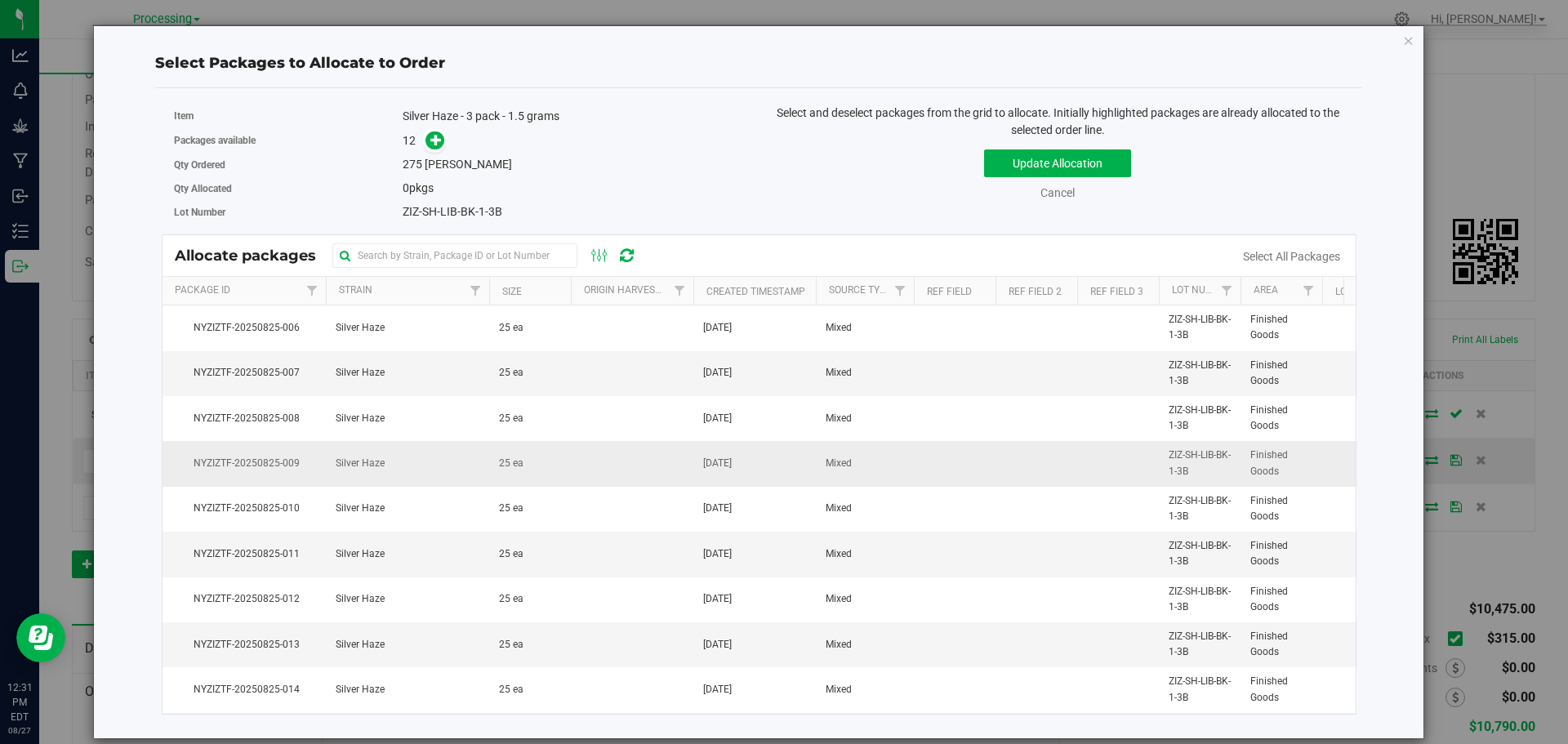
click at [1294, 254] on link "Select All Packages" at bounding box center [1291, 256] width 98 height 13
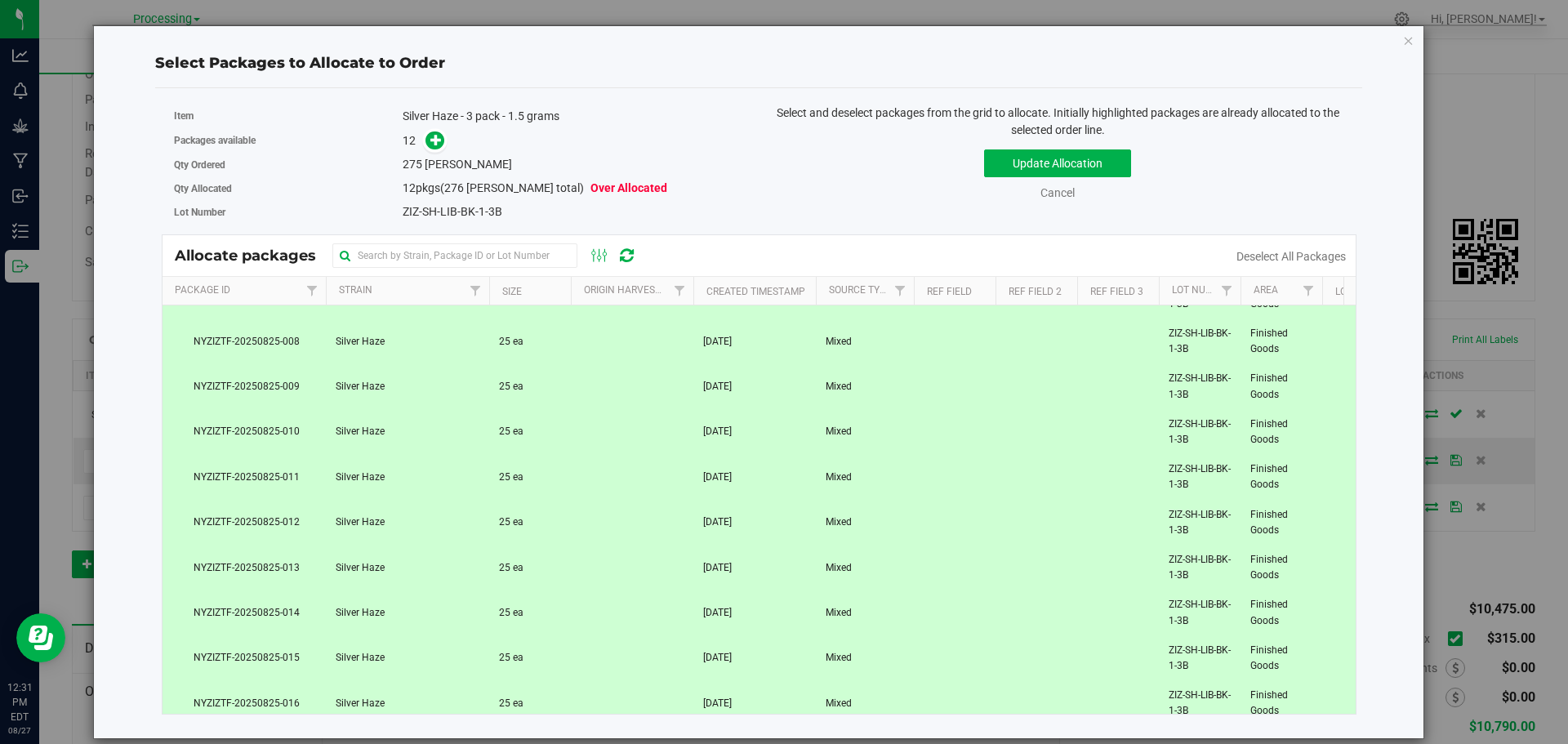
scroll to position [146, 0]
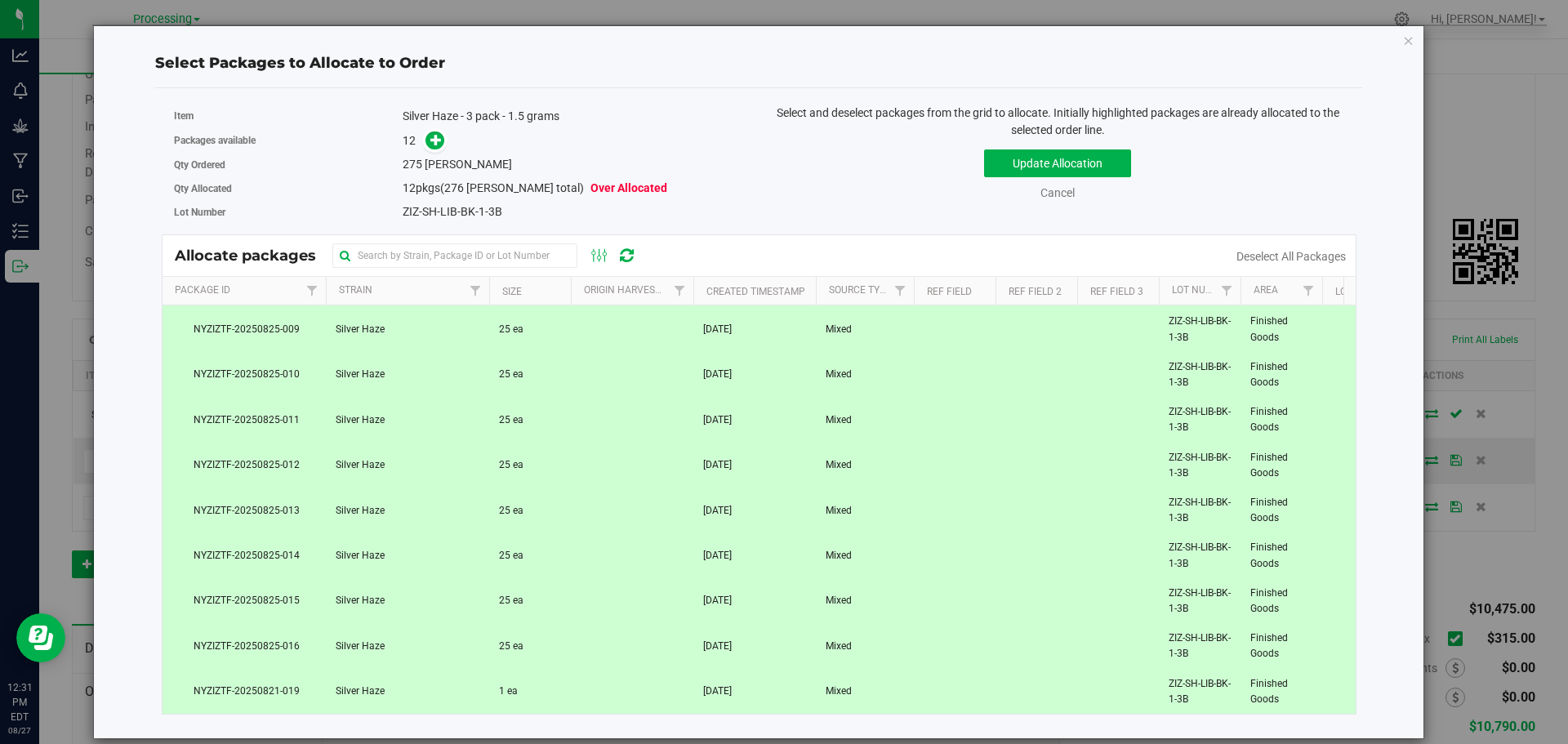
click at [514, 685] on span "1 ea" at bounding box center [508, 691] width 19 height 16
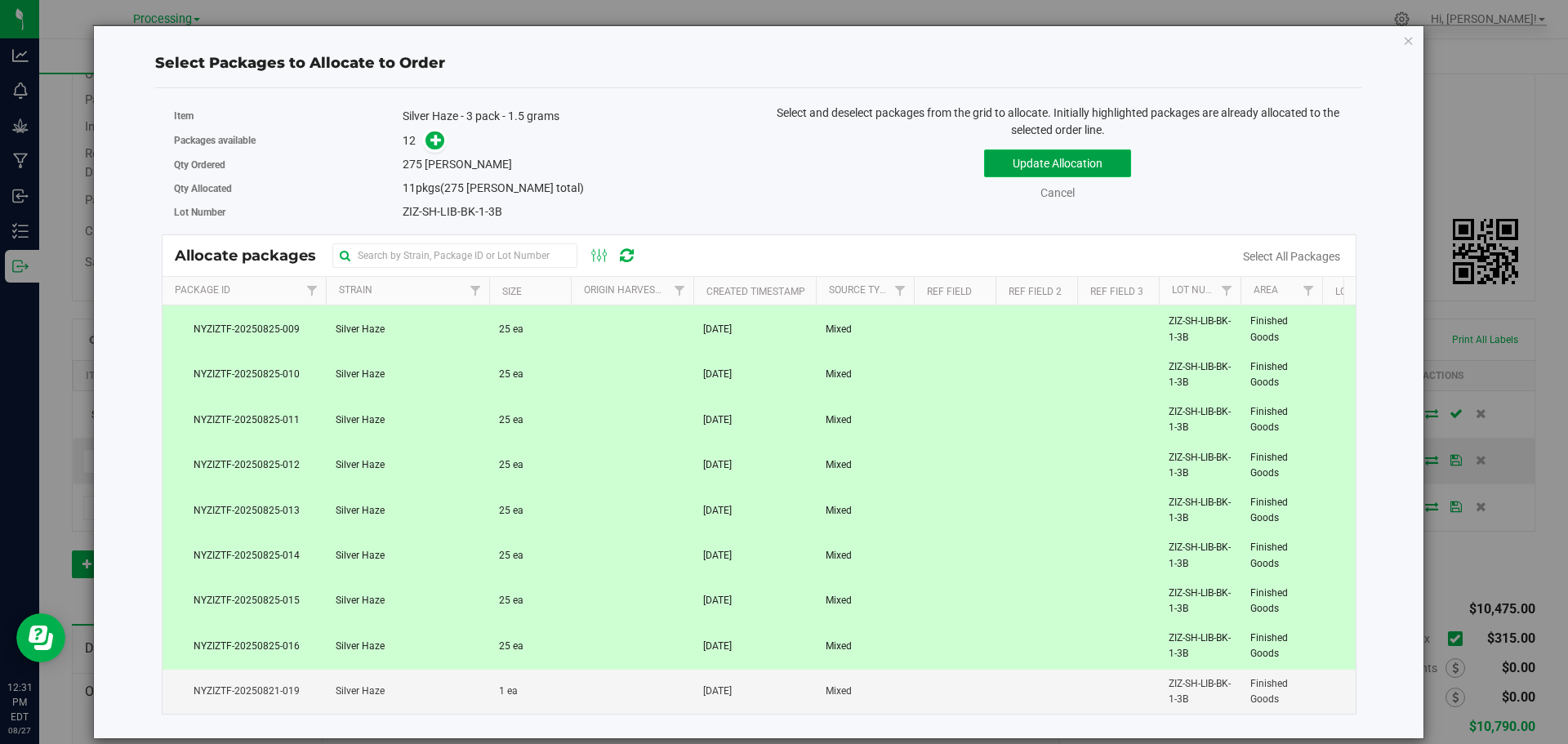
click at [1095, 165] on button "Update Allocation" at bounding box center [1057, 163] width 147 height 28
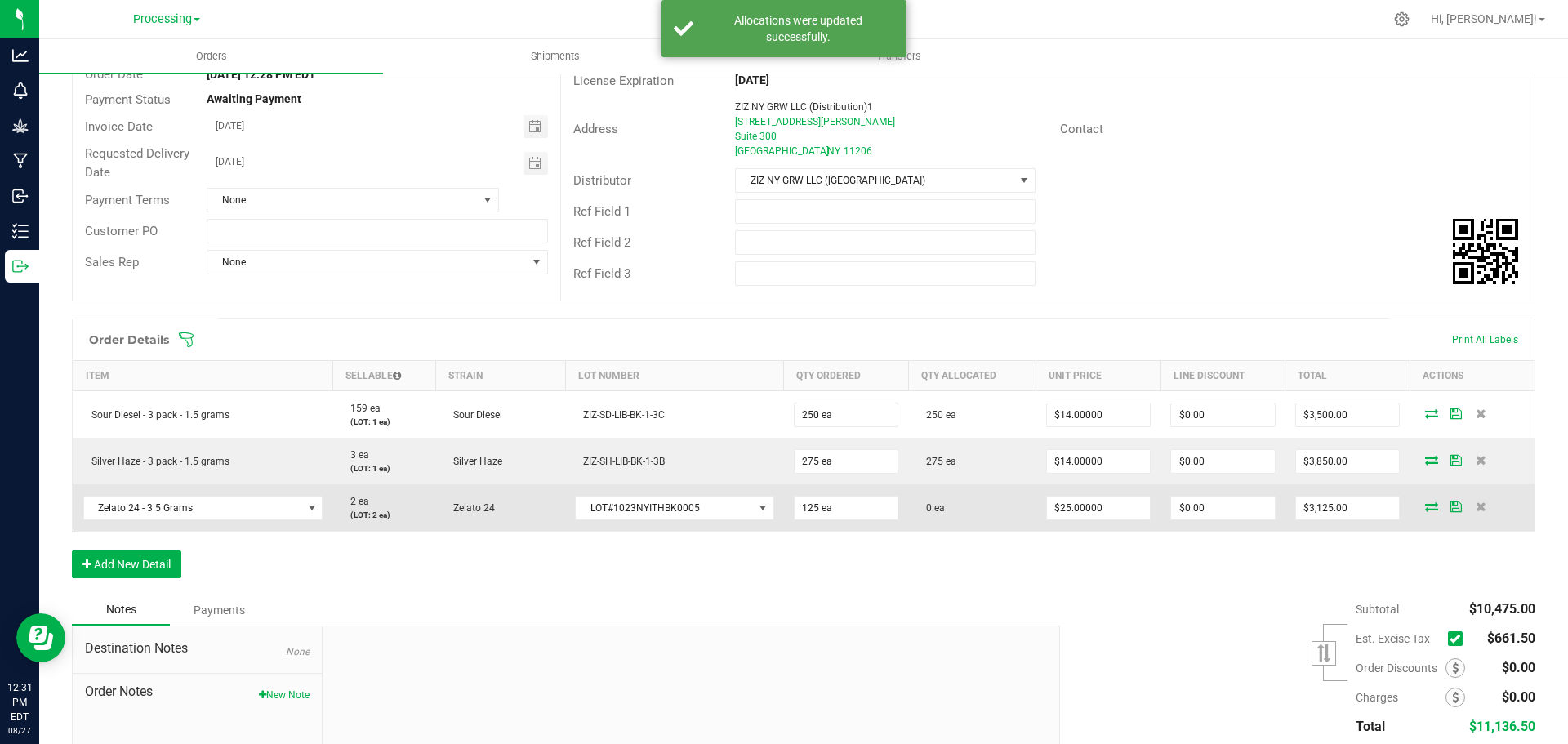
click at [1425, 509] on icon at bounding box center [1431, 506] width 13 height 10
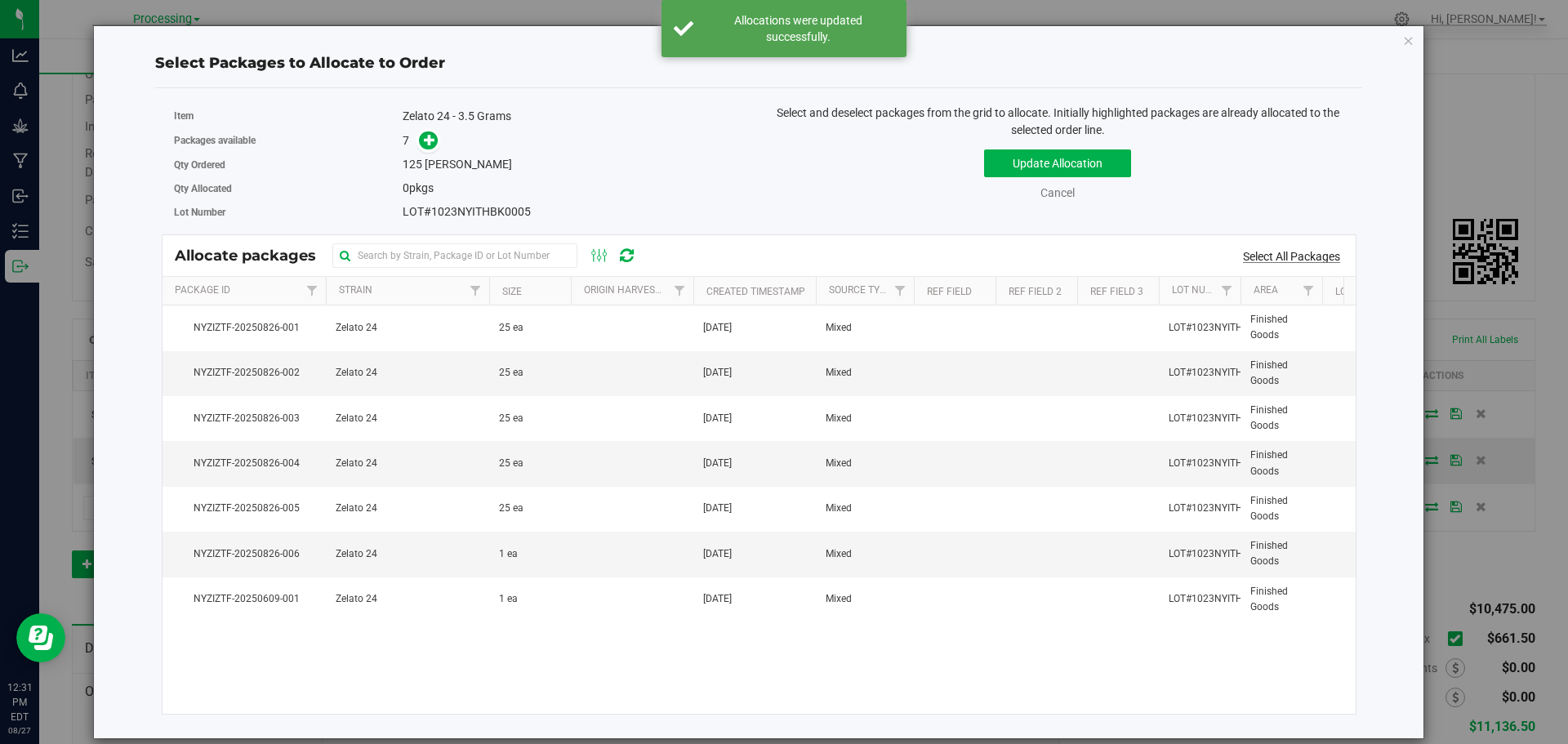
click at [1295, 256] on link "Select All Packages" at bounding box center [1291, 256] width 98 height 13
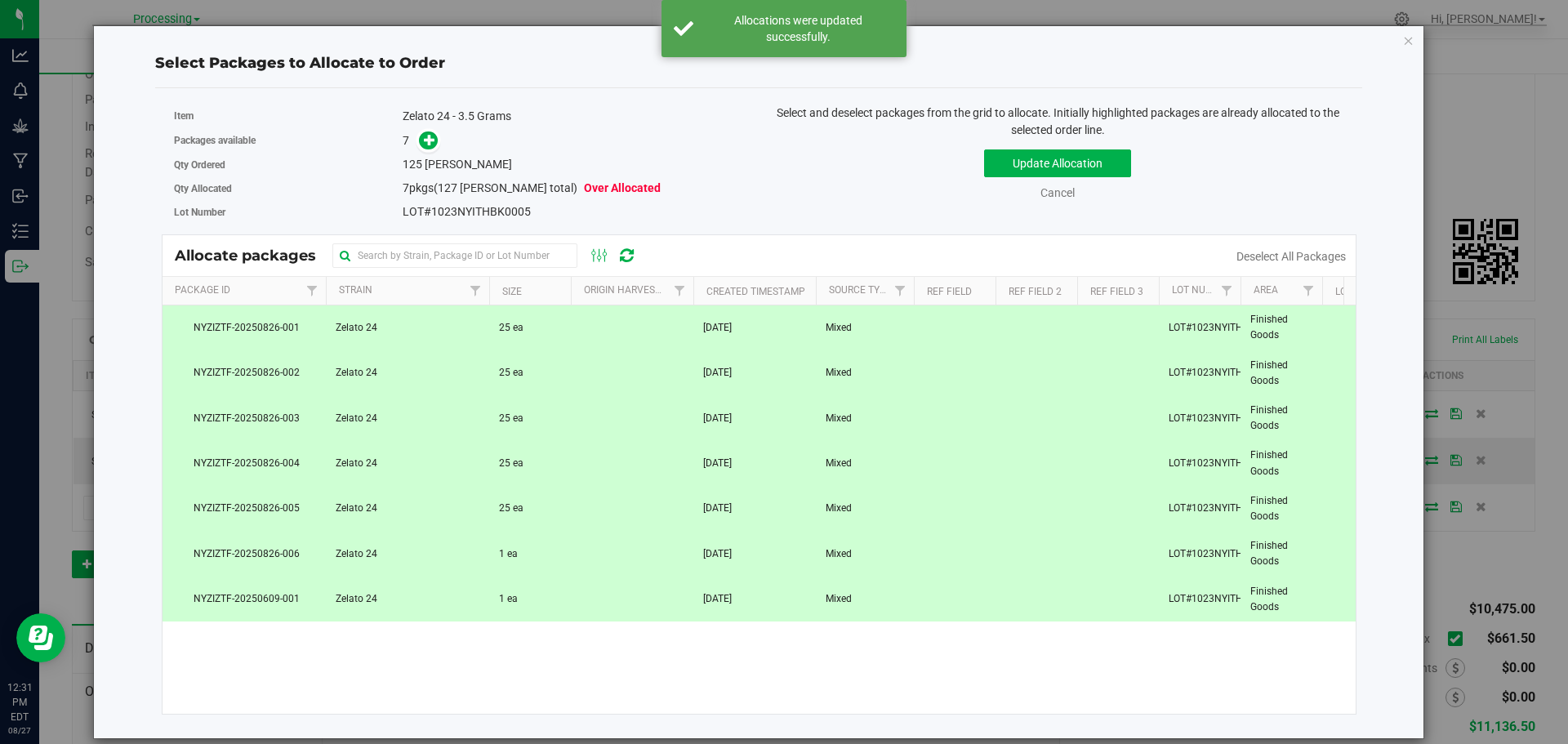
drag, startPoint x: 625, startPoint y: 600, endPoint x: 652, endPoint y: 585, distance: 30.9
click at [625, 600] on td at bounding box center [633, 599] width 123 height 44
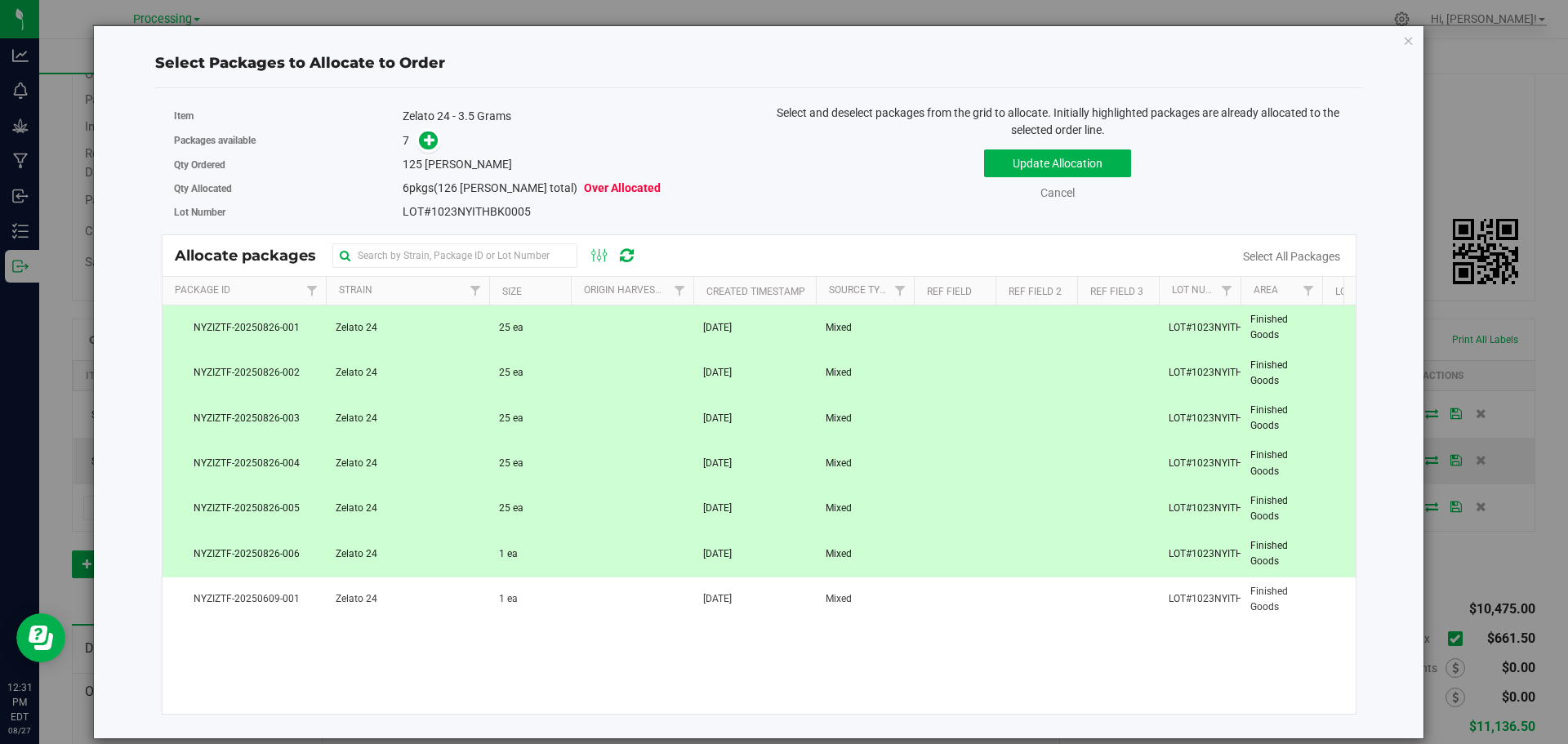
click at [675, 566] on td at bounding box center [633, 554] width 123 height 45
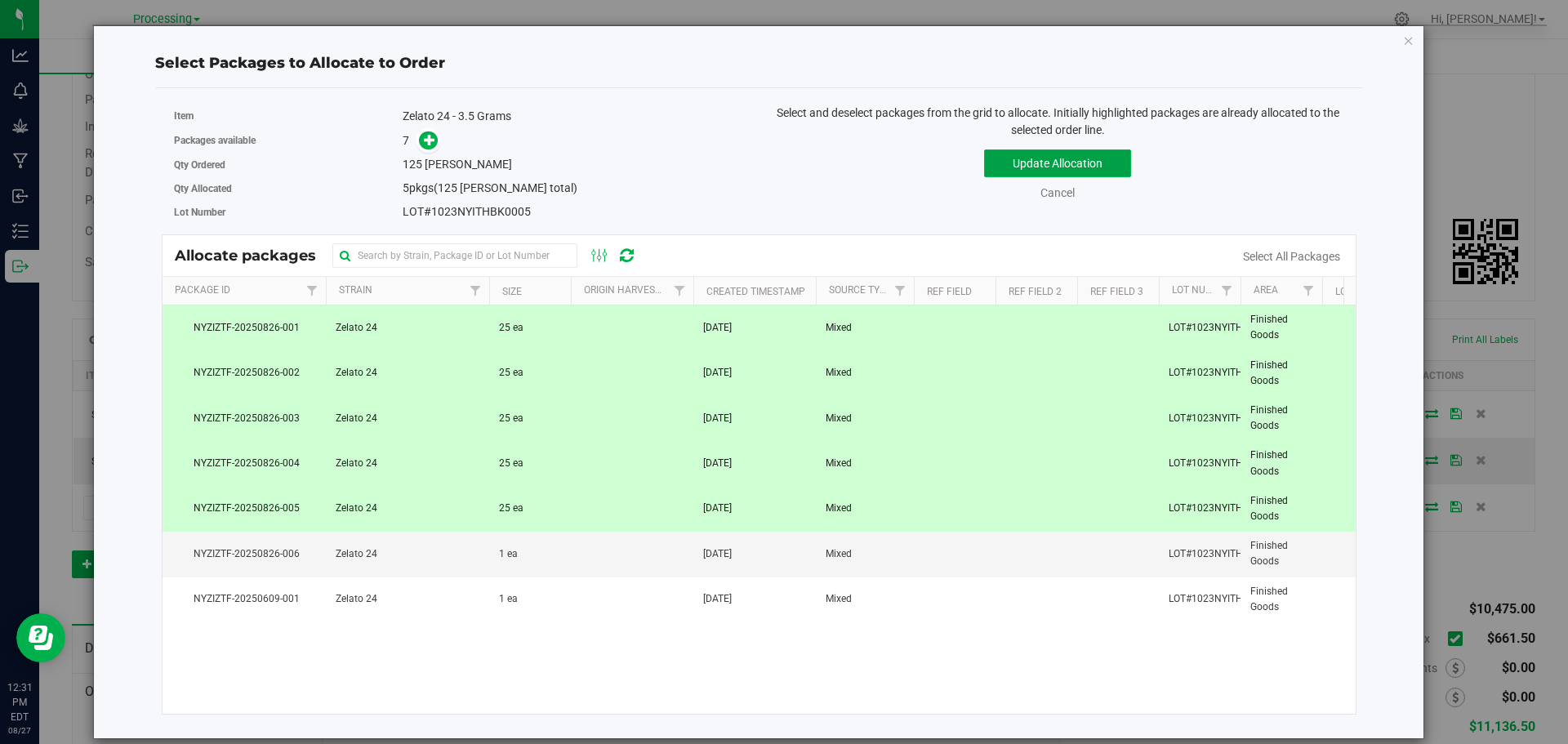
click at [1099, 171] on button "Update Allocation" at bounding box center [1057, 163] width 147 height 28
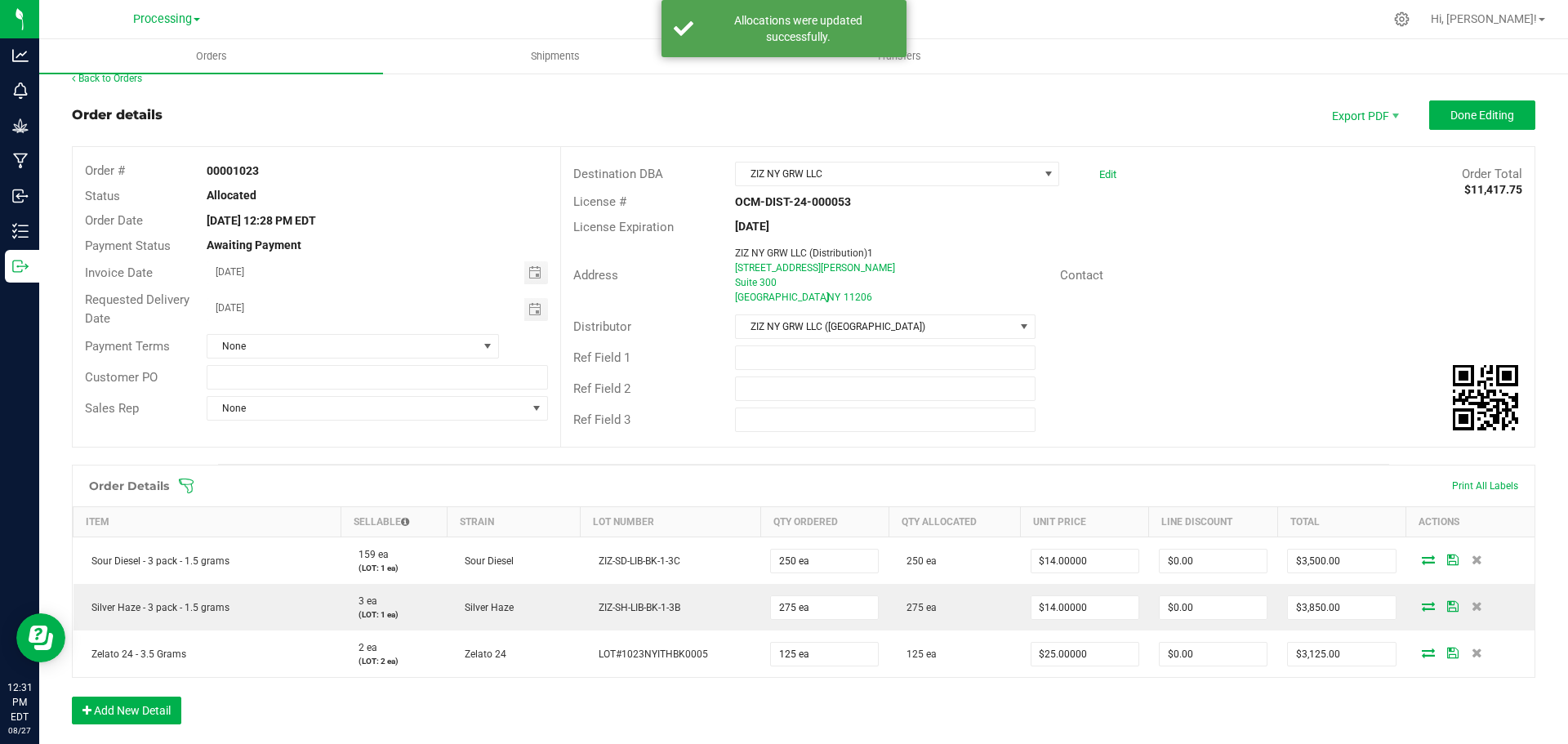
scroll to position [0, 0]
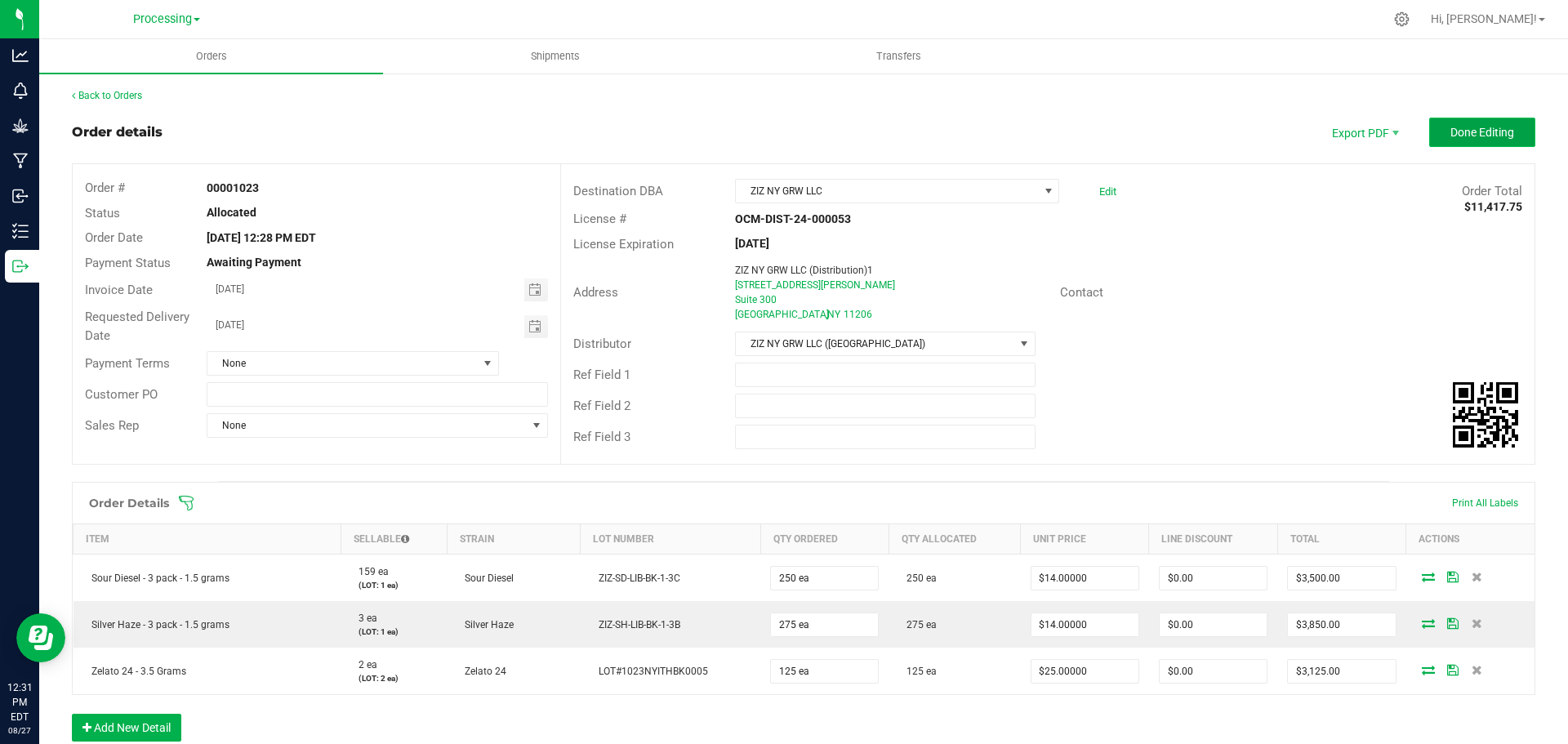
click at [1496, 143] on button "Done Editing" at bounding box center [1483, 133] width 106 height 30
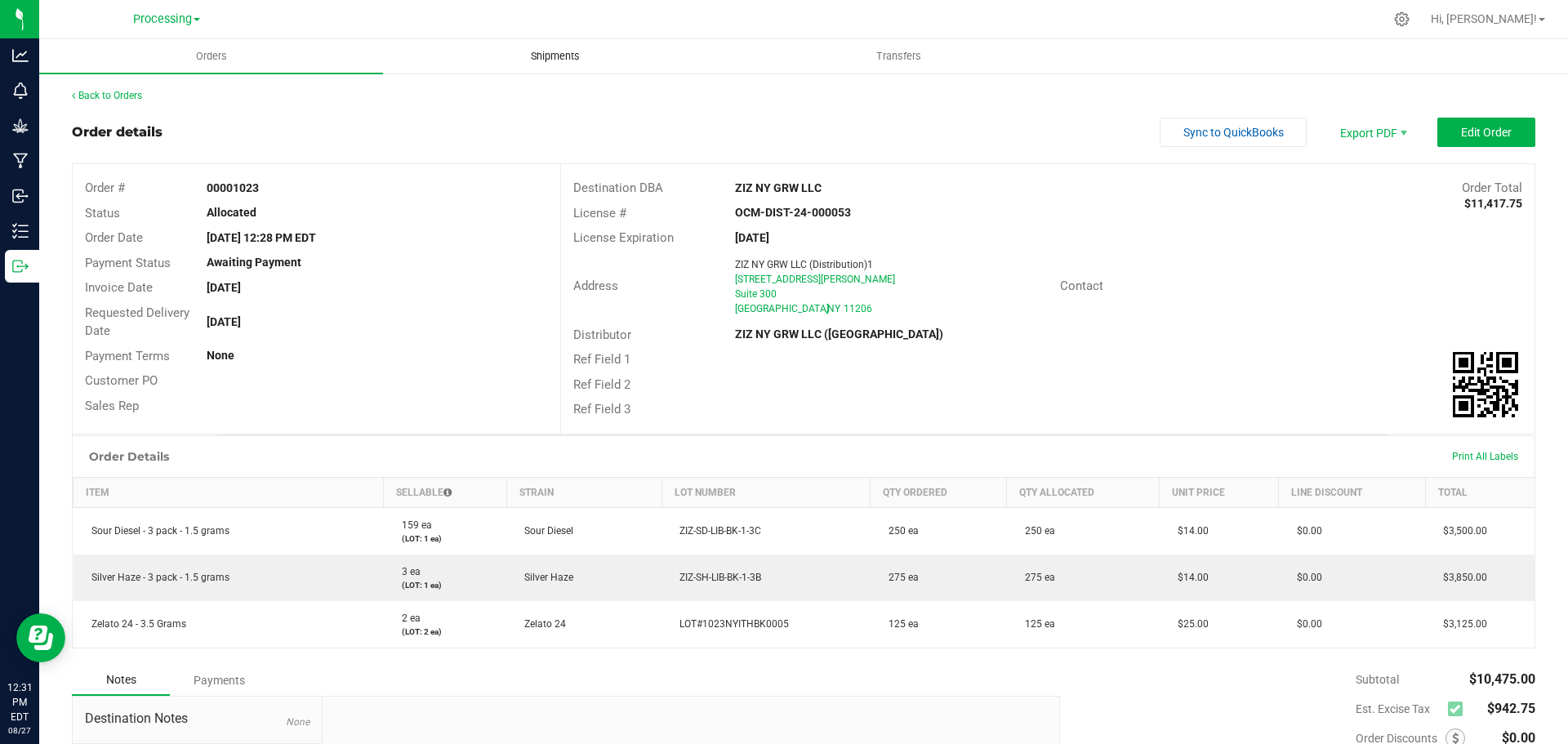
click at [545, 50] on span "Shipments" at bounding box center [555, 57] width 93 height 15
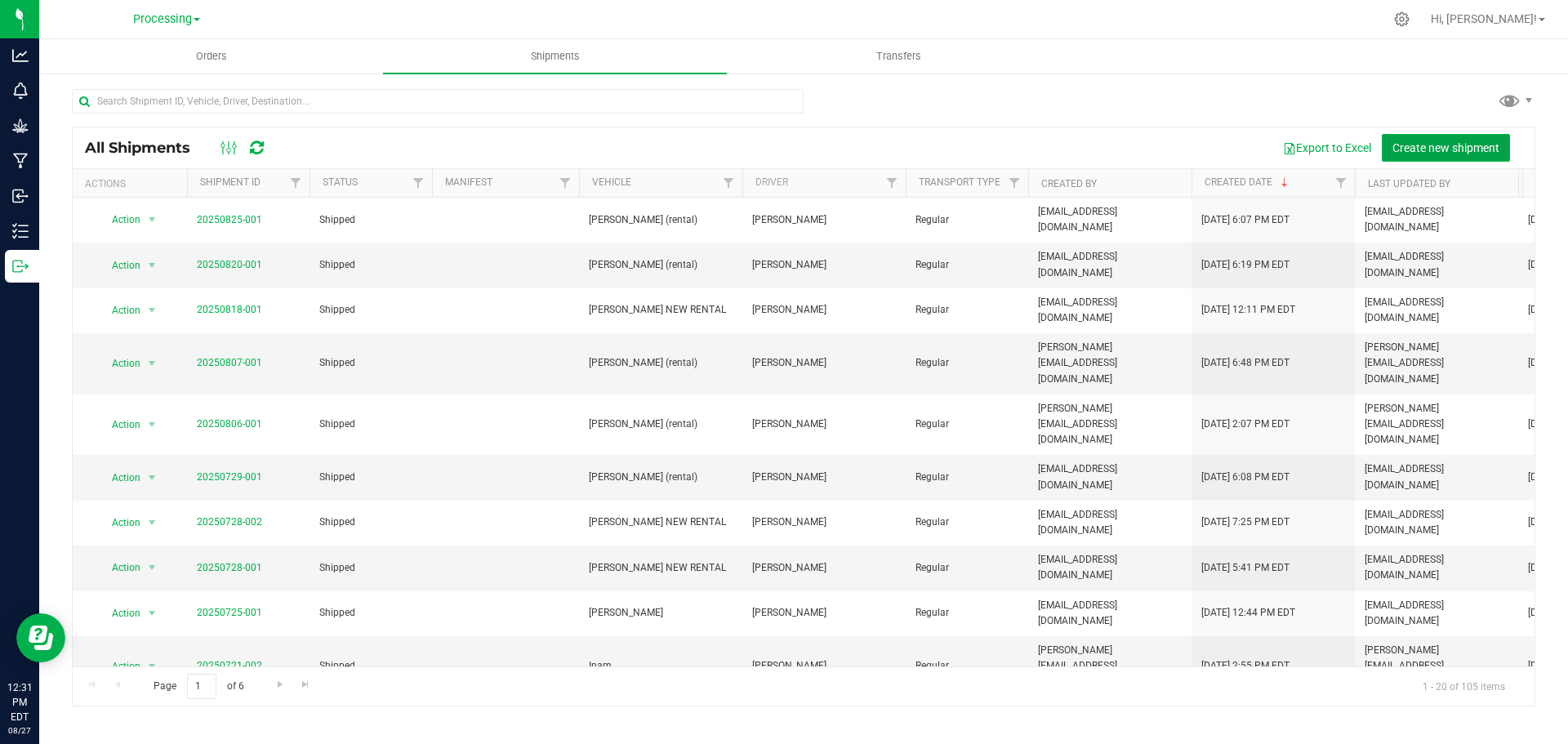
click at [1479, 152] on span "Create new shipment" at bounding box center [1445, 148] width 107 height 13
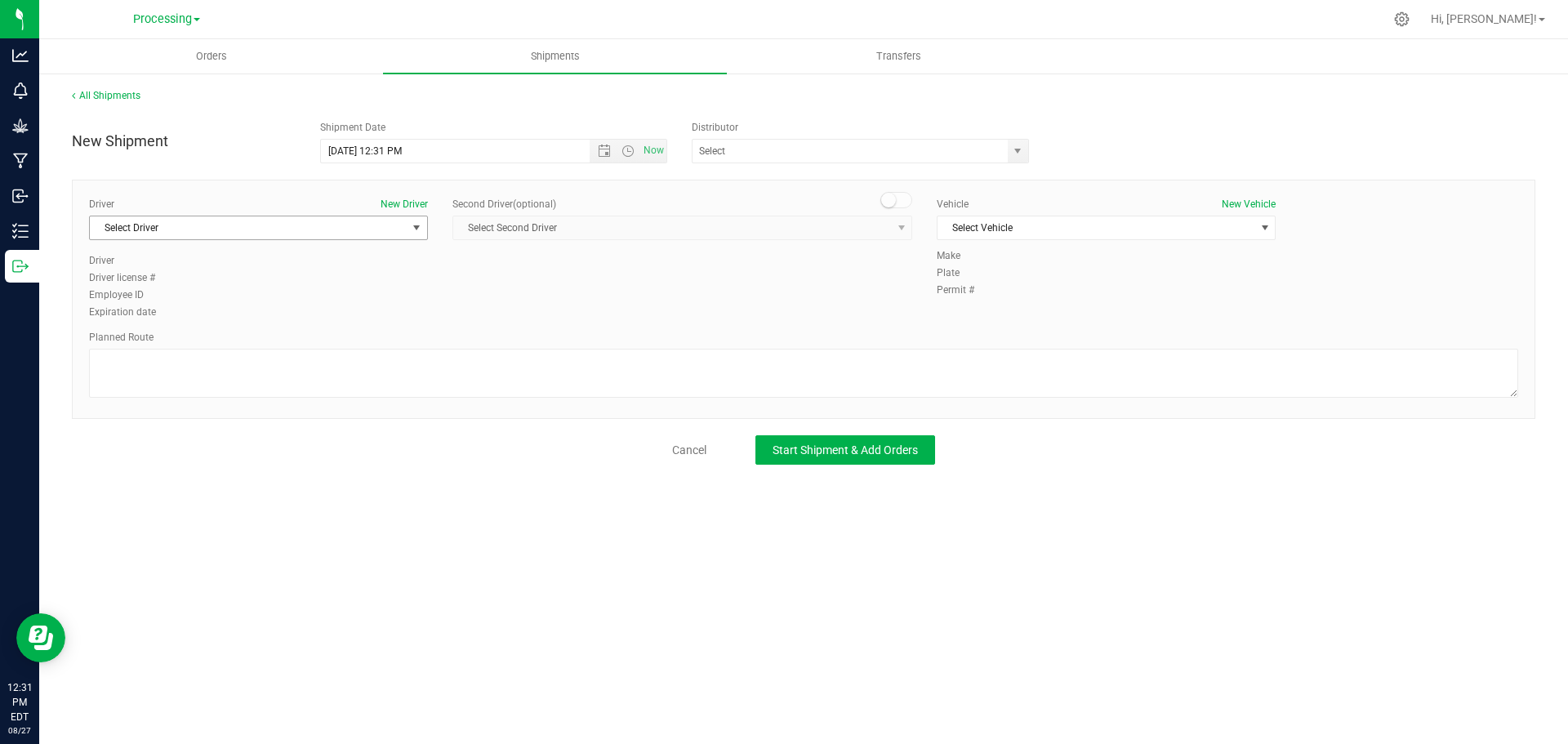
click at [348, 236] on span "Select Driver" at bounding box center [248, 228] width 317 height 23
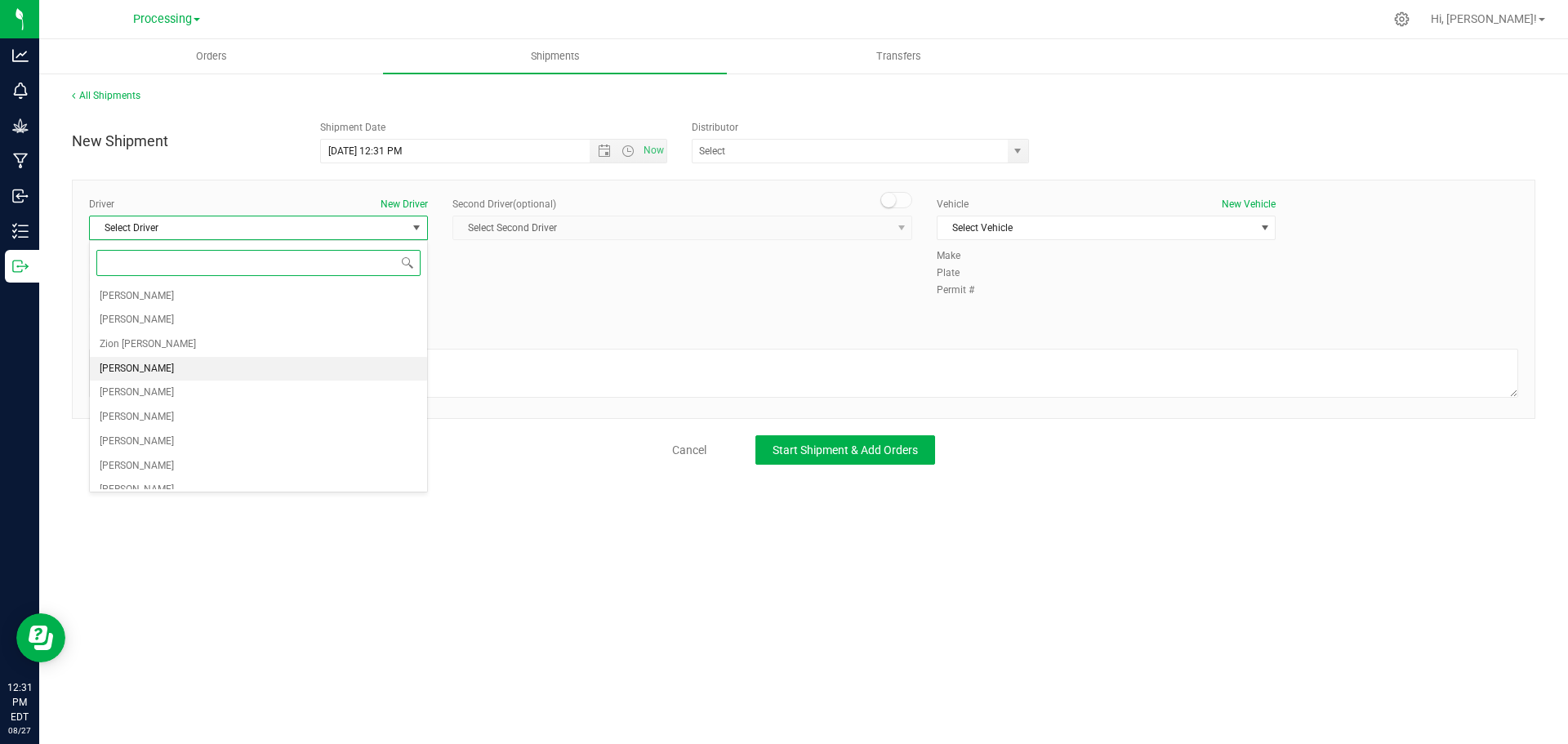
click at [224, 372] on li "[PERSON_NAME]" at bounding box center [258, 369] width 337 height 24
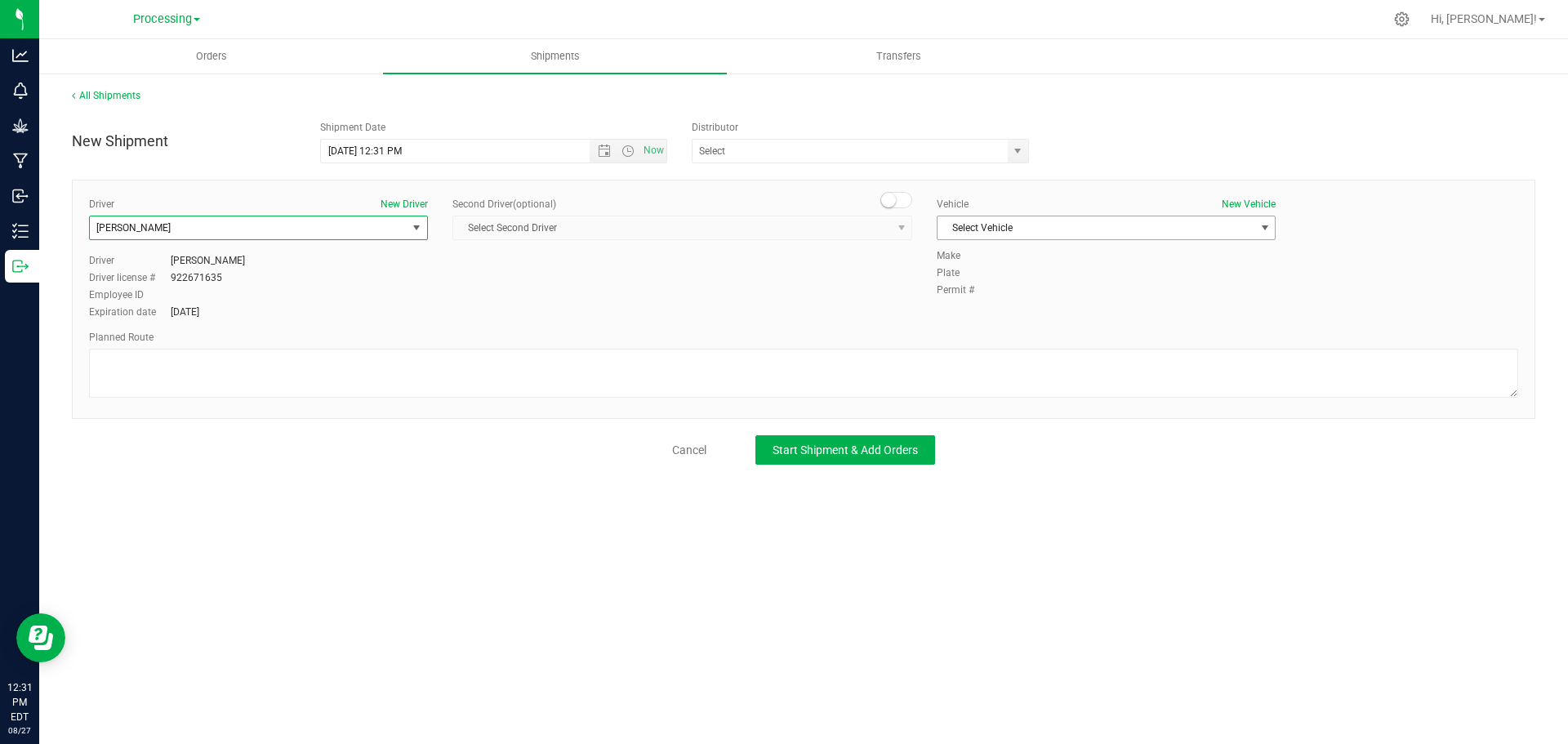
click at [1037, 217] on span "Select Vehicle" at bounding box center [1095, 228] width 317 height 23
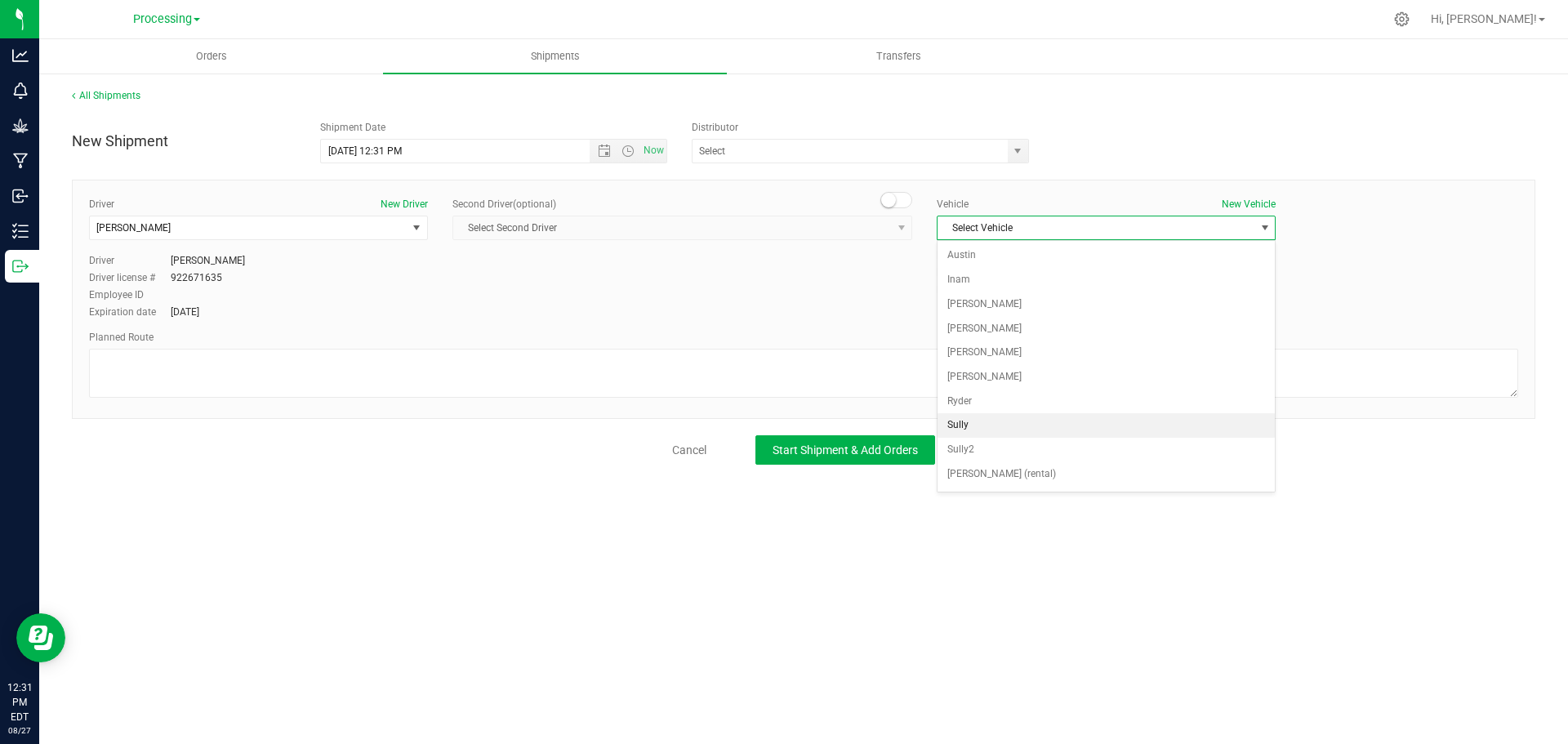
click at [1050, 428] on li "Sully" at bounding box center [1105, 425] width 337 height 24
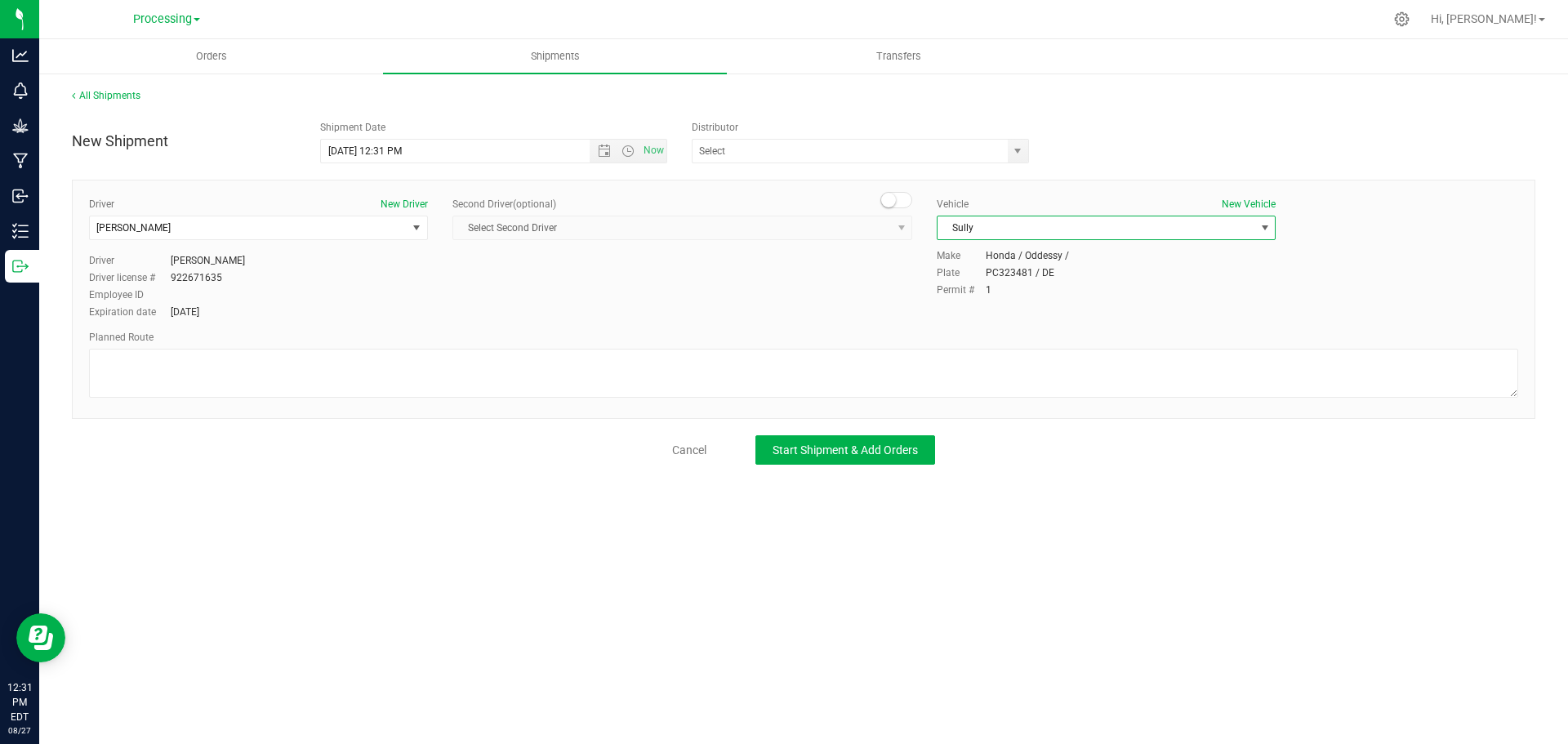
click at [1102, 173] on div "New Shipment Shipment Date [DATE] 12:31 PM Now Distributor Green Analytics Kayc…" at bounding box center [803, 288] width 1463 height 352
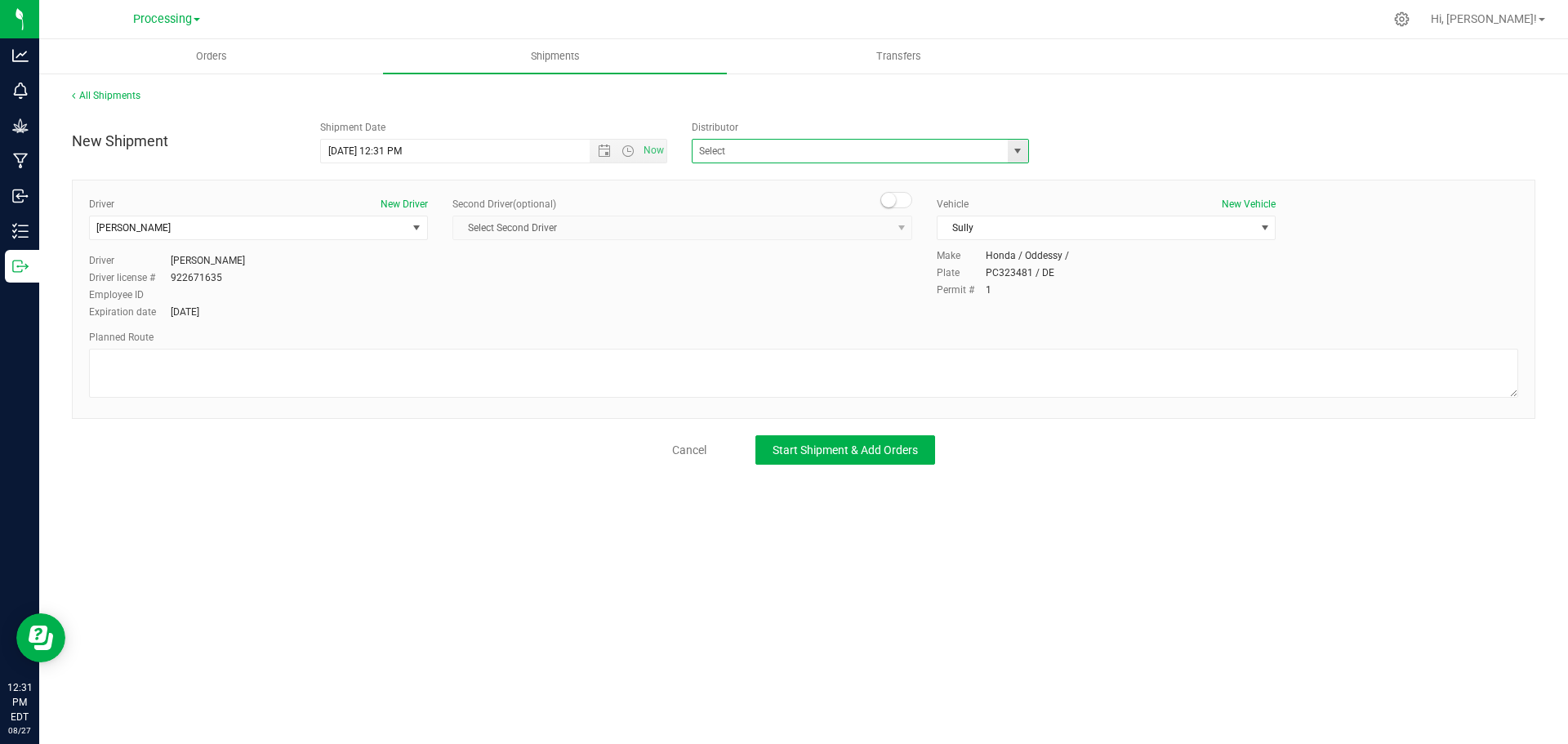
click at [1005, 152] on span at bounding box center [860, 150] width 337 height 24
click at [1014, 147] on span "select" at bounding box center [1017, 151] width 13 height 13
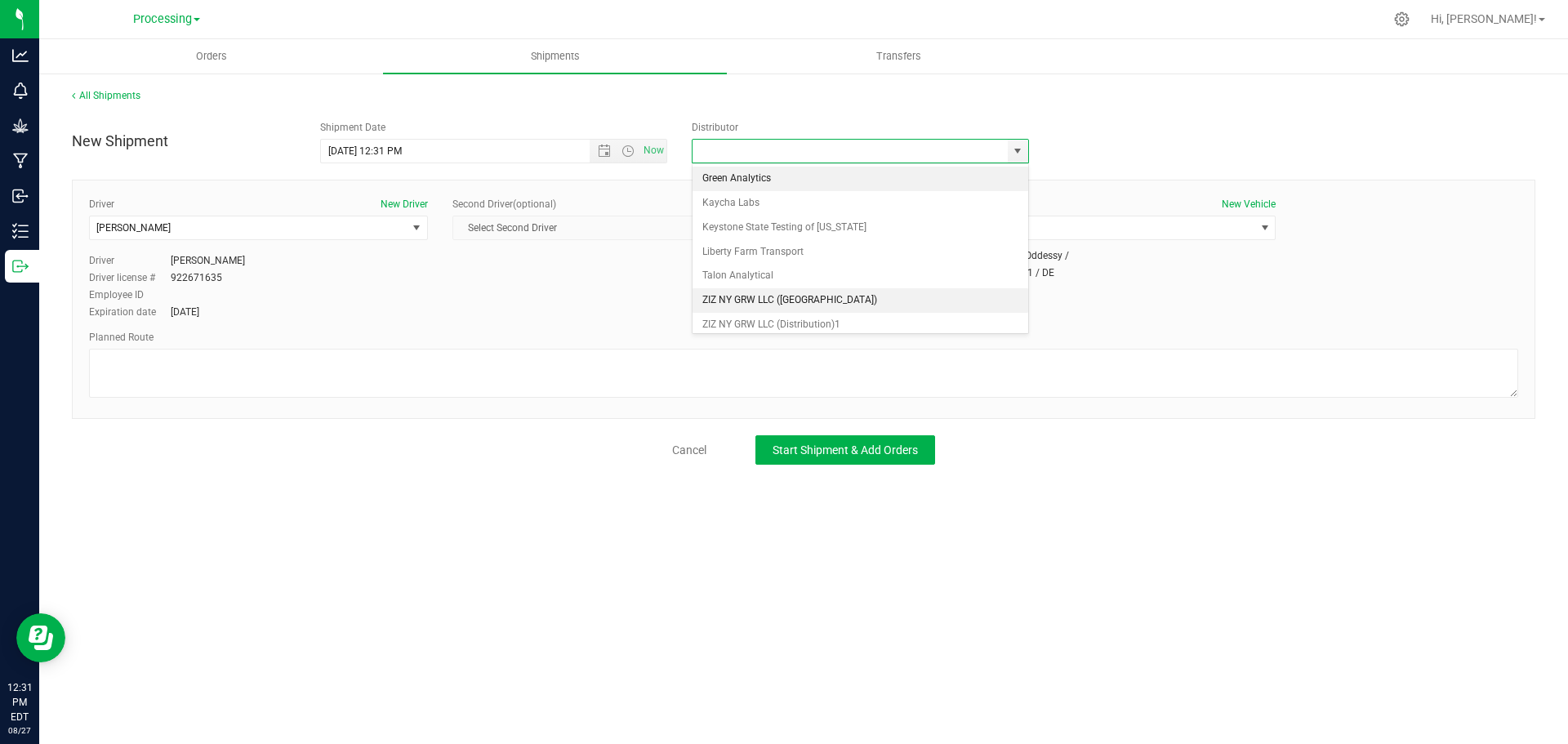
click at [818, 304] on li "ZIZ NY GRW LLC ([GEOGRAPHIC_DATA])" at bounding box center [860, 300] width 335 height 24
type input "ZIZ NY GRW LLC ([GEOGRAPHIC_DATA])"
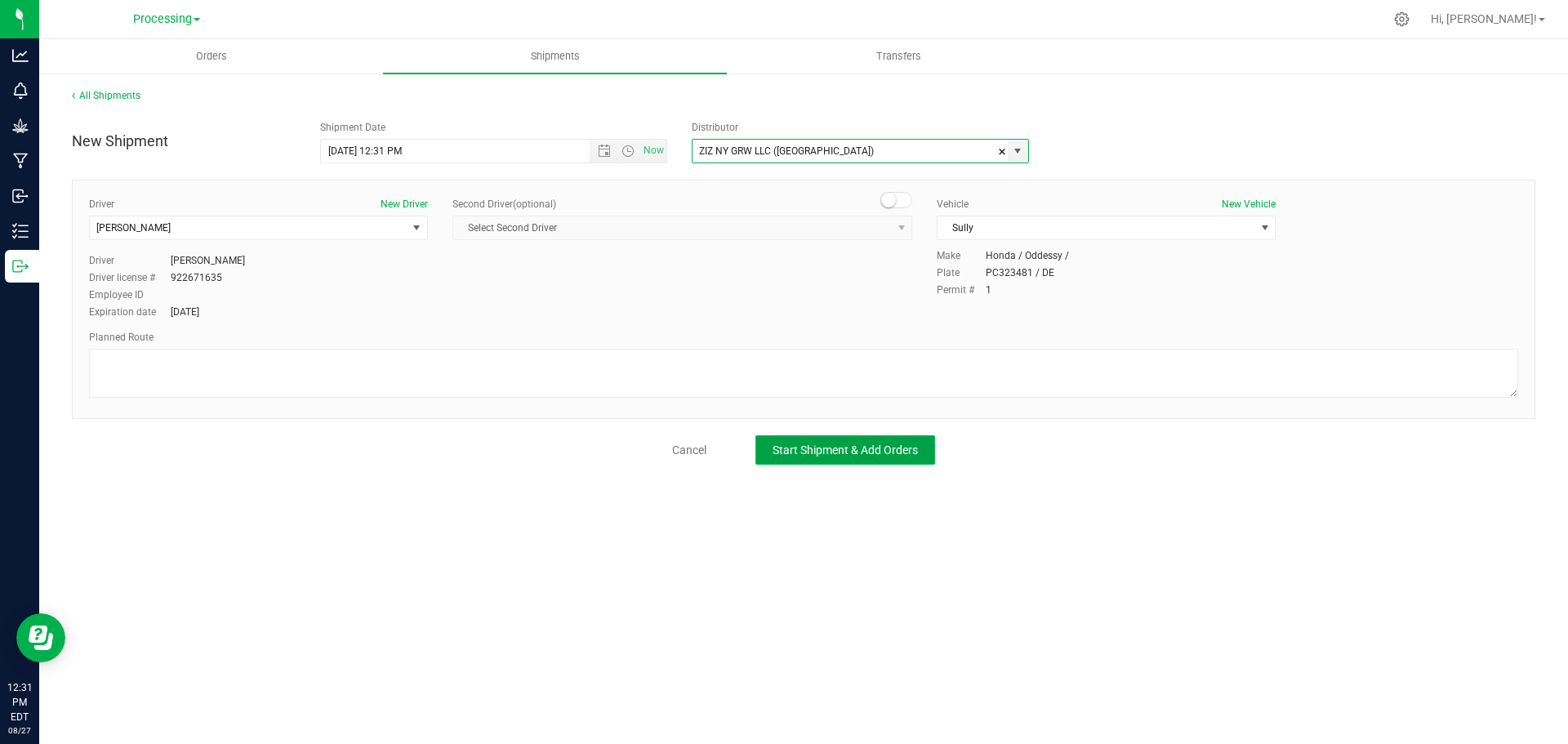
click at [836, 444] on span "Start Shipment & Add Orders" at bounding box center [845, 450] width 145 height 13
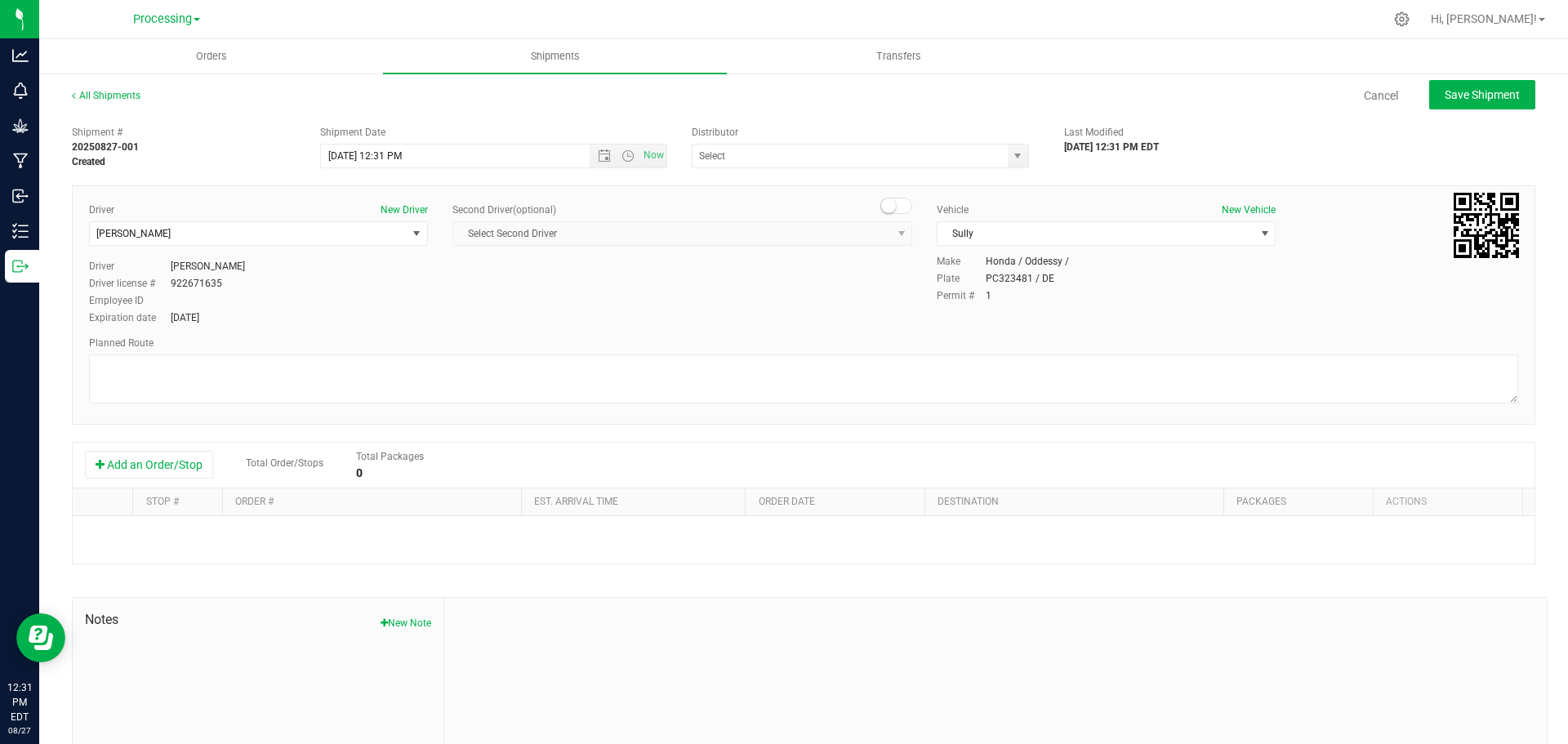
type input "ZIZ NY GRW LLC ([GEOGRAPHIC_DATA])"
click at [173, 466] on button "Add an Order/Stop" at bounding box center [149, 464] width 128 height 28
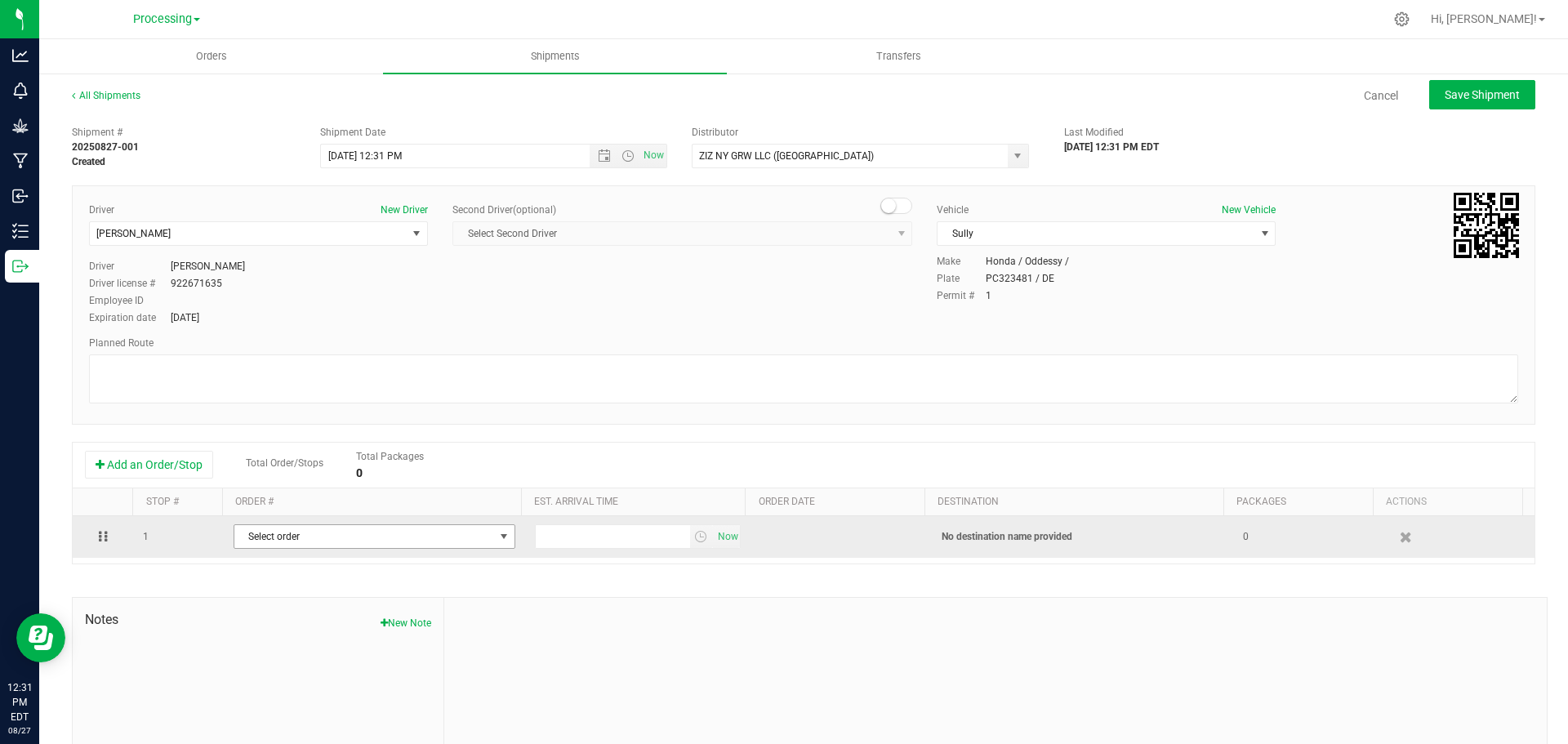
click at [393, 544] on span "Select order" at bounding box center [364, 536] width 260 height 23
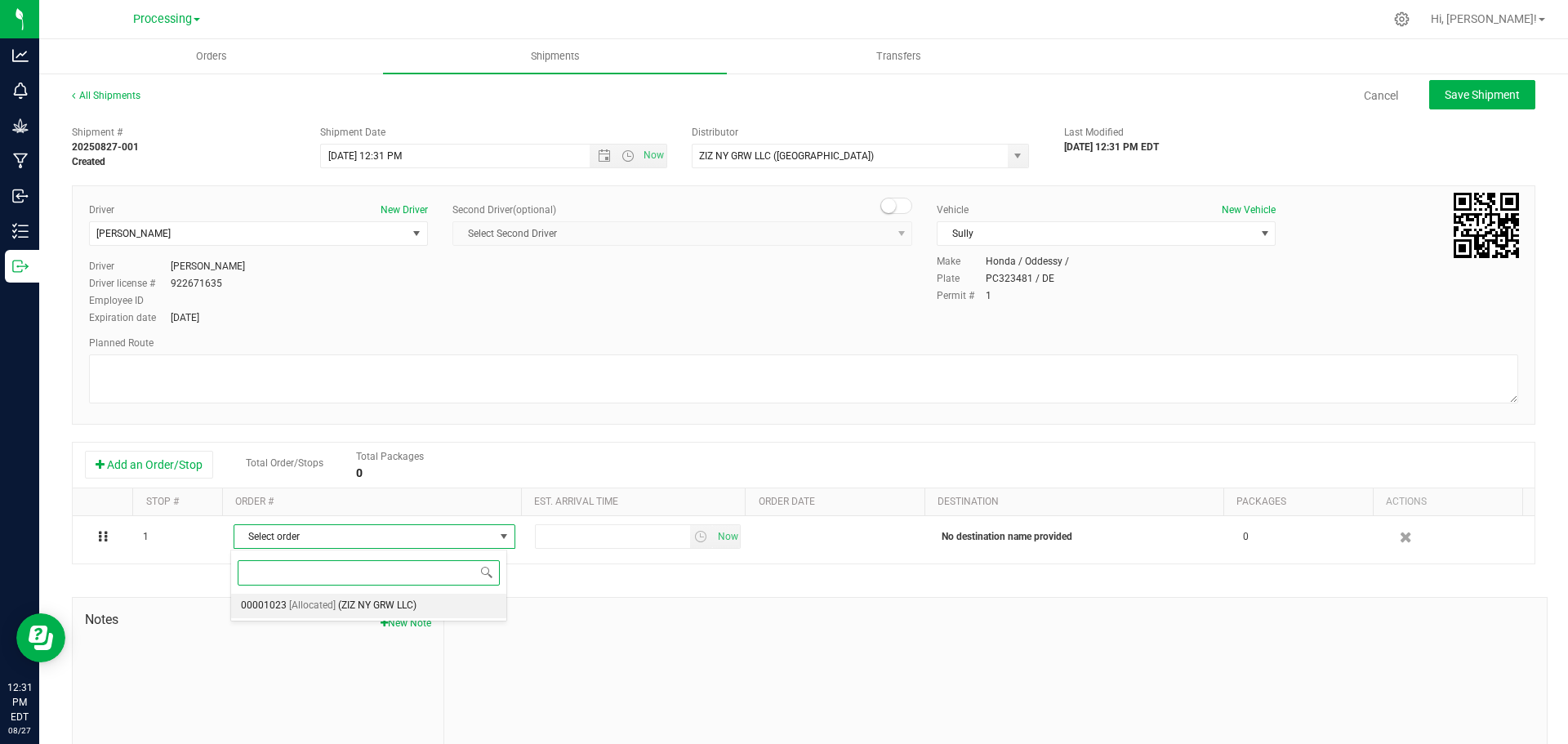
click at [393, 609] on span "(ZIZ NY GRW LLC)" at bounding box center [377, 606] width 78 height 21
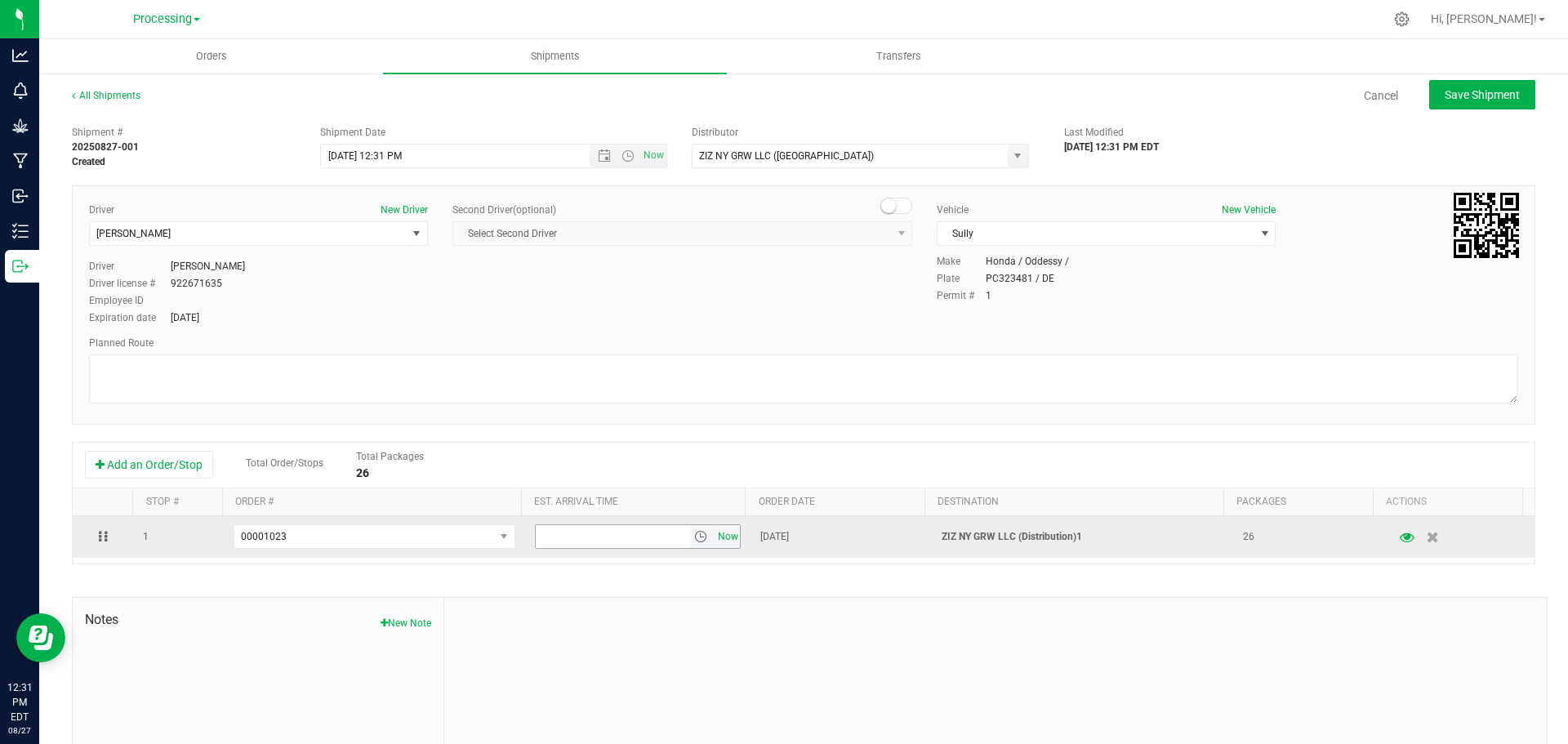
click at [713, 539] on span "Now" at bounding box center [727, 536] width 28 height 23
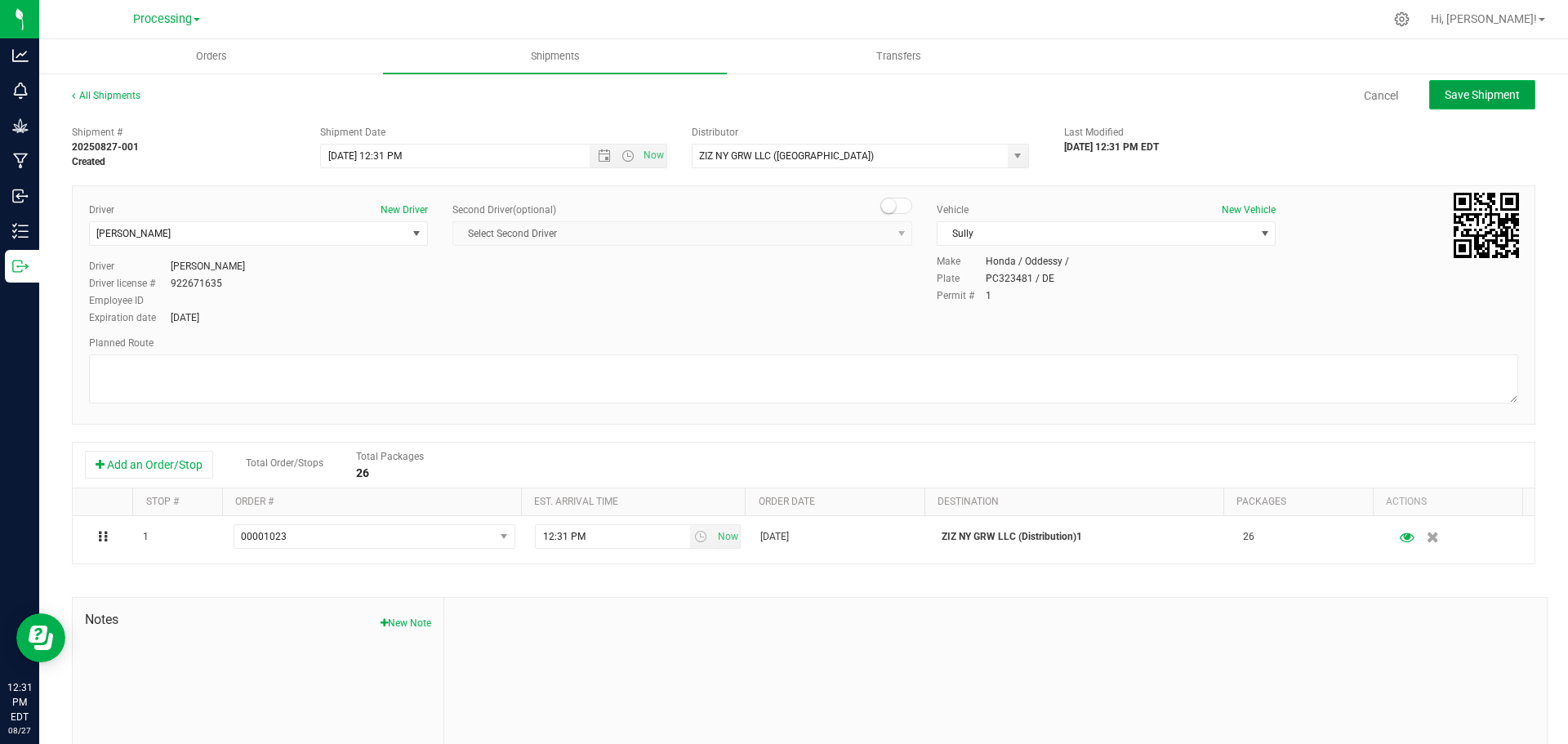
click at [1473, 92] on span "Save Shipment" at bounding box center [1482, 95] width 75 height 13
type input "[DATE] 4:31 PM"
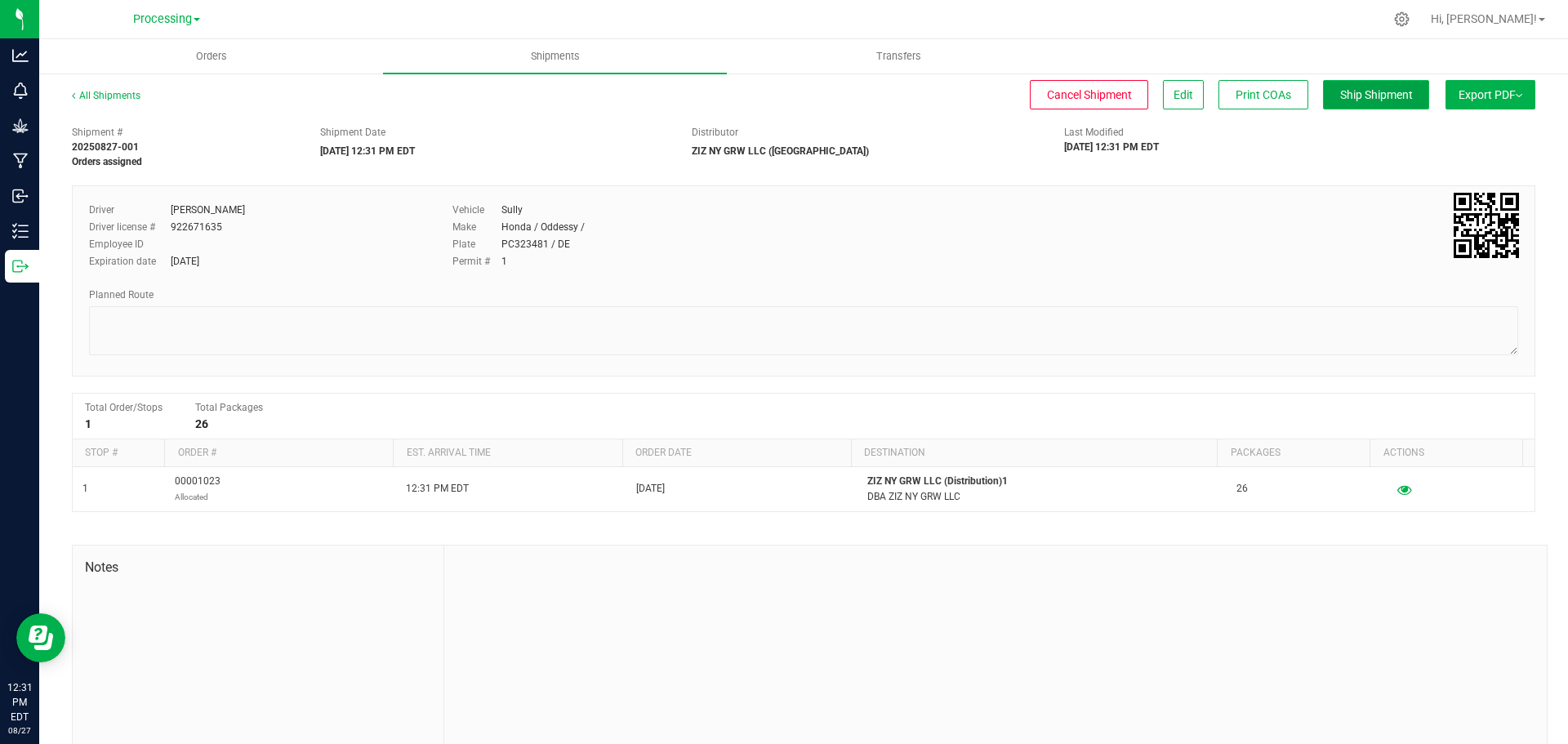
click at [1354, 100] on span "Ship Shipment" at bounding box center [1377, 95] width 72 height 13
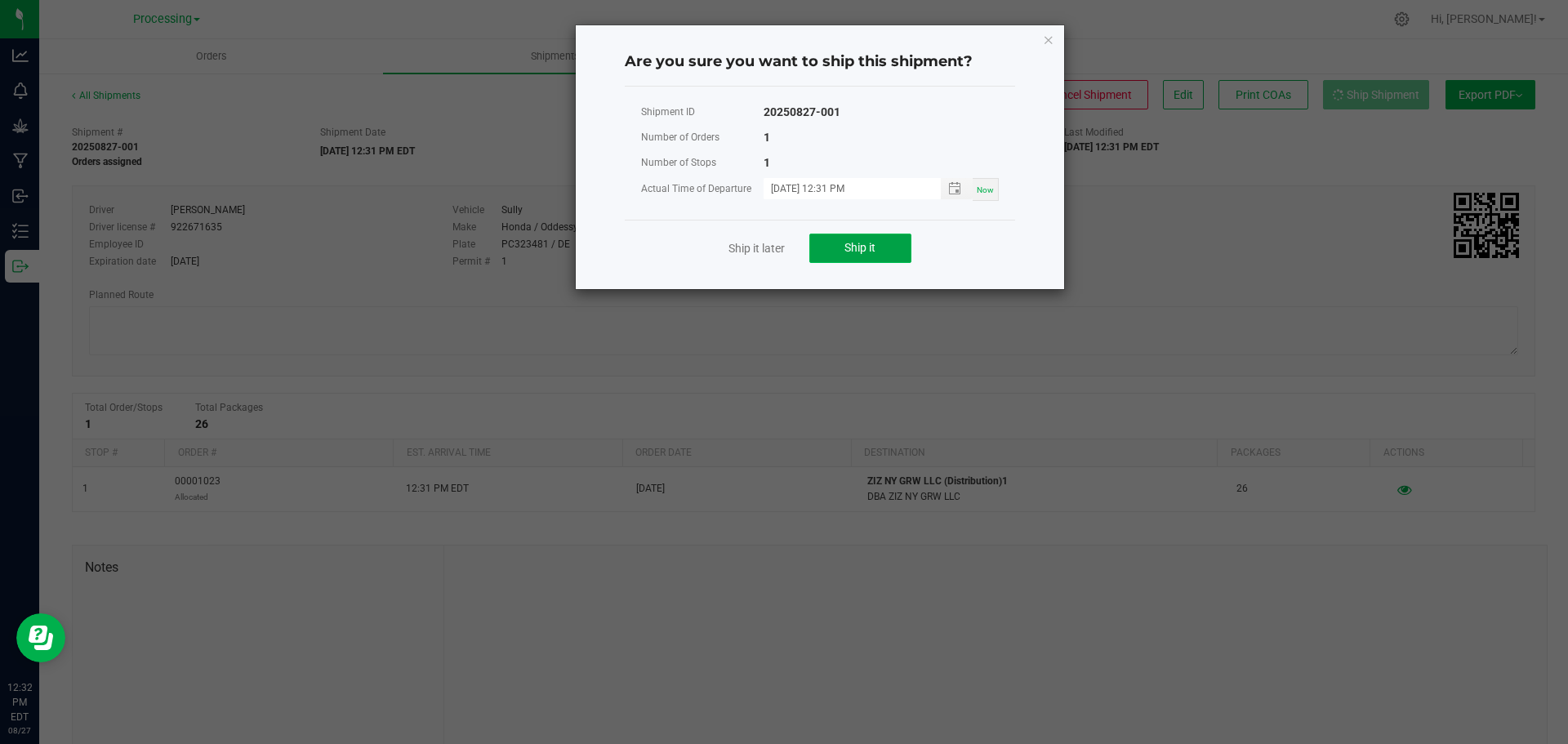
click at [846, 255] on button "Ship it" at bounding box center [860, 248] width 102 height 30
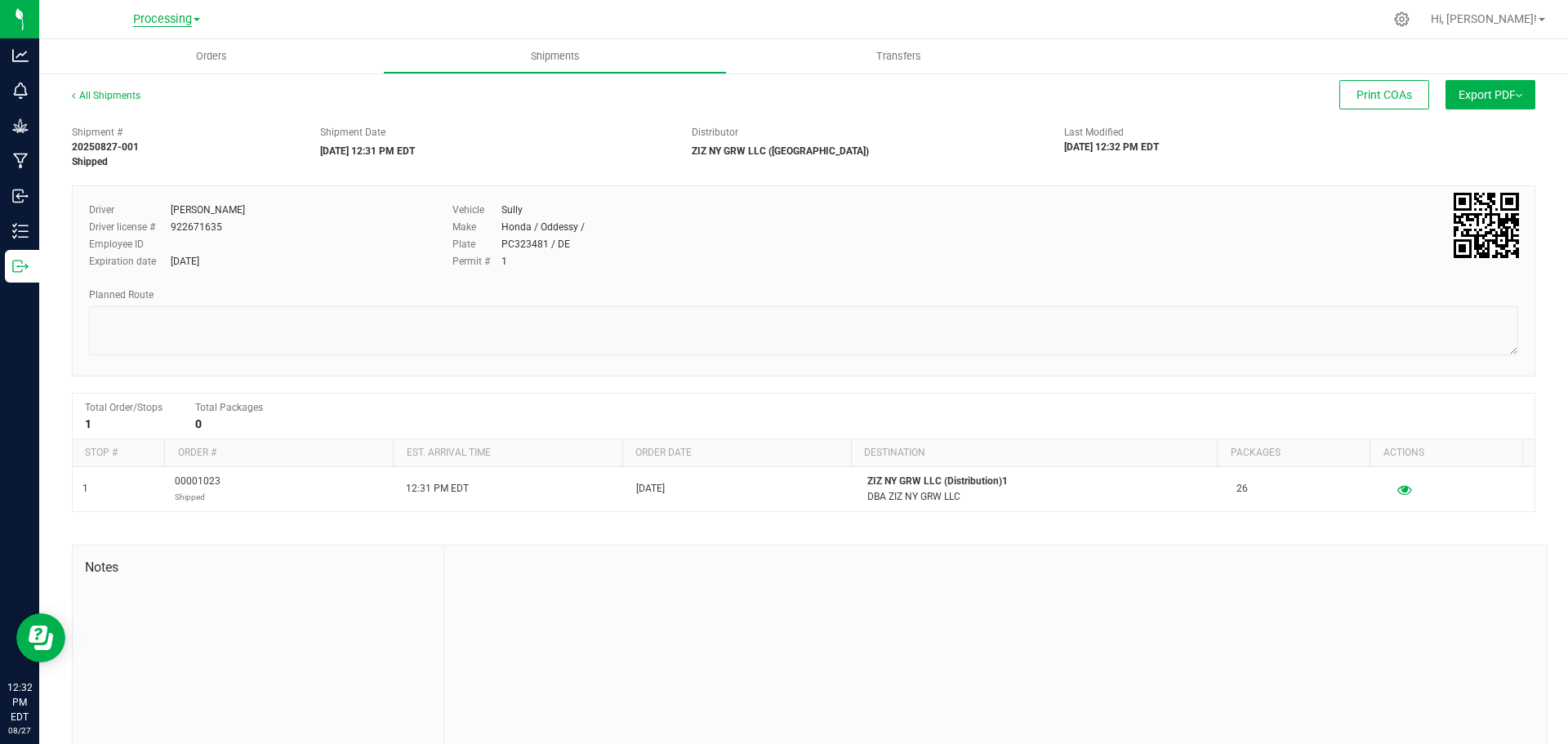
click at [156, 17] on span "Processing" at bounding box center [162, 20] width 59 height 15
click at [205, 174] on link "ZIZ NY GRW LLC (Distribution)" at bounding box center [166, 166] width 239 height 22
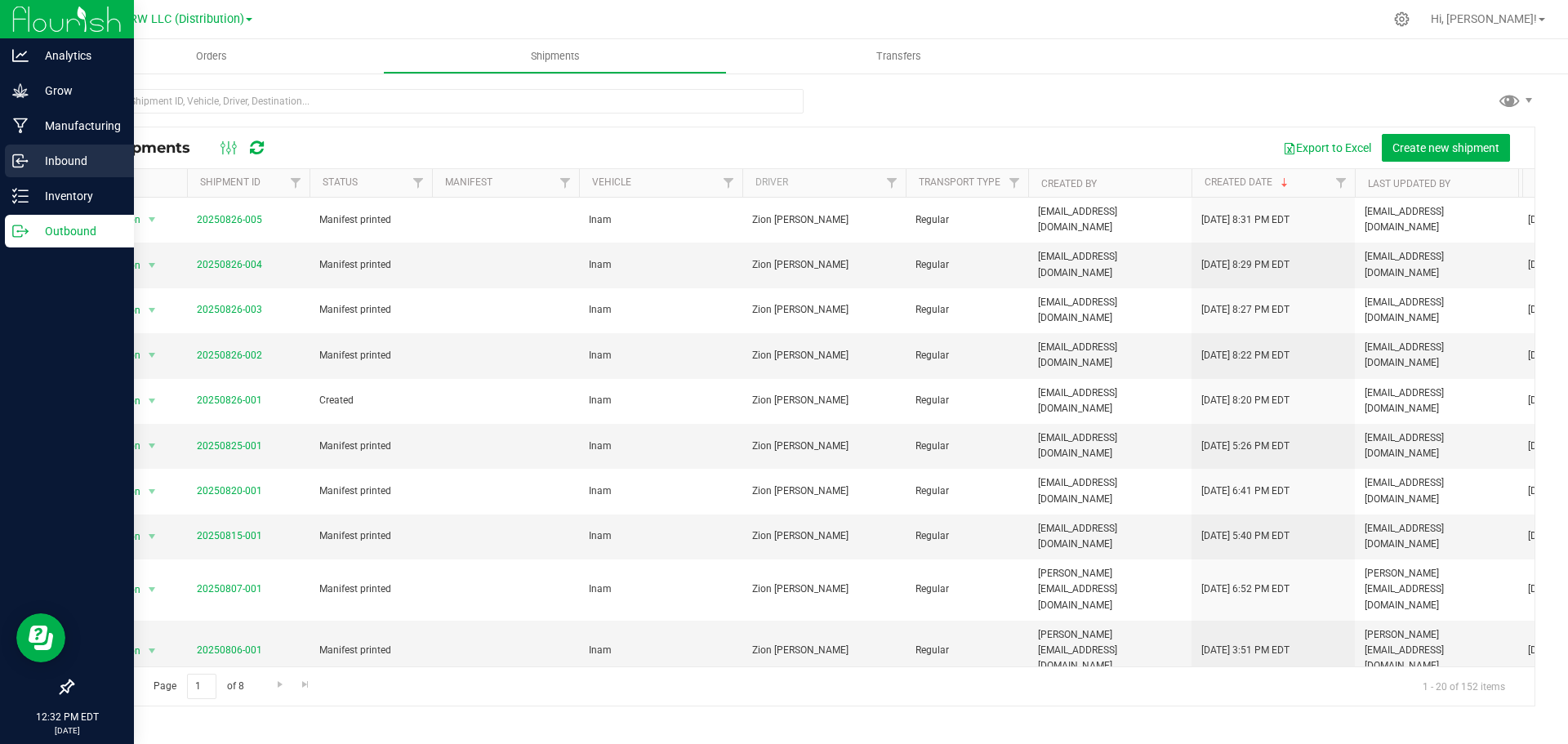
click at [29, 173] on div "Inbound" at bounding box center [69, 161] width 129 height 33
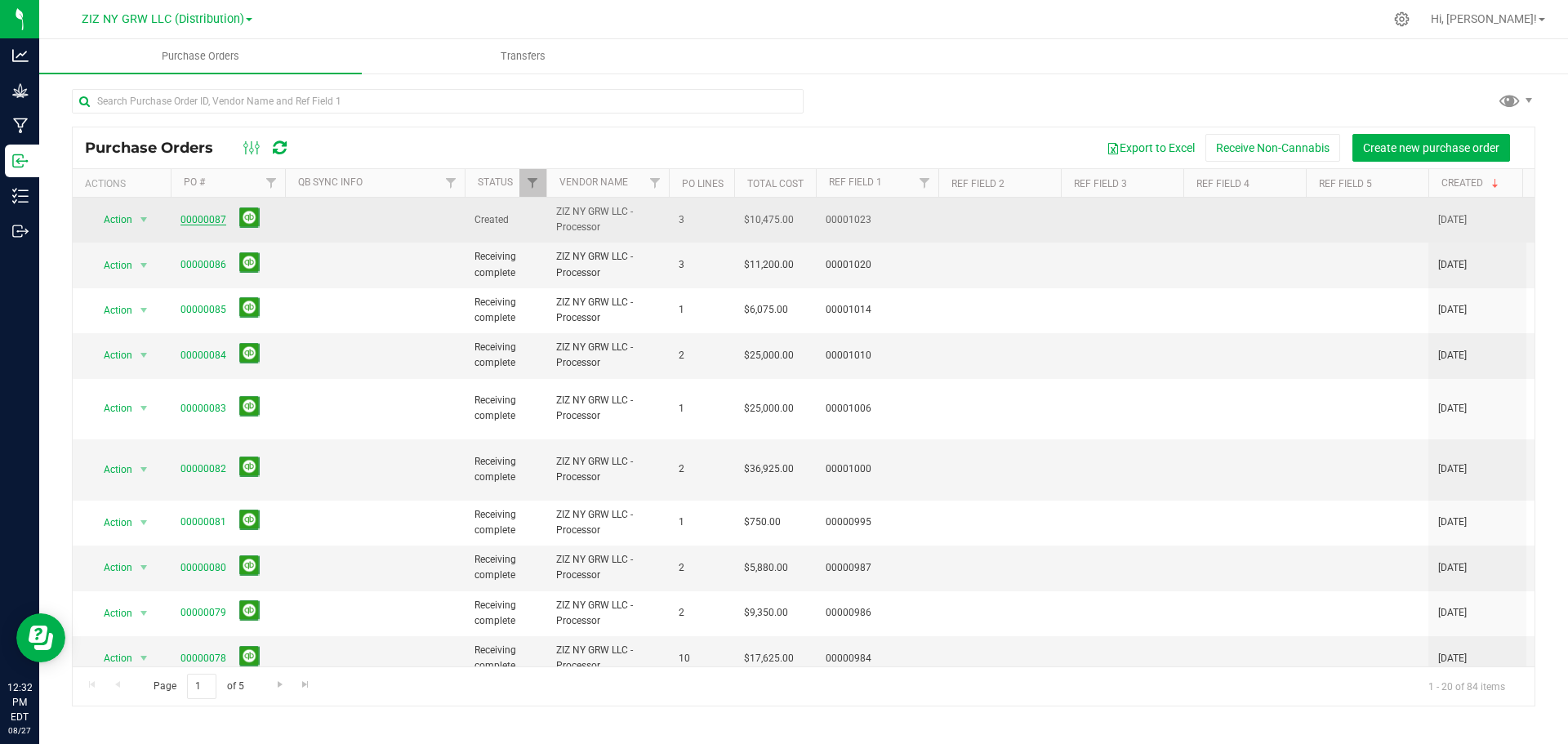
click at [206, 219] on link "00000087" at bounding box center [203, 219] width 46 height 11
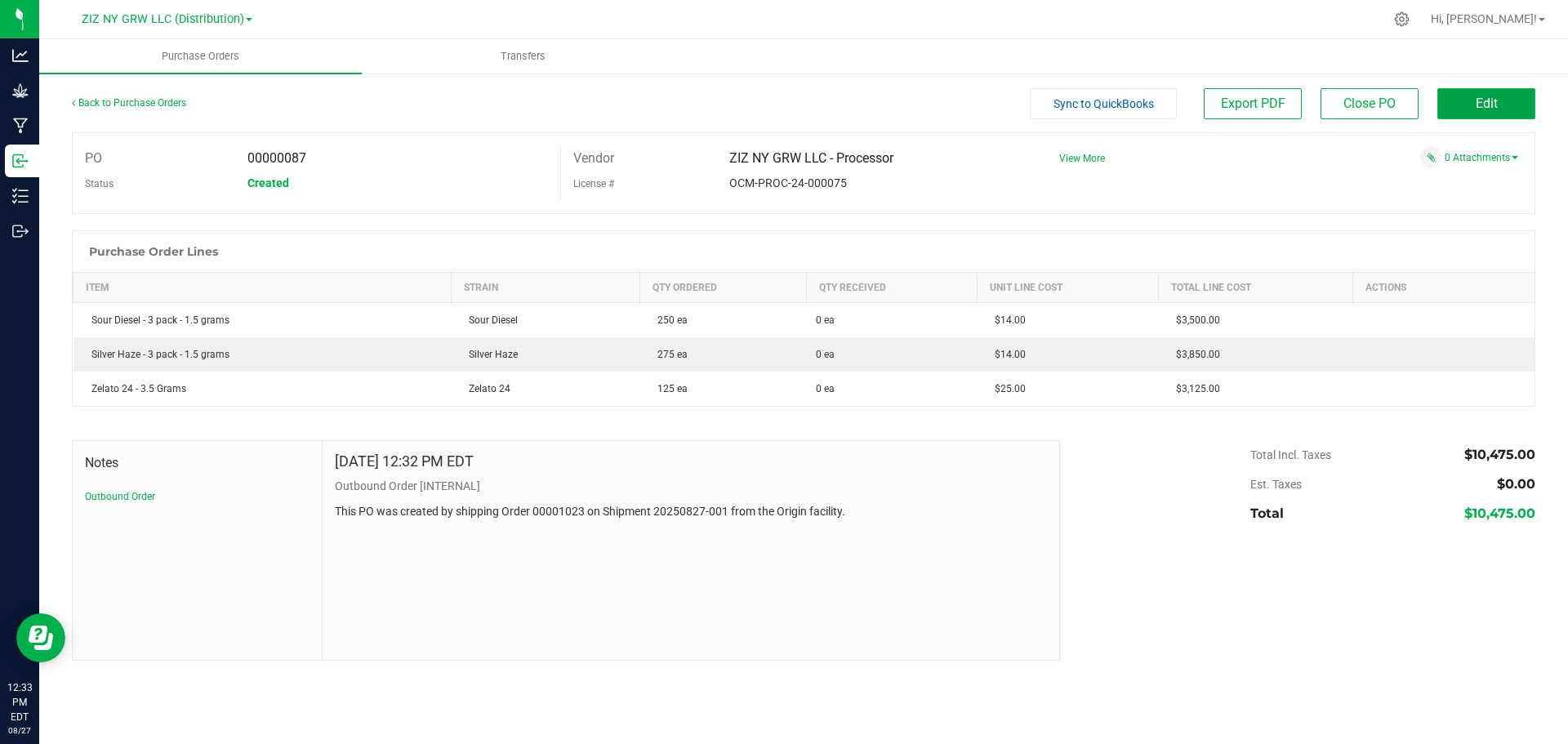
click at [1502, 103] on button "Edit" at bounding box center [1486, 103] width 98 height 31
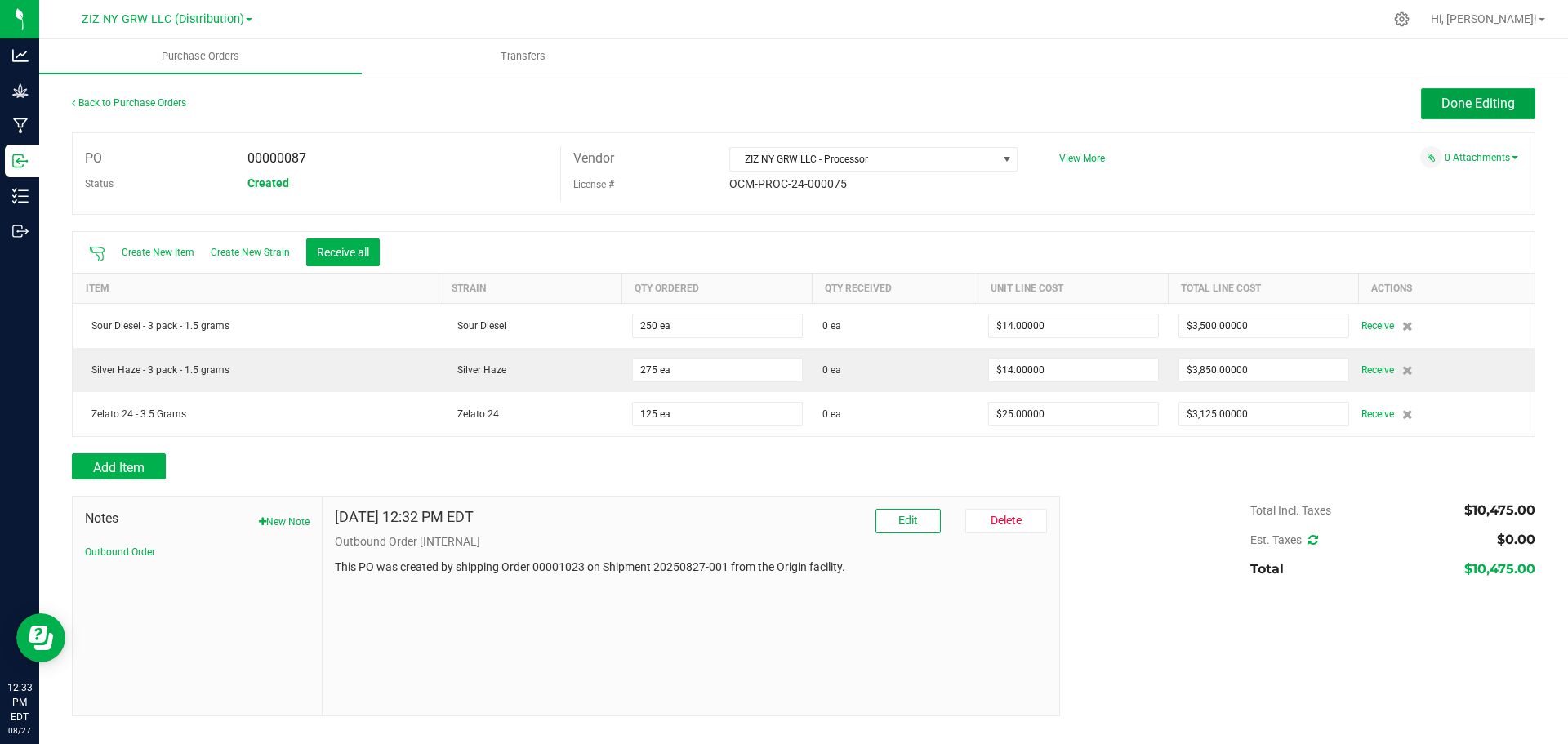
click at [1505, 96] on span "Done Editing" at bounding box center [1478, 103] width 73 height 16
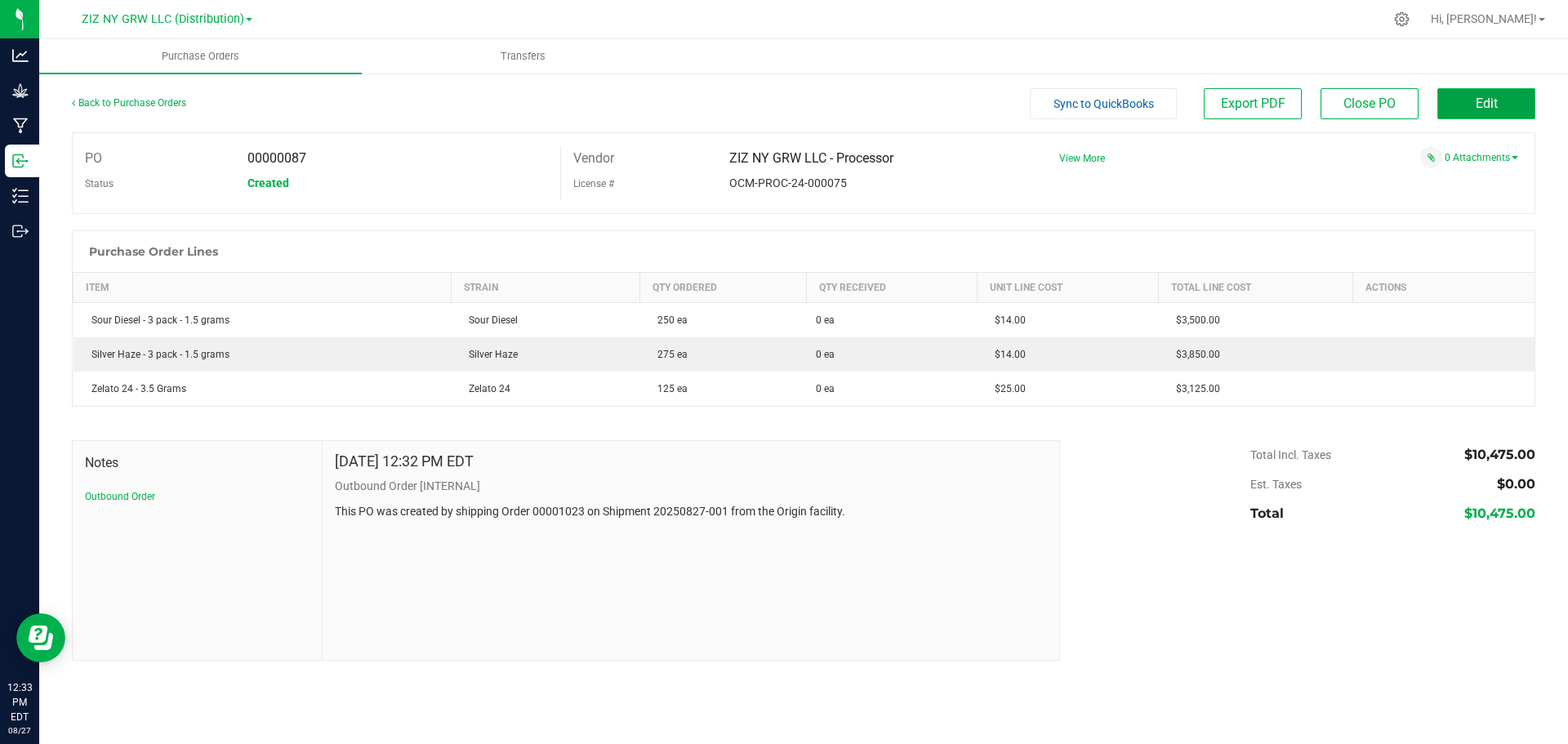
click at [1470, 105] on button "Edit" at bounding box center [1486, 103] width 98 height 31
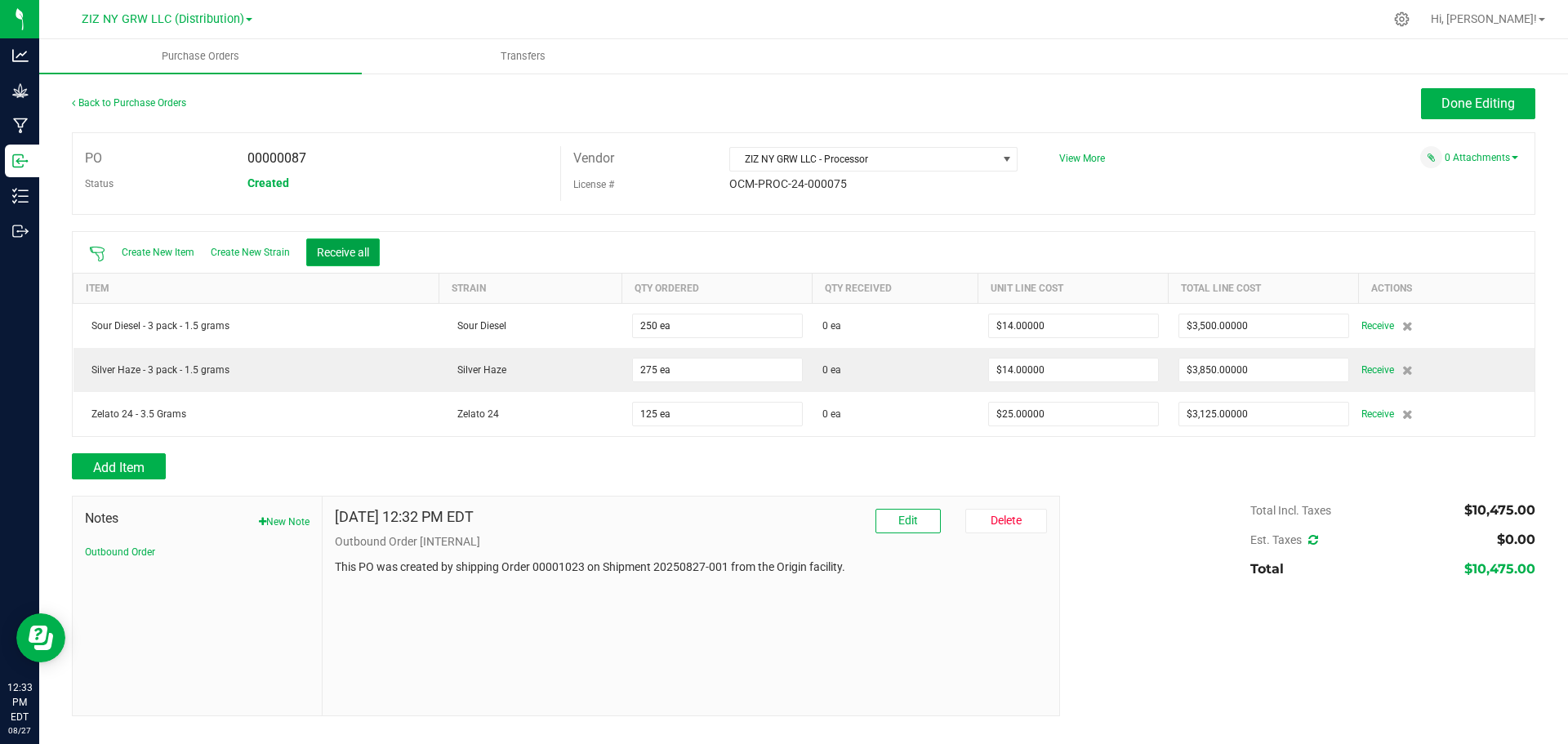
click at [338, 250] on button "Receive all" at bounding box center [343, 253] width 73 height 28
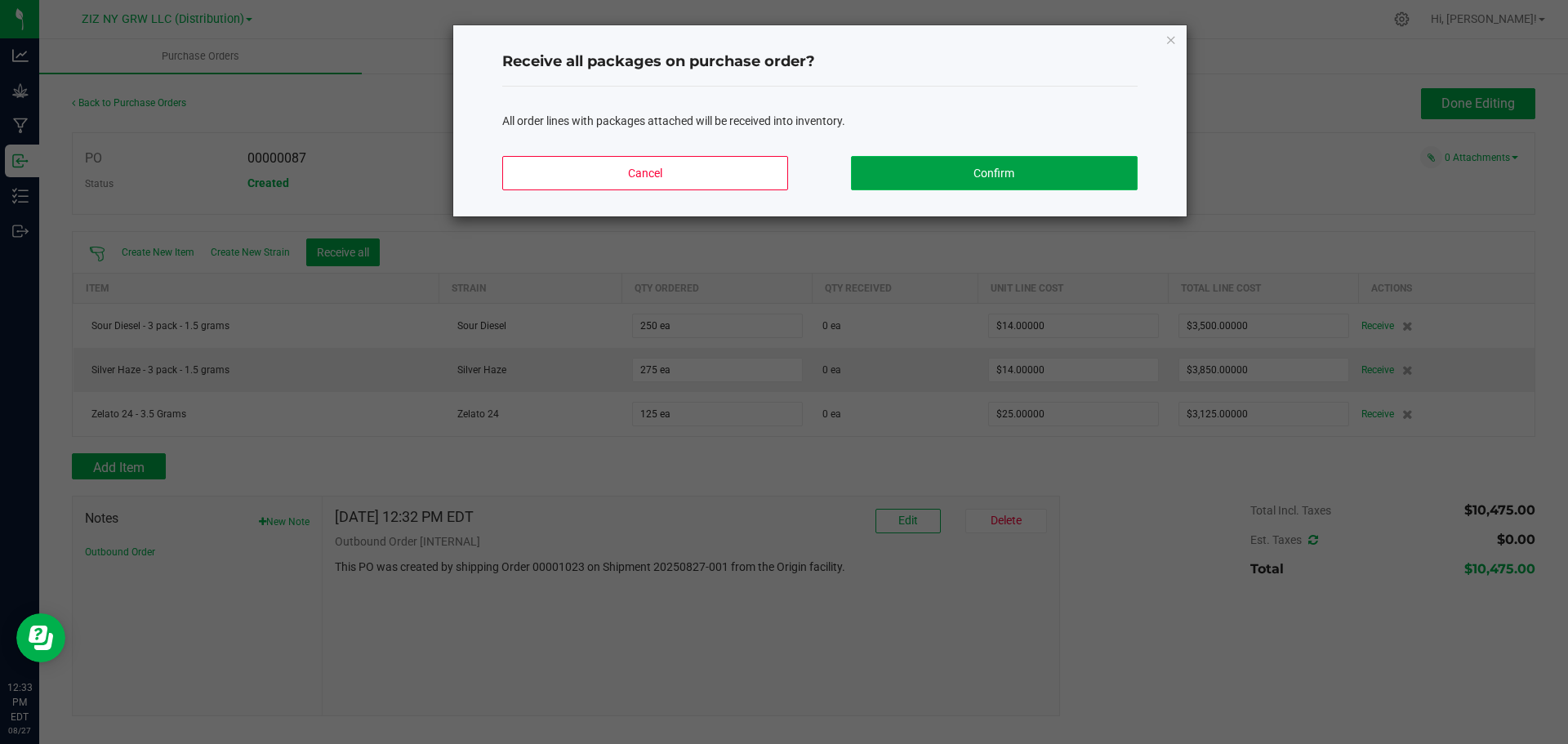
click at [980, 175] on button "Confirm" at bounding box center [994, 173] width 286 height 34
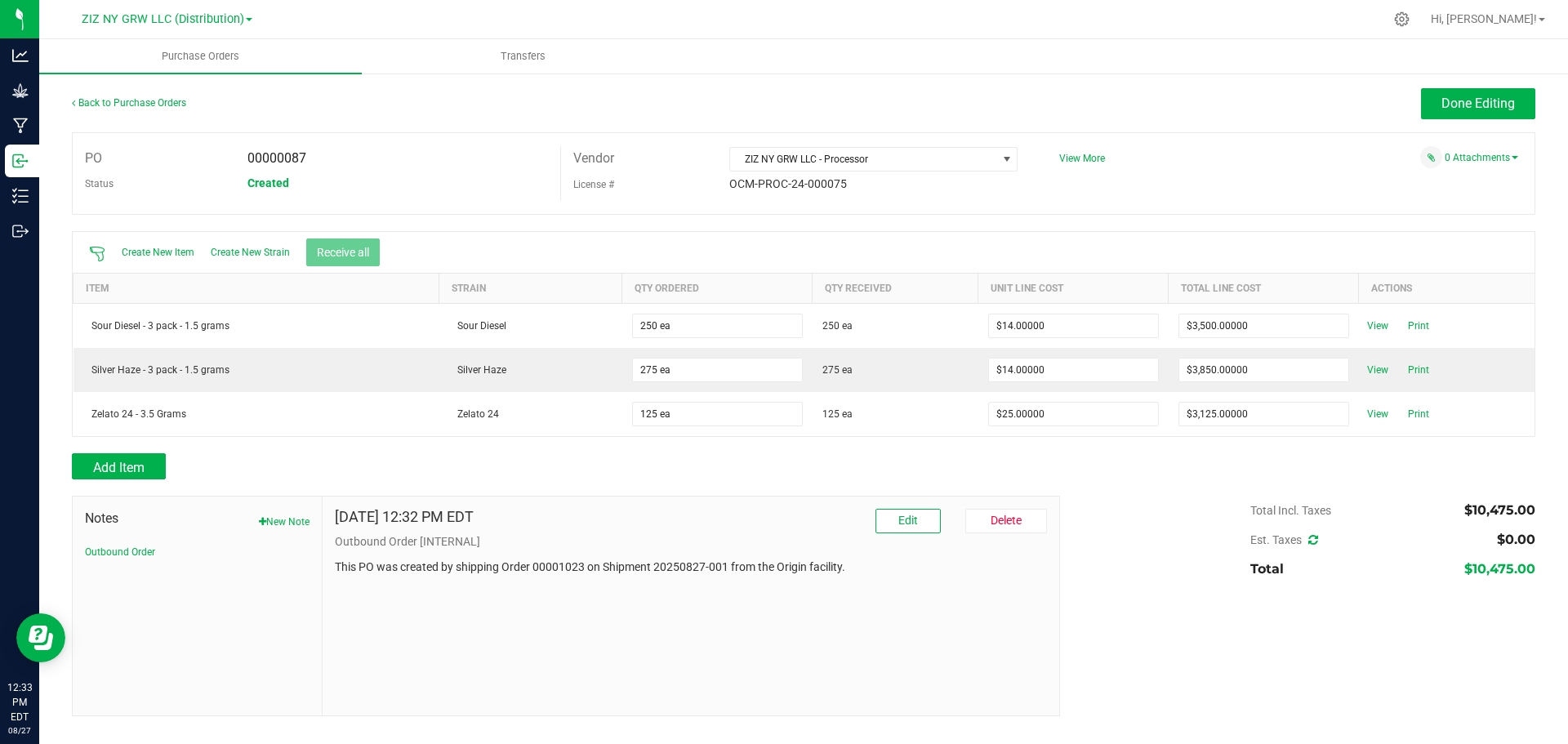
click at [1175, 205] on div "PO 00000087 Status Created Vendor ZIZ NY GRW LLC - Processor License # OCM-PROC…" at bounding box center [803, 173] width 1463 height 83
click at [1467, 113] on button "Done Editing" at bounding box center [1478, 103] width 114 height 31
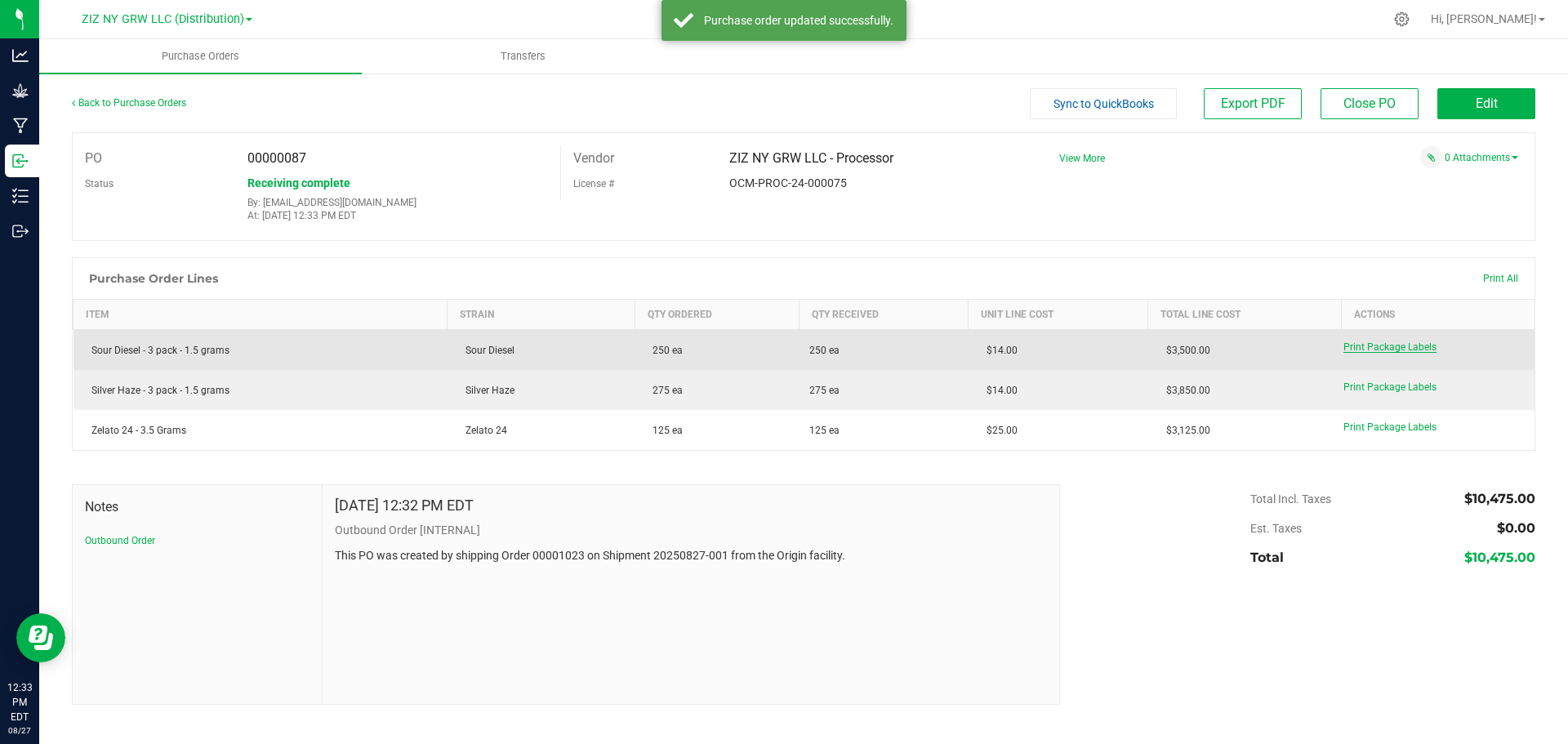
click at [1396, 350] on span "Print Package Labels" at bounding box center [1390, 346] width 93 height 11
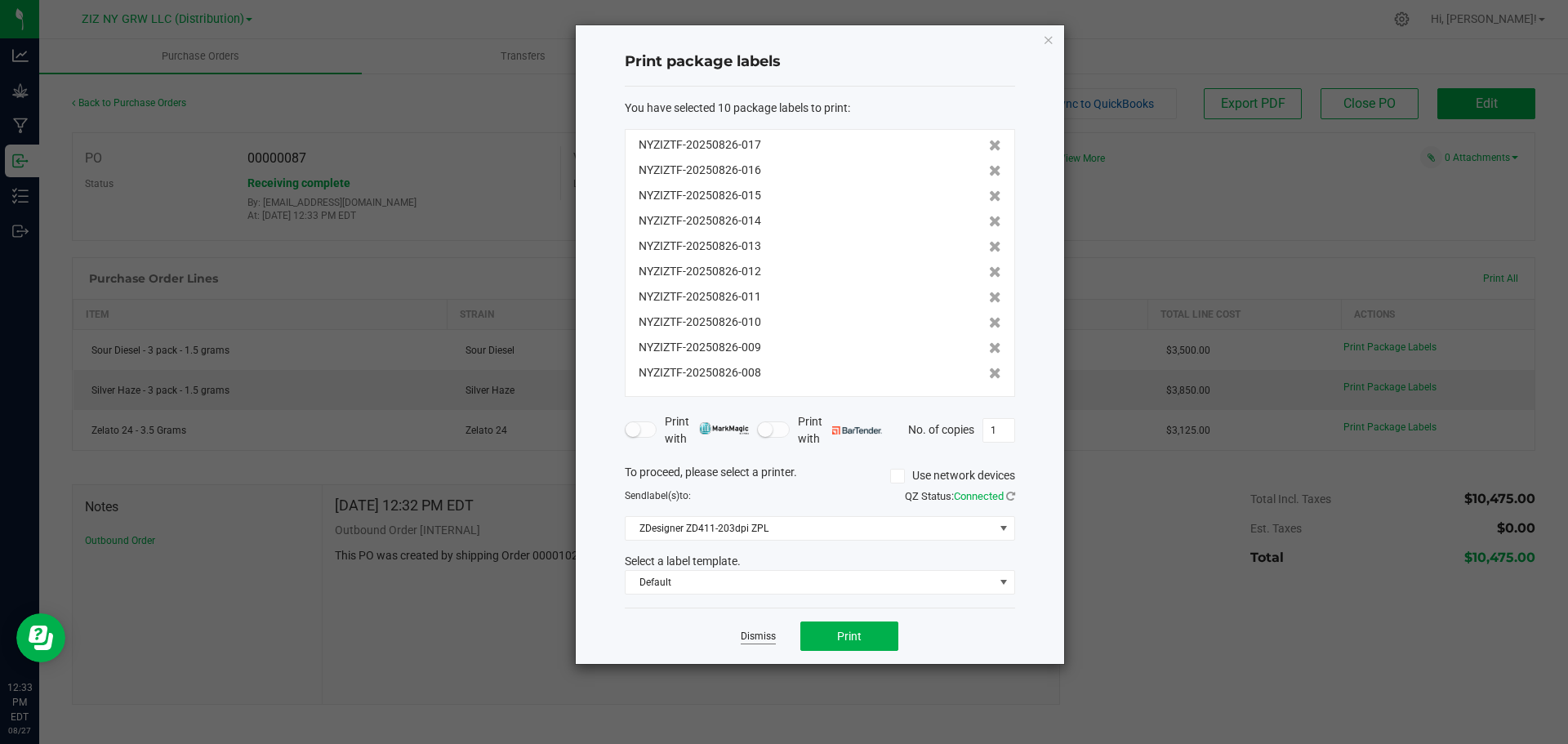
click at [764, 639] on link "Dismiss" at bounding box center [758, 636] width 35 height 14
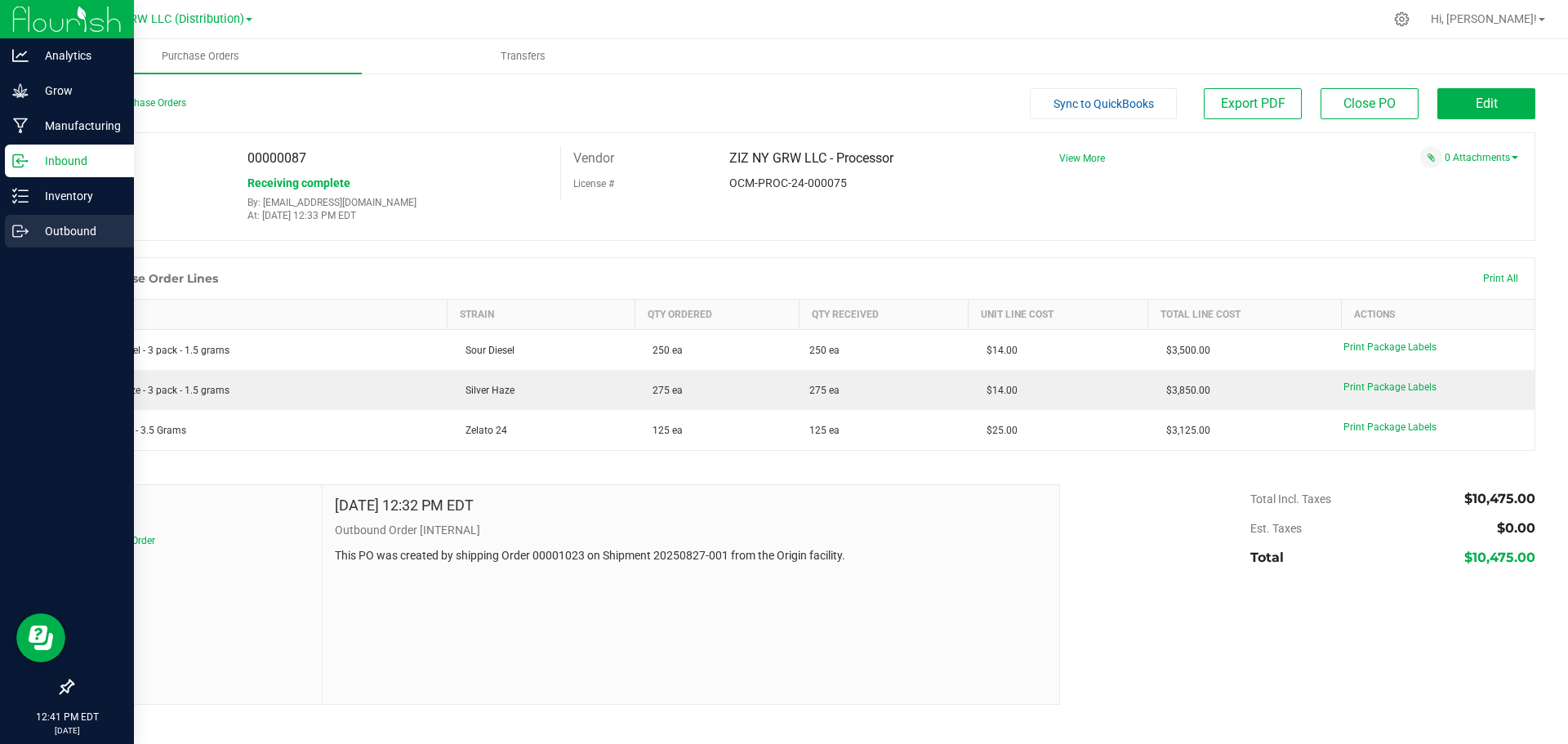
click at [61, 235] on p "Outbound" at bounding box center [78, 230] width 98 height 20
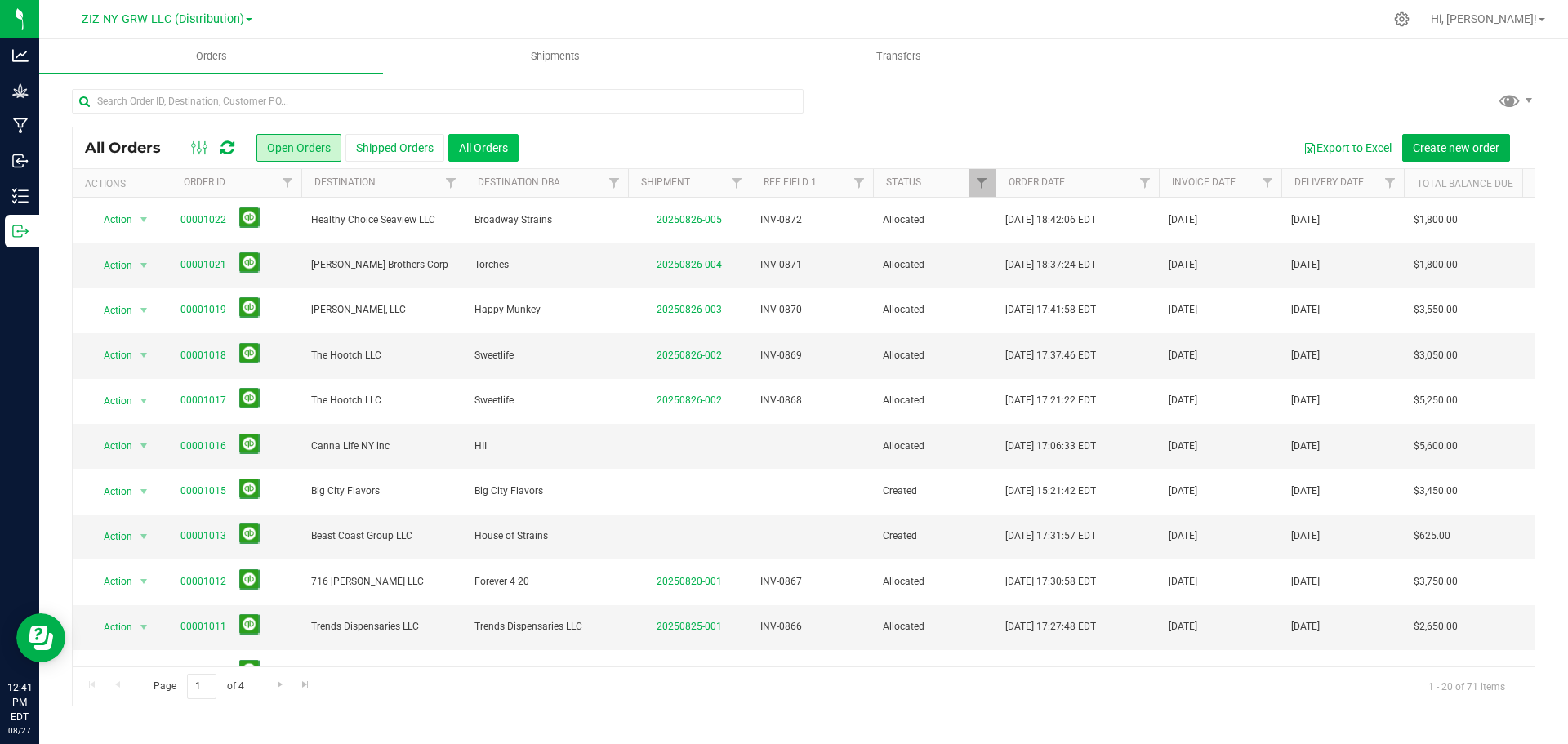
click at [497, 153] on button "All Orders" at bounding box center [484, 148] width 71 height 28
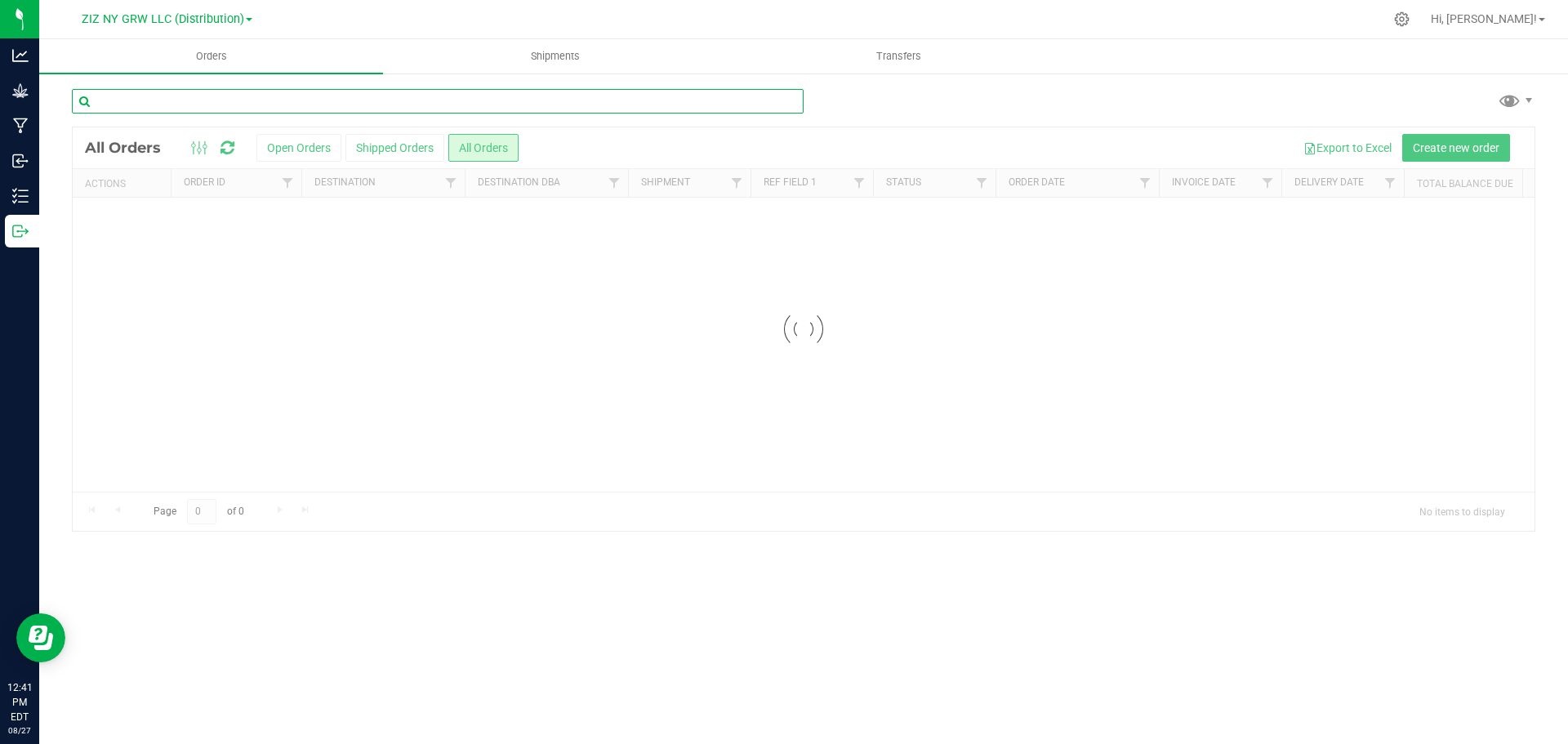
click at [438, 101] on input "text" at bounding box center [438, 101] width 732 height 24
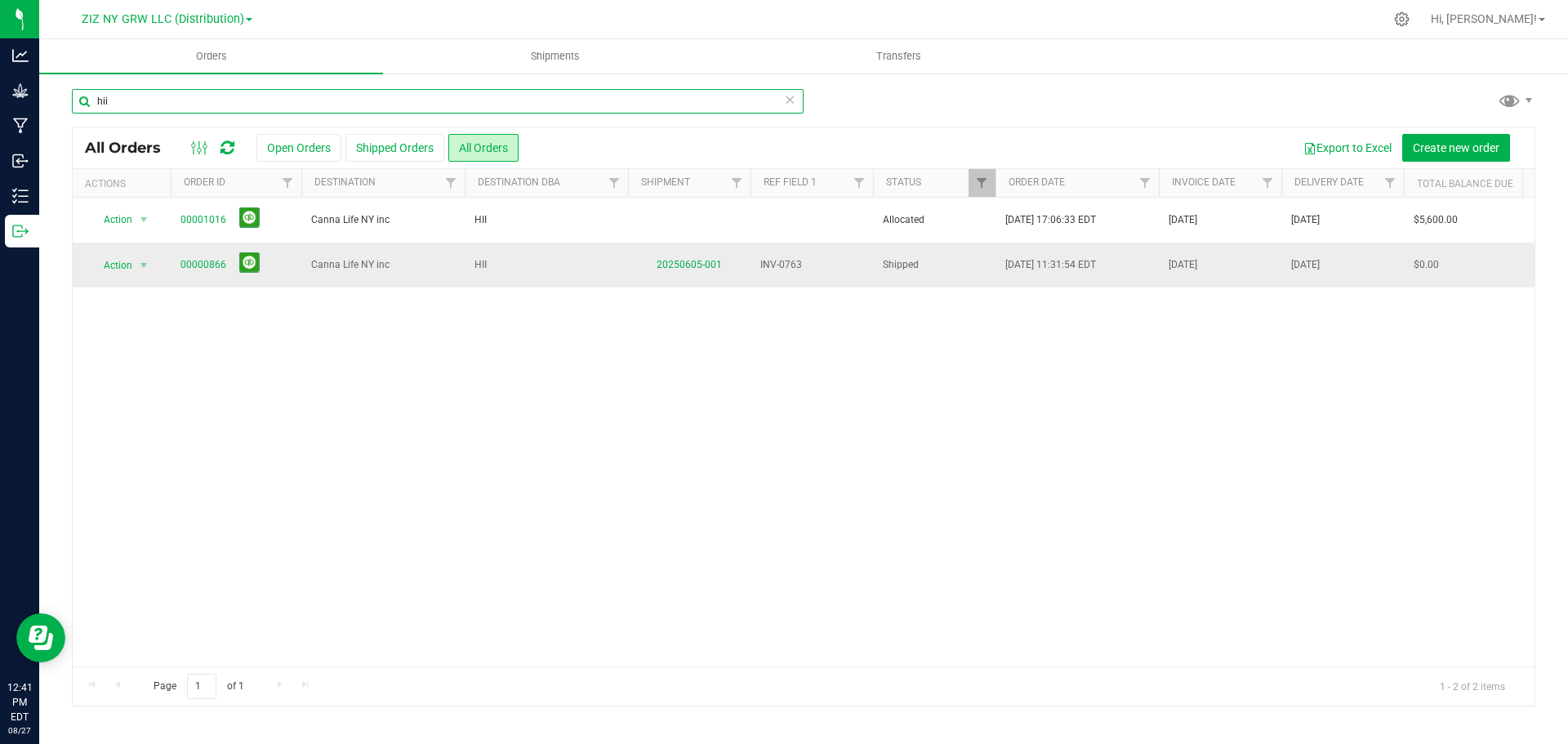
type input "hii"
click at [228, 265] on span "00000866" at bounding box center [236, 265] width 111 height 25
click at [211, 265] on link "00000866" at bounding box center [203, 265] width 46 height 16
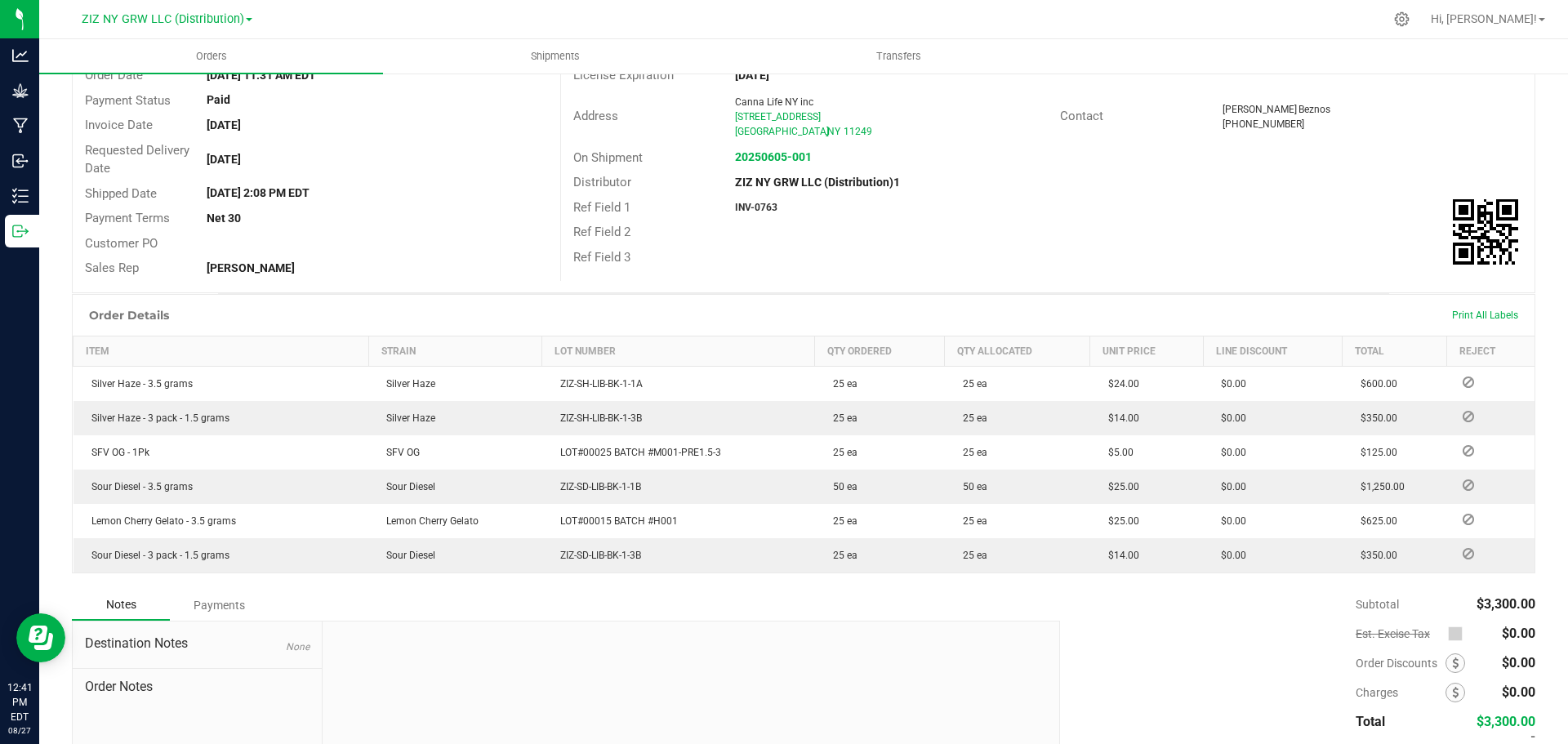
scroll to position [163, 0]
